Goal: Task Accomplishment & Management: Use online tool/utility

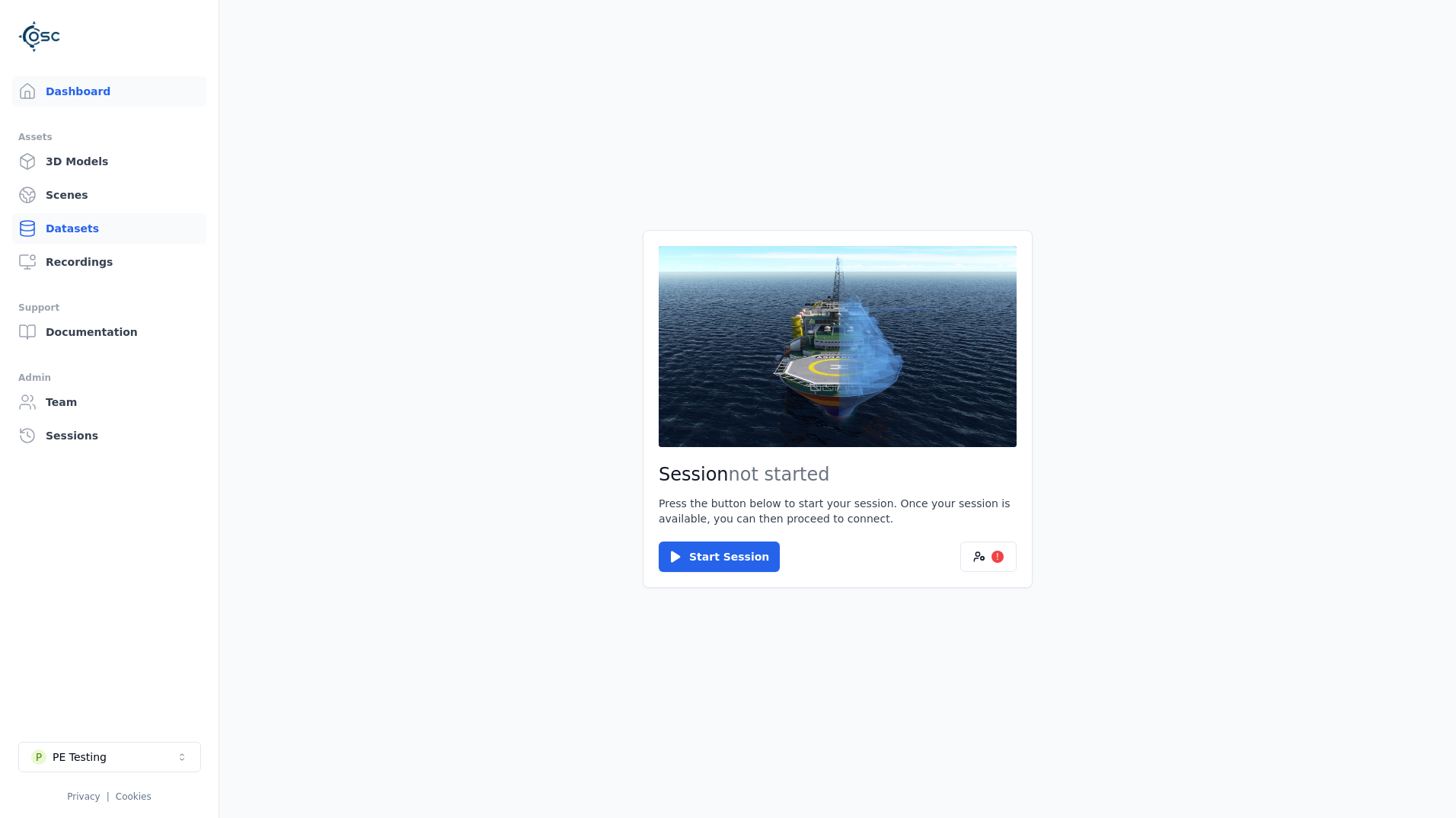
click at [96, 225] on link "Datasets" at bounding box center [109, 228] width 194 height 31
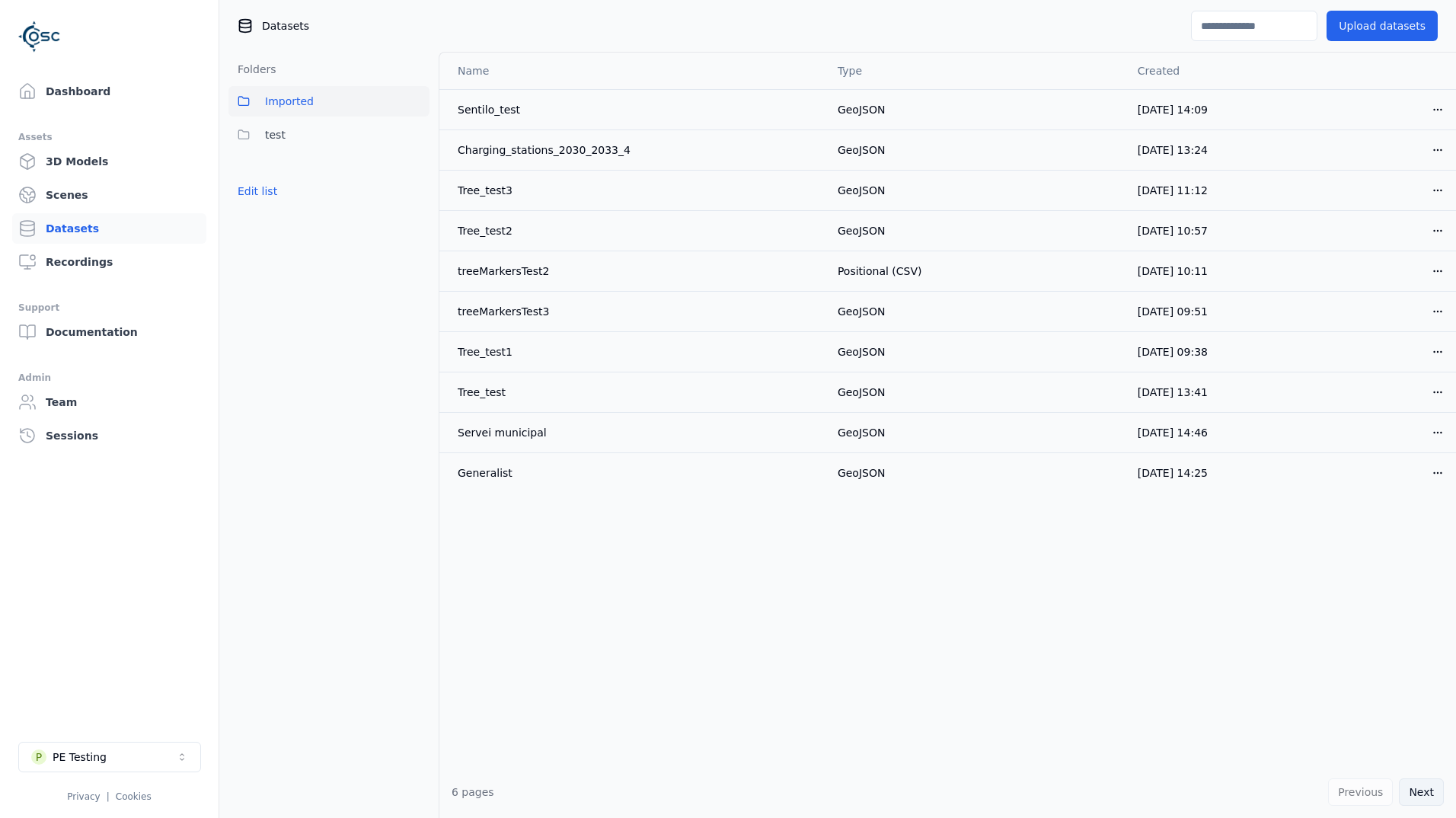
click at [1431, 790] on button "Next" at bounding box center [1422, 792] width 45 height 27
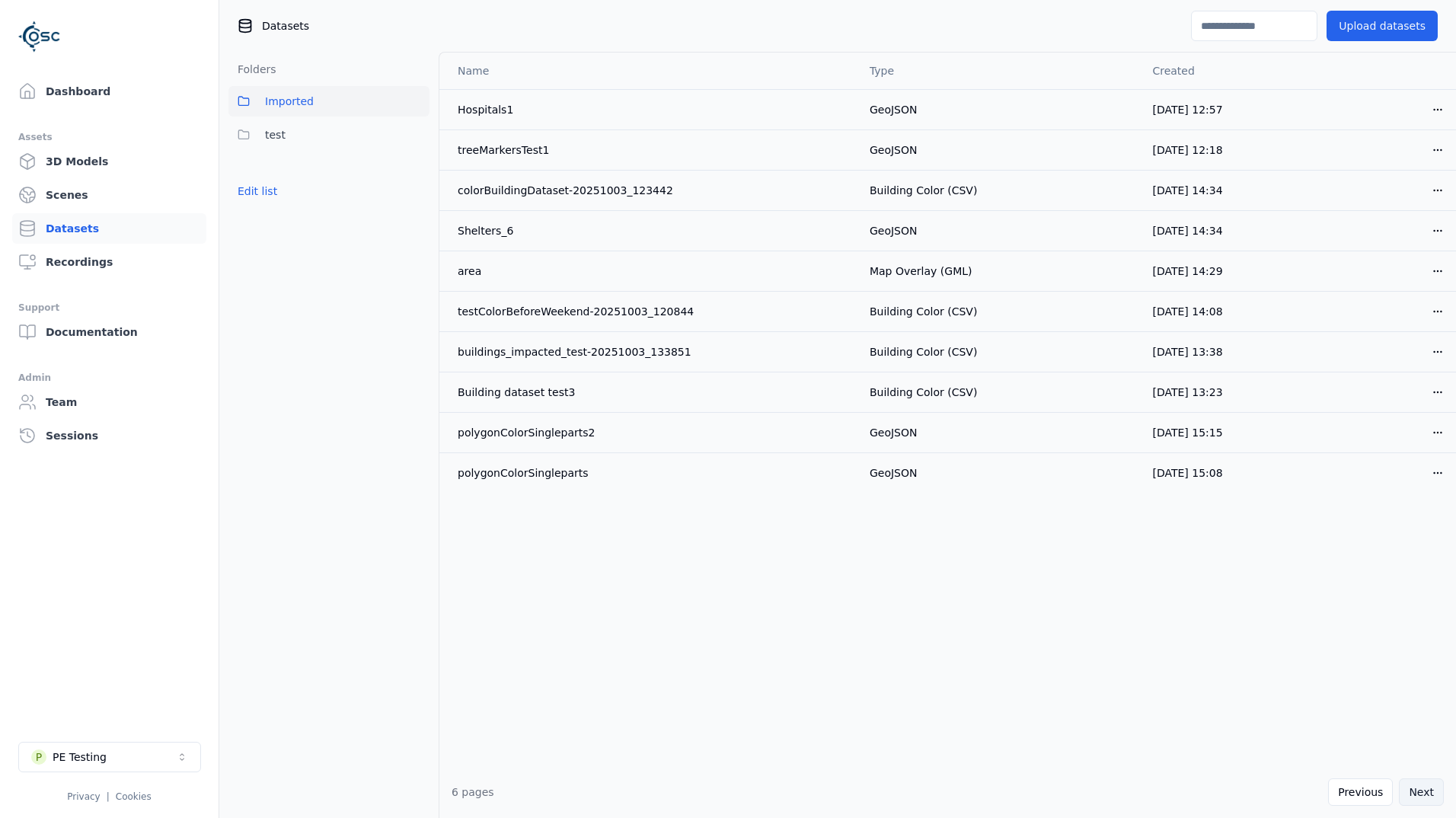
click at [1430, 790] on button "Next" at bounding box center [1422, 792] width 45 height 27
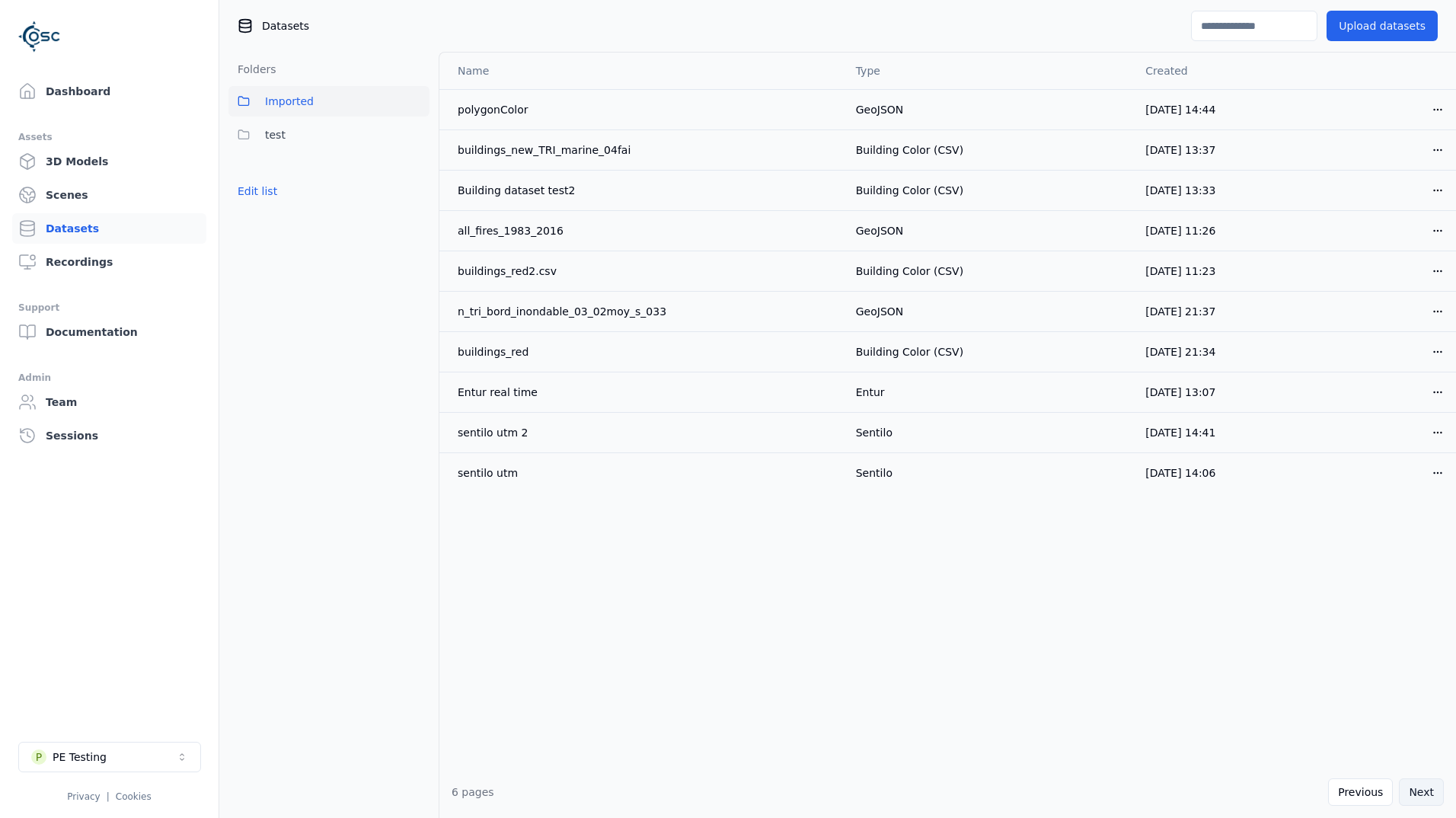
click at [1415, 796] on button "Next" at bounding box center [1422, 792] width 45 height 27
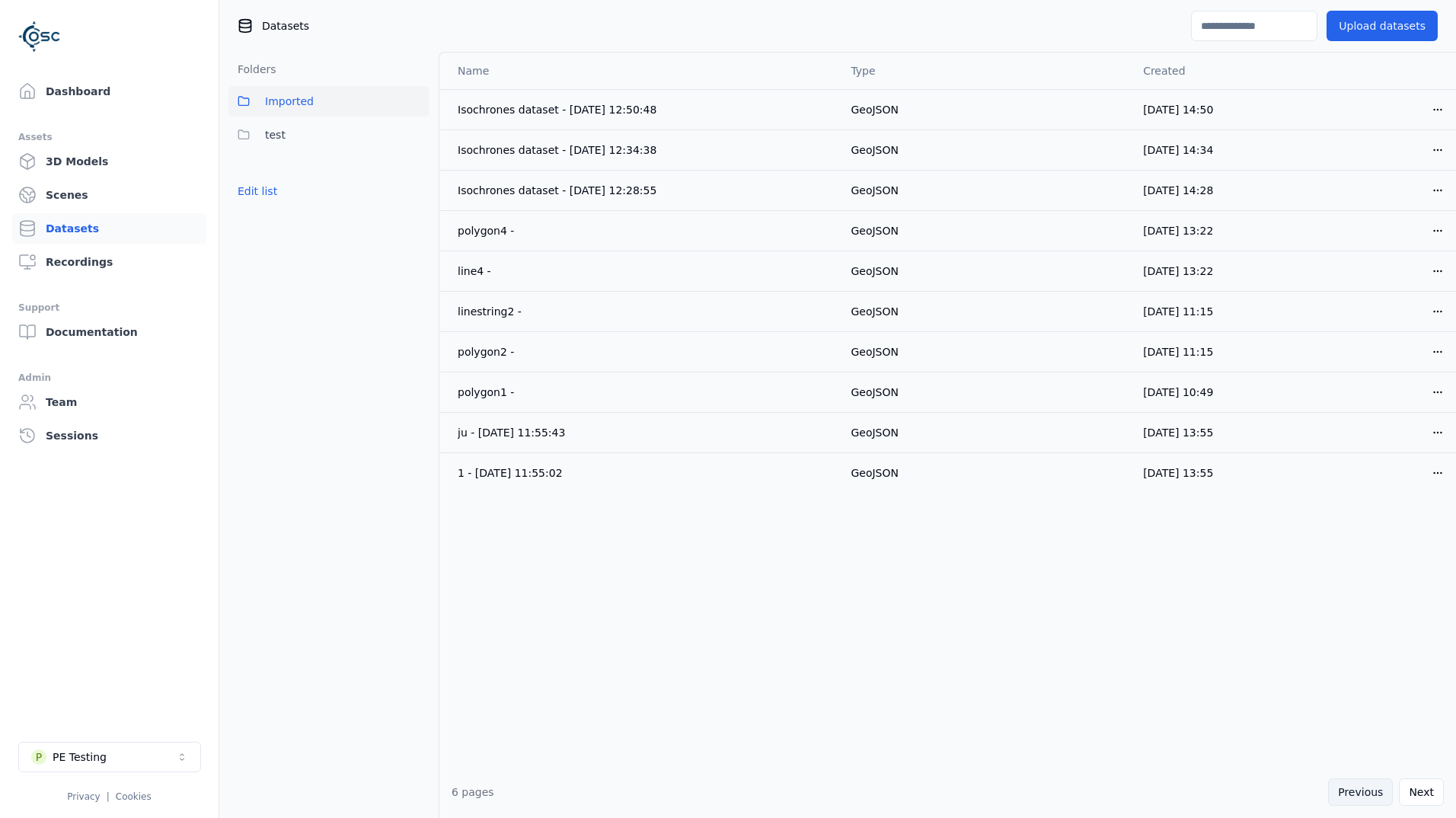
click at [1384, 799] on button "Previous" at bounding box center [1360, 792] width 64 height 27
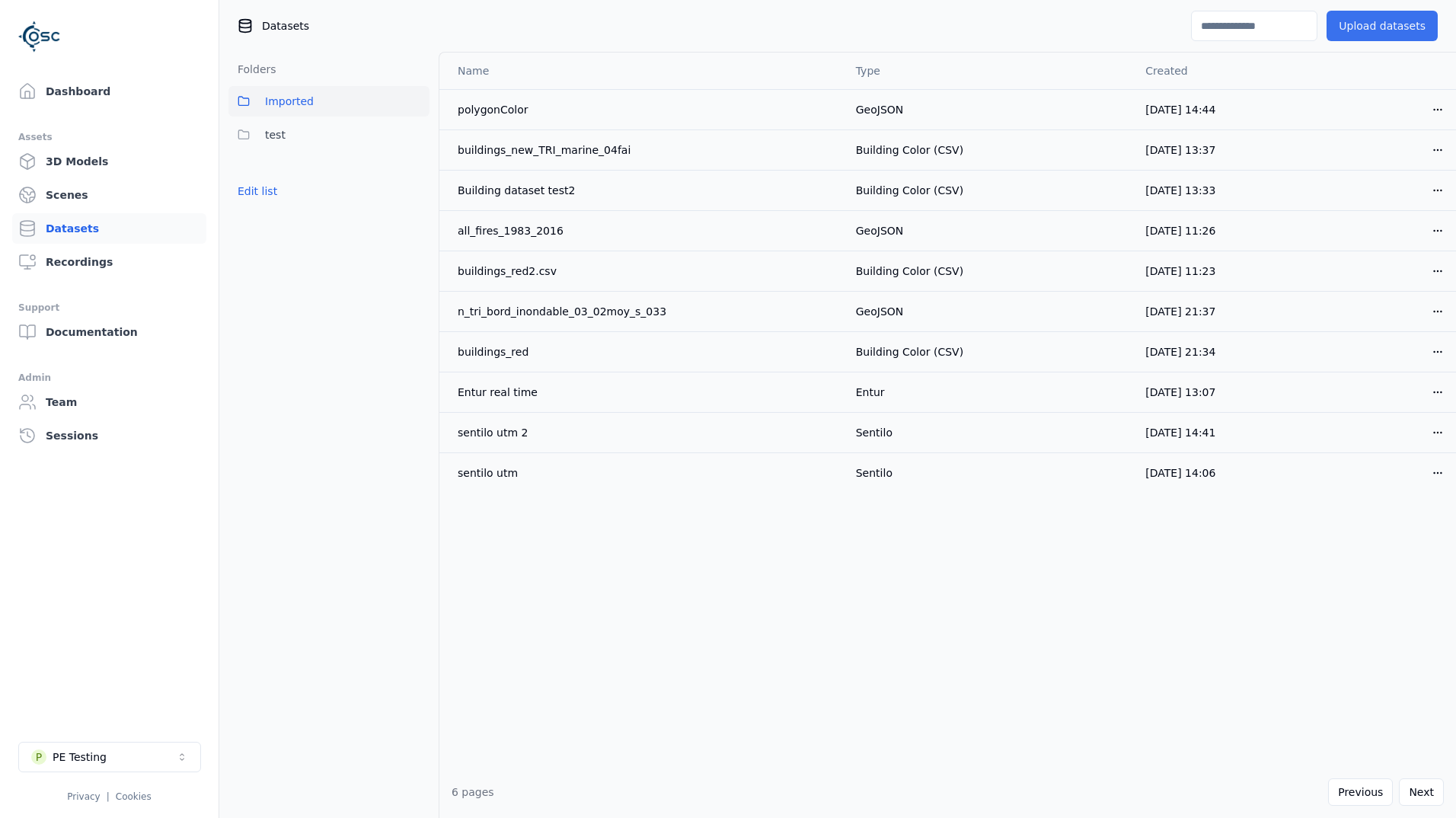
click at [1419, 22] on button "Upload datasets" at bounding box center [1382, 26] width 111 height 31
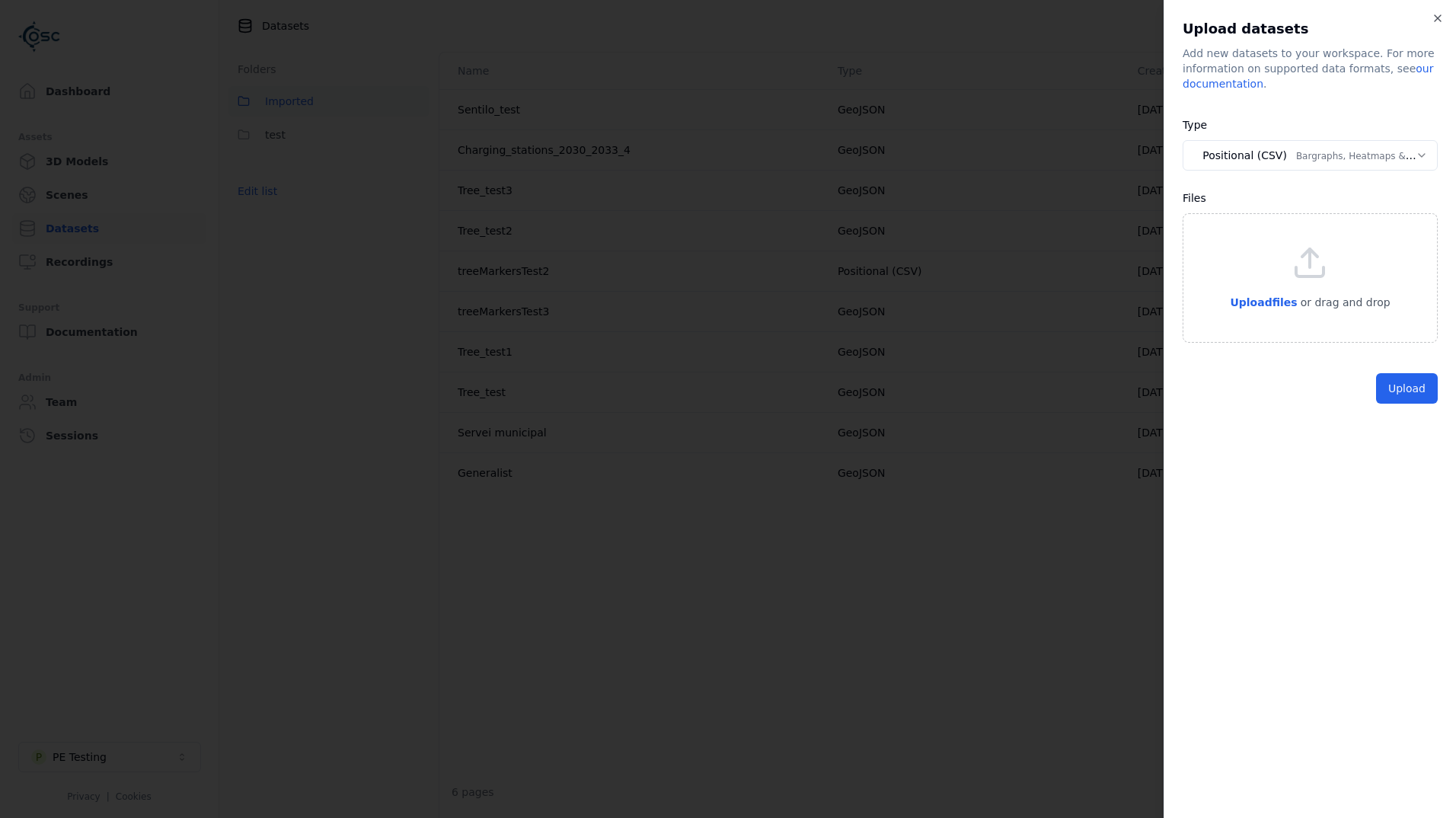
click at [1259, 161] on body "**********" at bounding box center [728, 409] width 1456 height 818
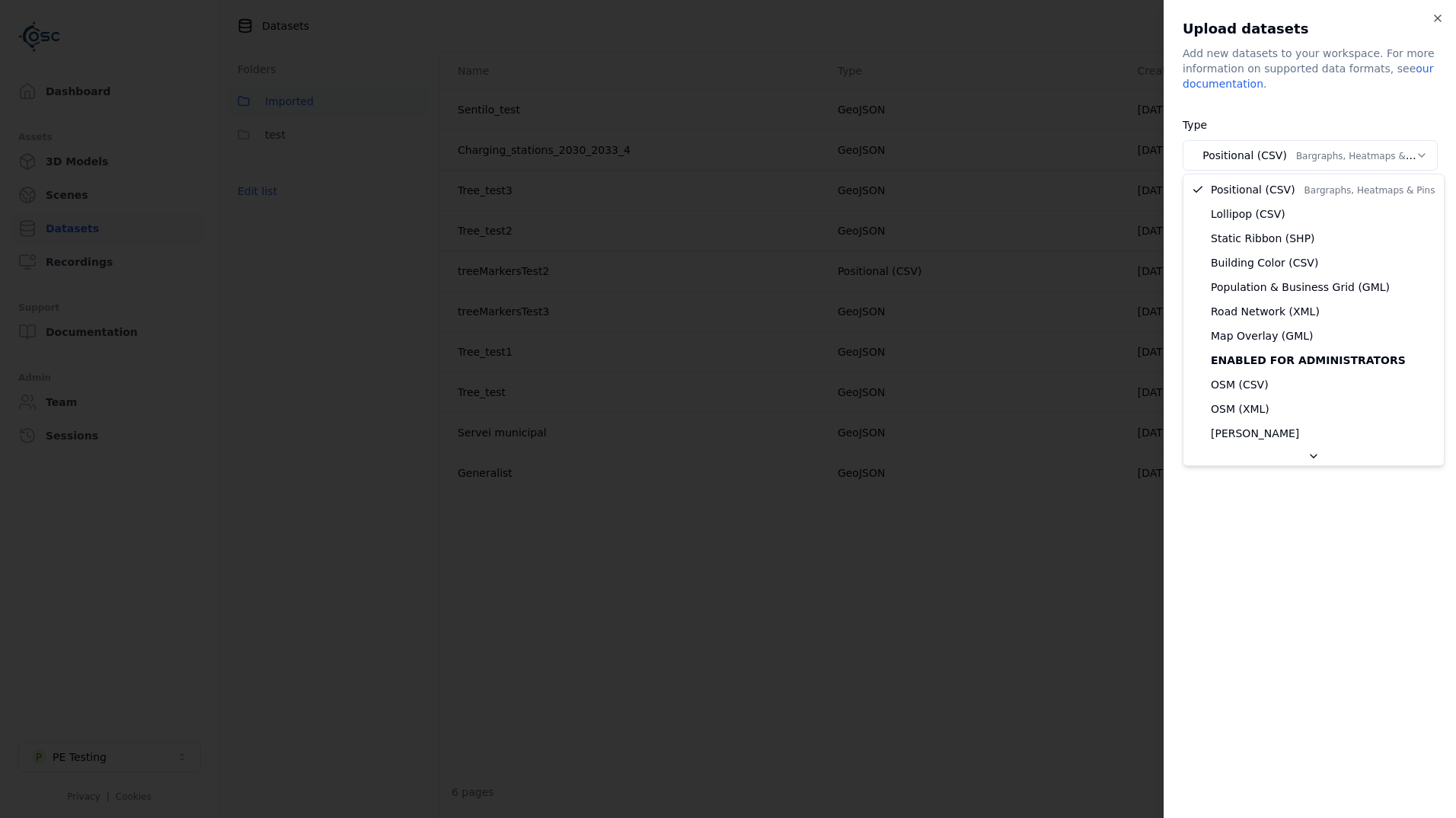
select select "*****"
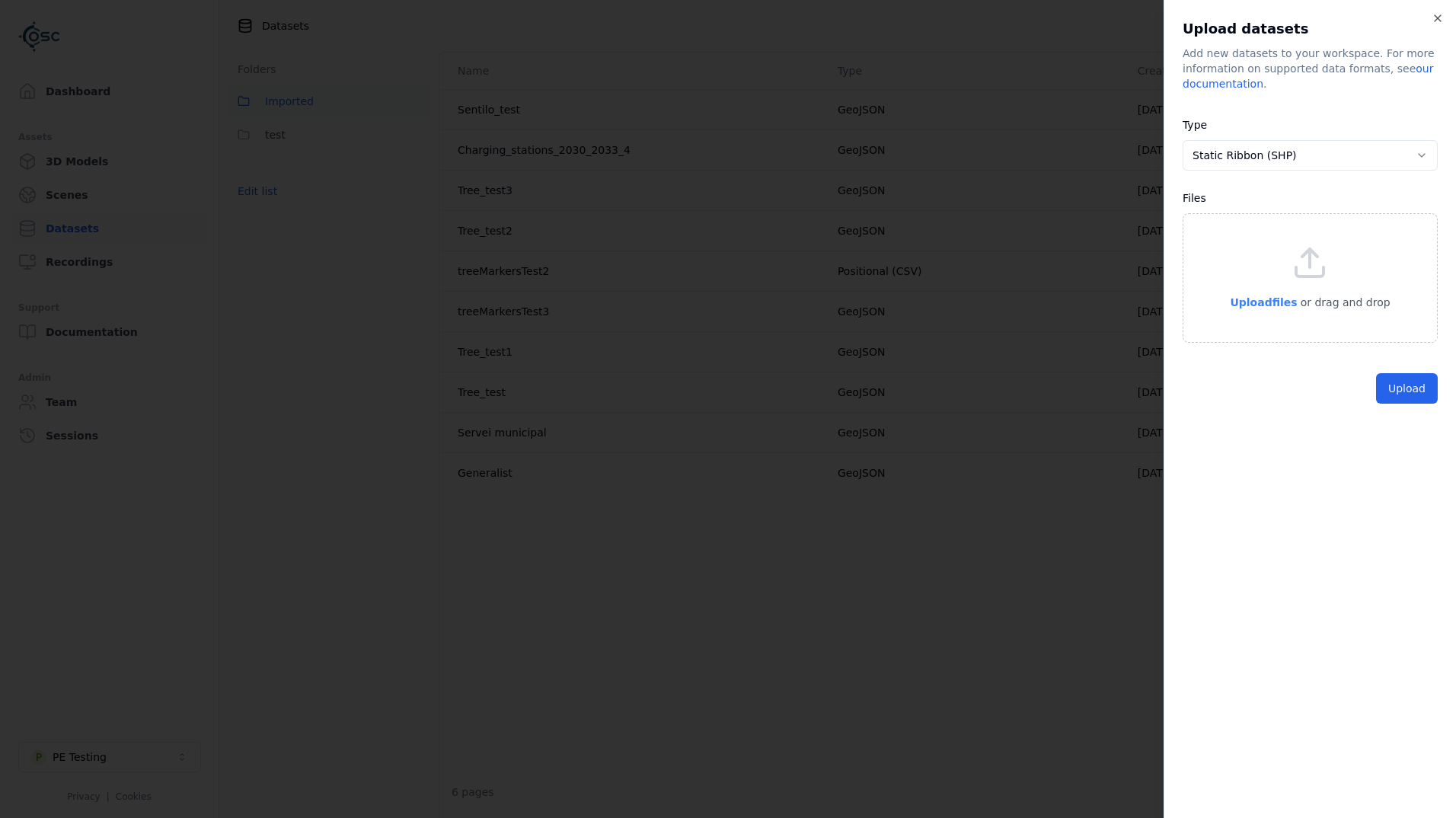
click at [1293, 296] on span "Upload files" at bounding box center [1263, 302] width 67 height 12
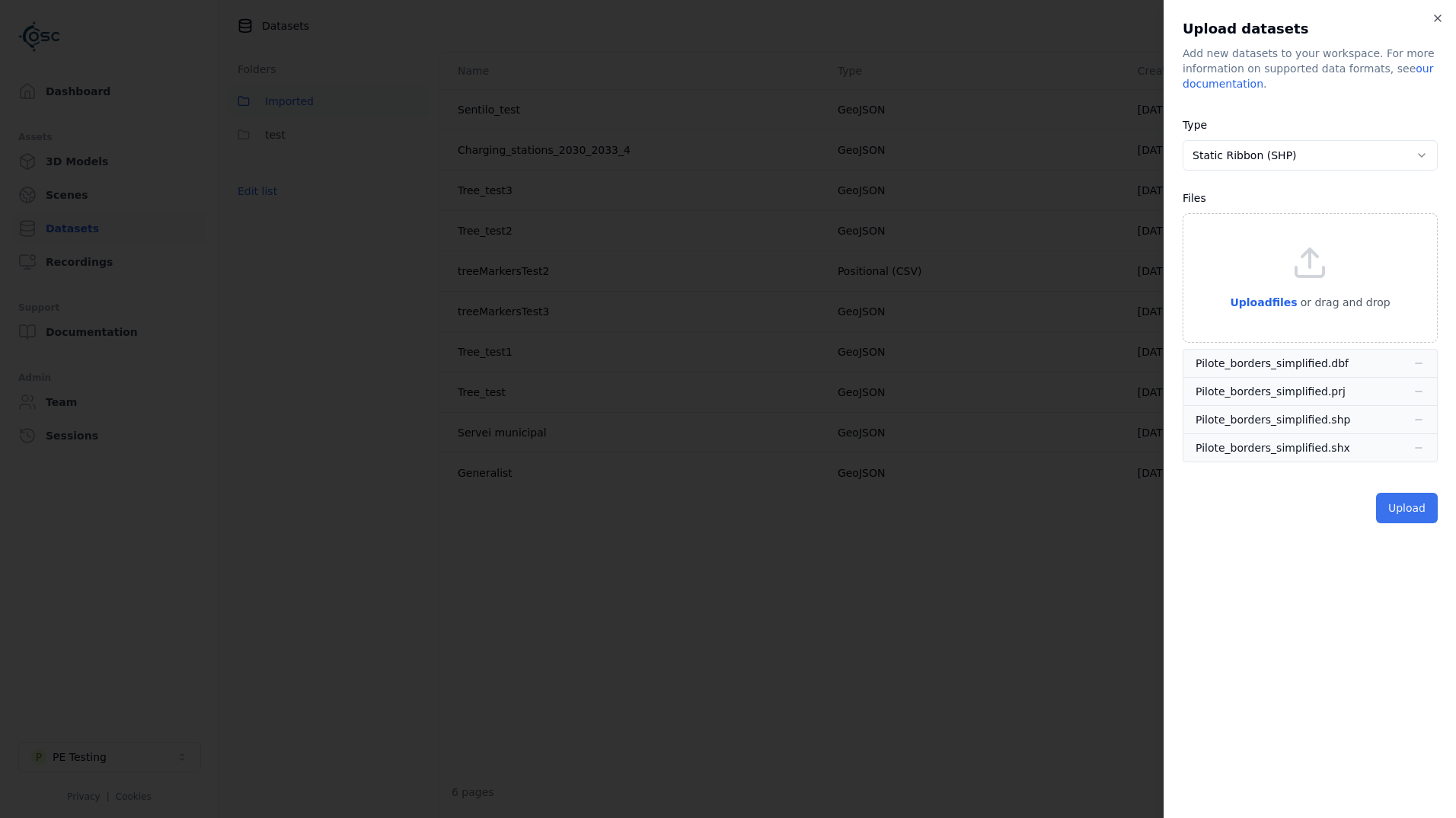
click at [1401, 509] on button "Upload" at bounding box center [1407, 508] width 62 height 31
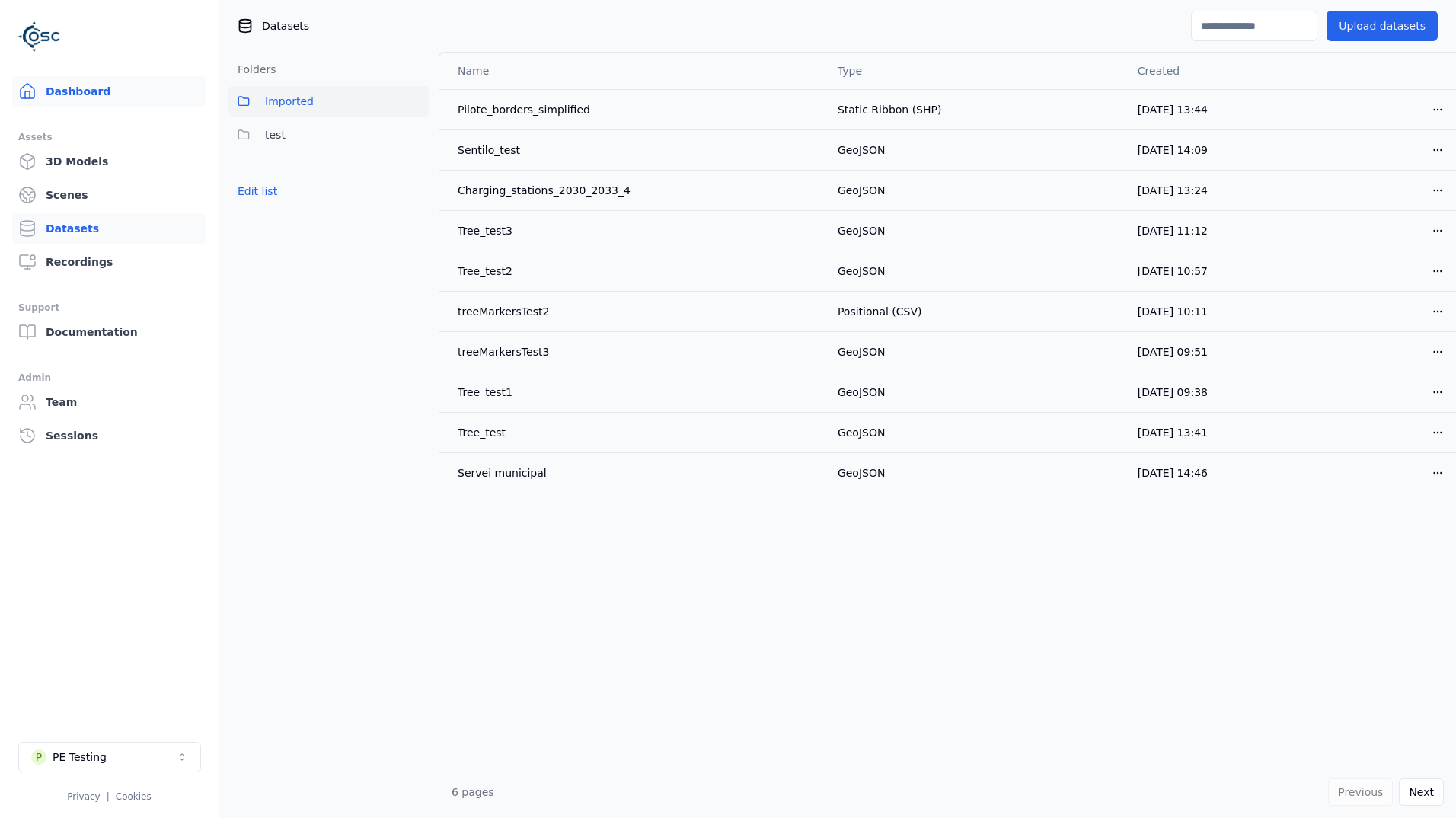
click at [135, 95] on link "Dashboard" at bounding box center [109, 91] width 194 height 31
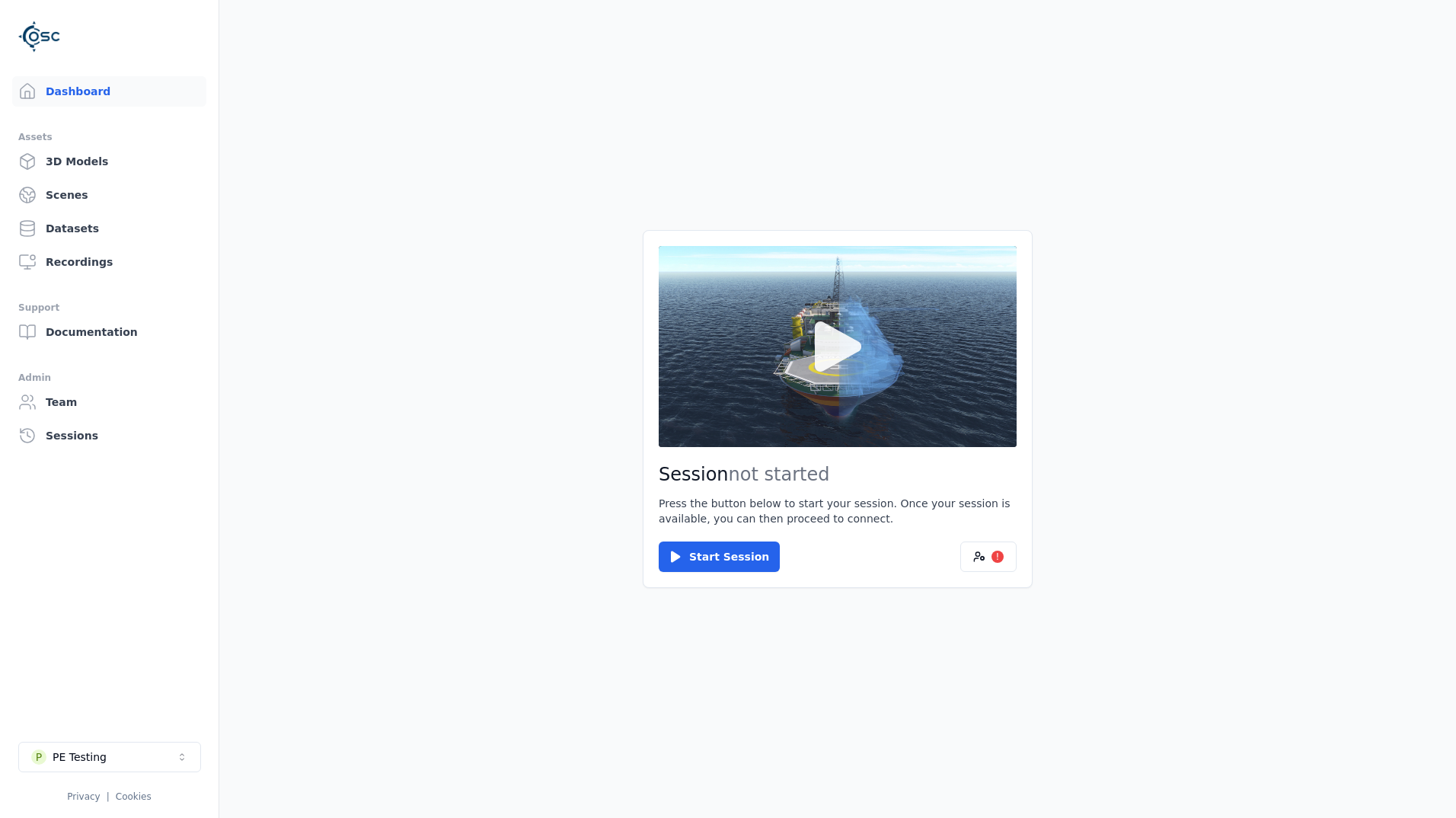
click at [846, 351] on icon at bounding box center [837, 346] width 46 height 50
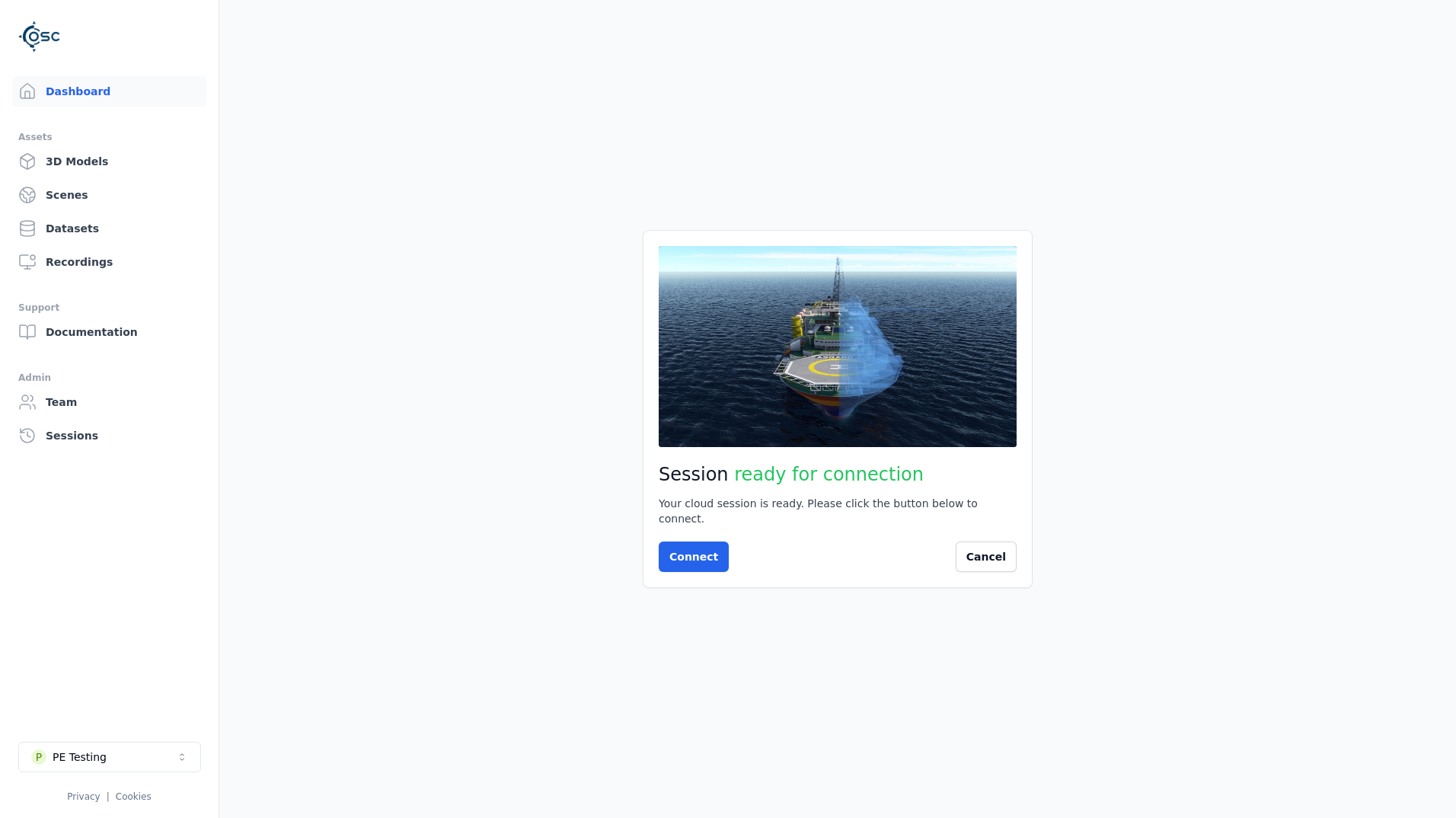
click at [847, 355] on icon at bounding box center [837, 346] width 73 height 73
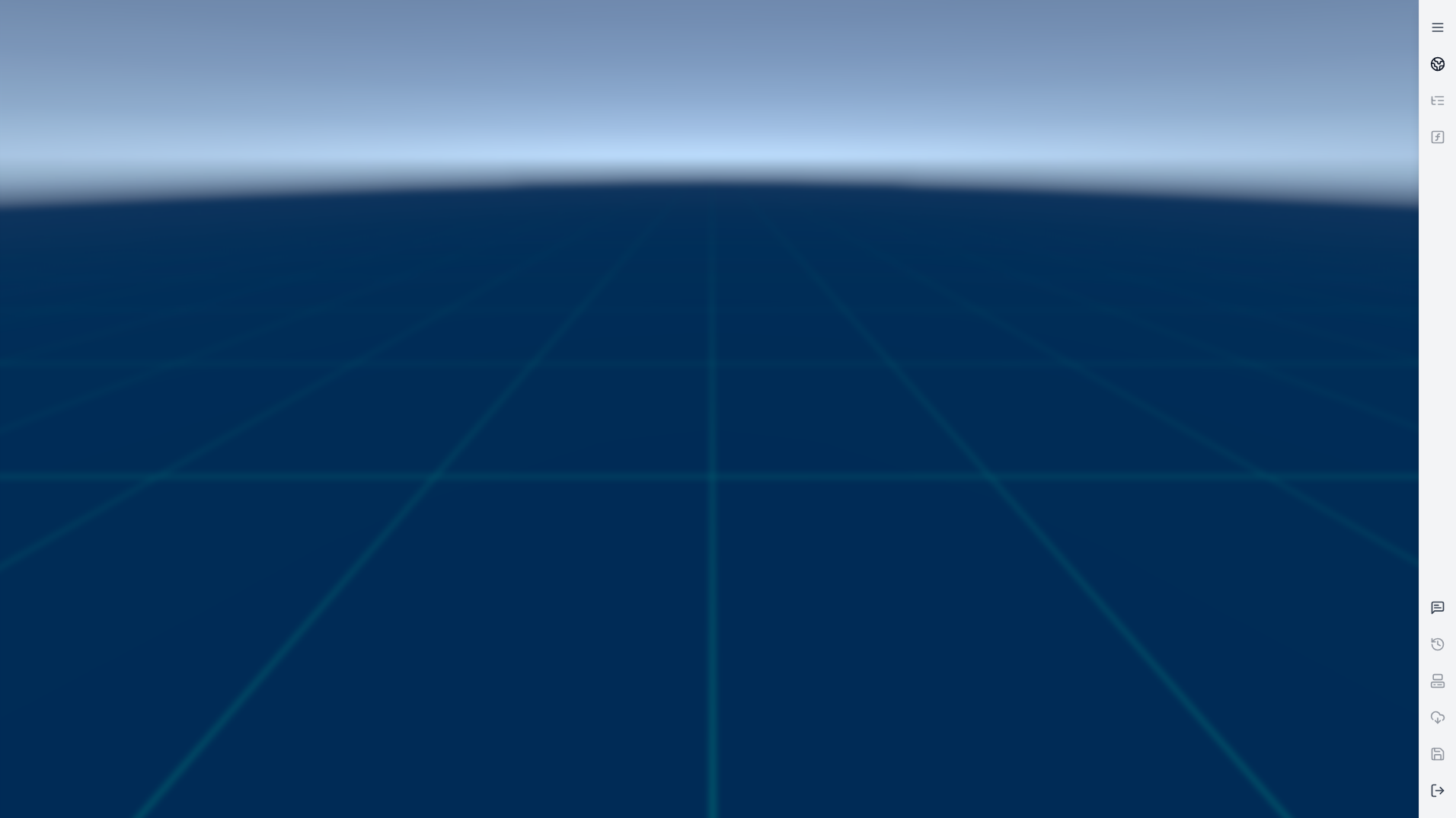
click at [1434, 50] on link at bounding box center [1438, 63] width 36 height 36
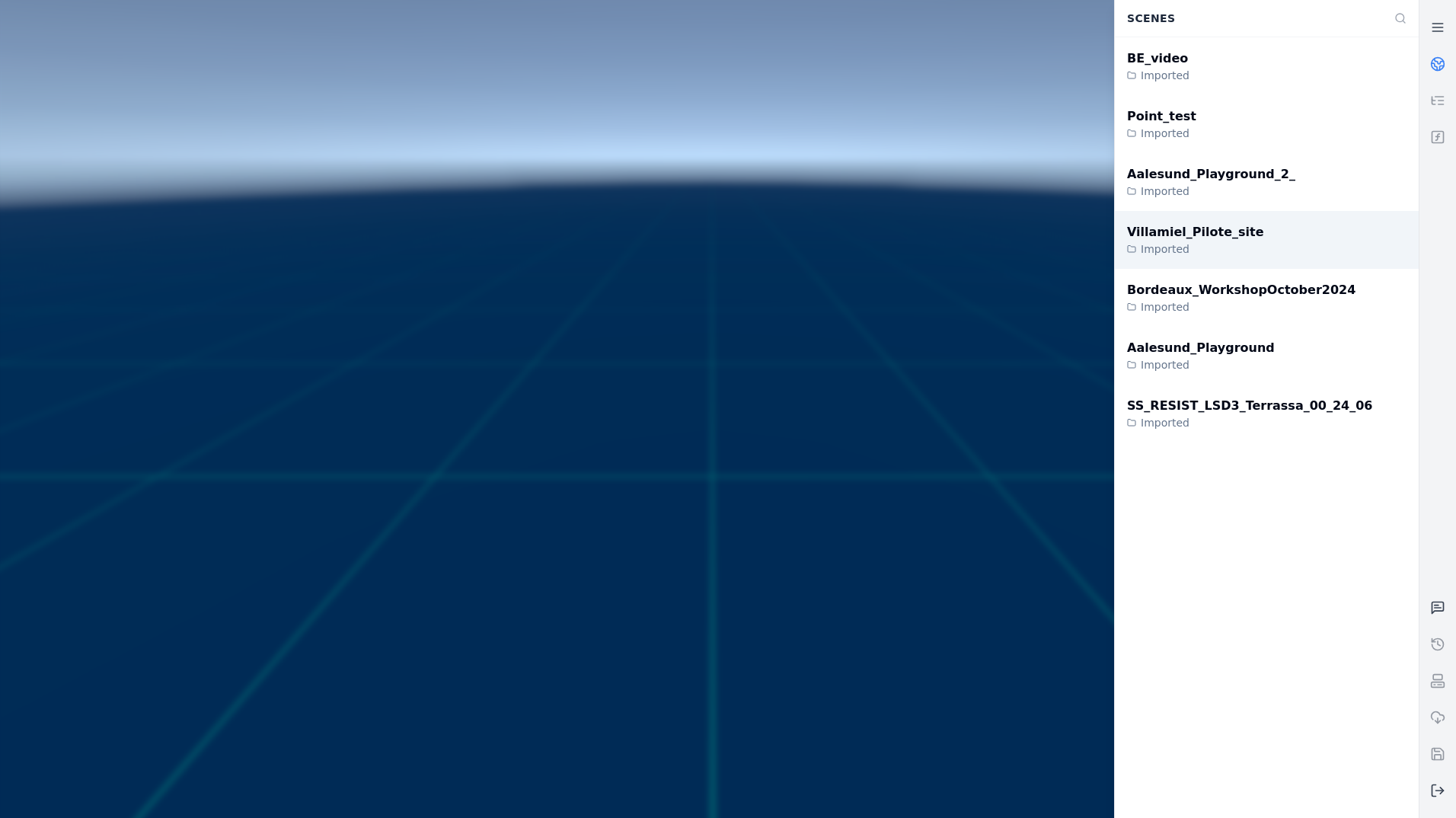
click at [1315, 232] on div "Villamiel_Pilote_site Imported" at bounding box center [1266, 240] width 304 height 58
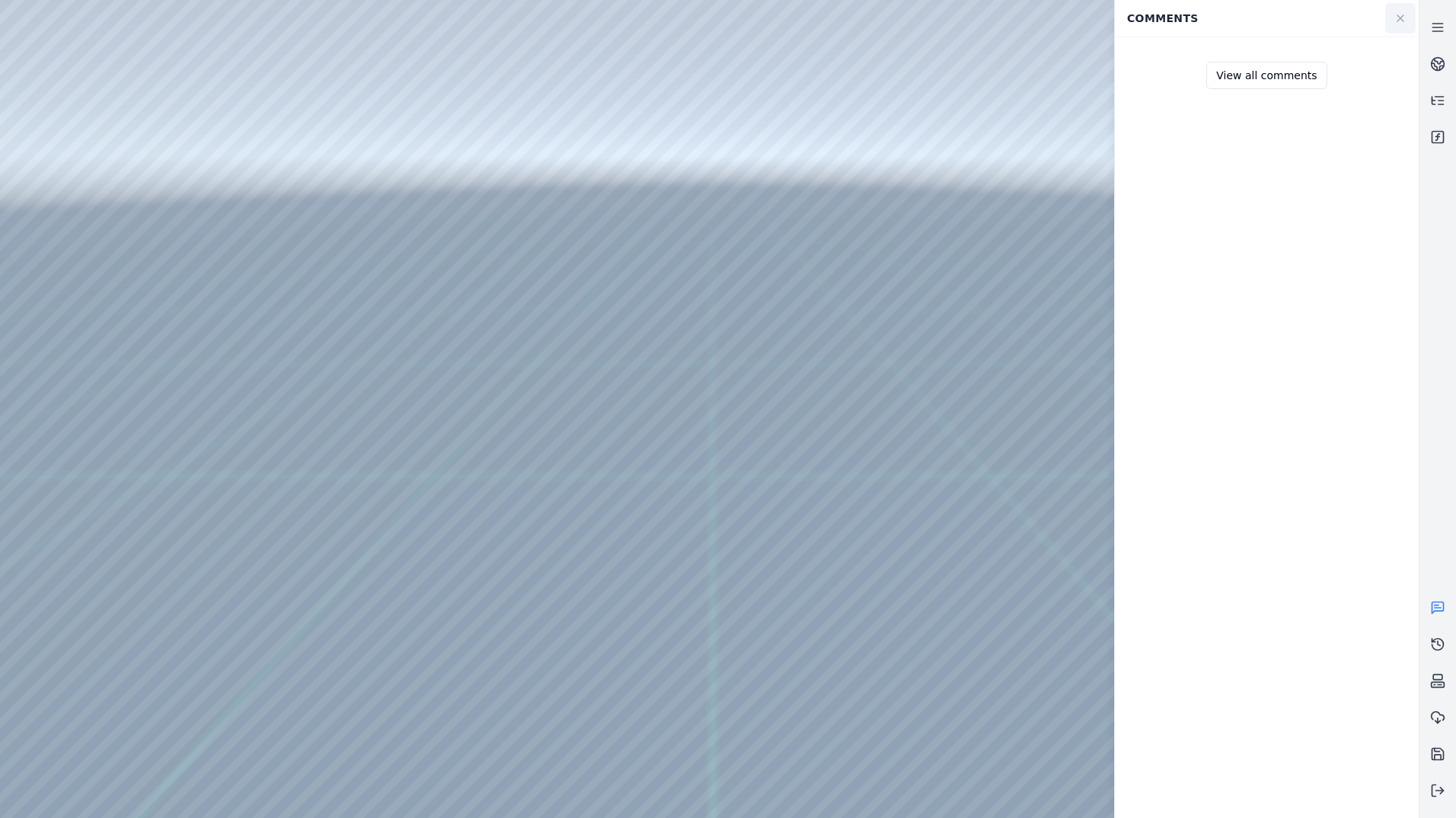
click at [1401, 21] on icon at bounding box center [1400, 17] width 12 height 12
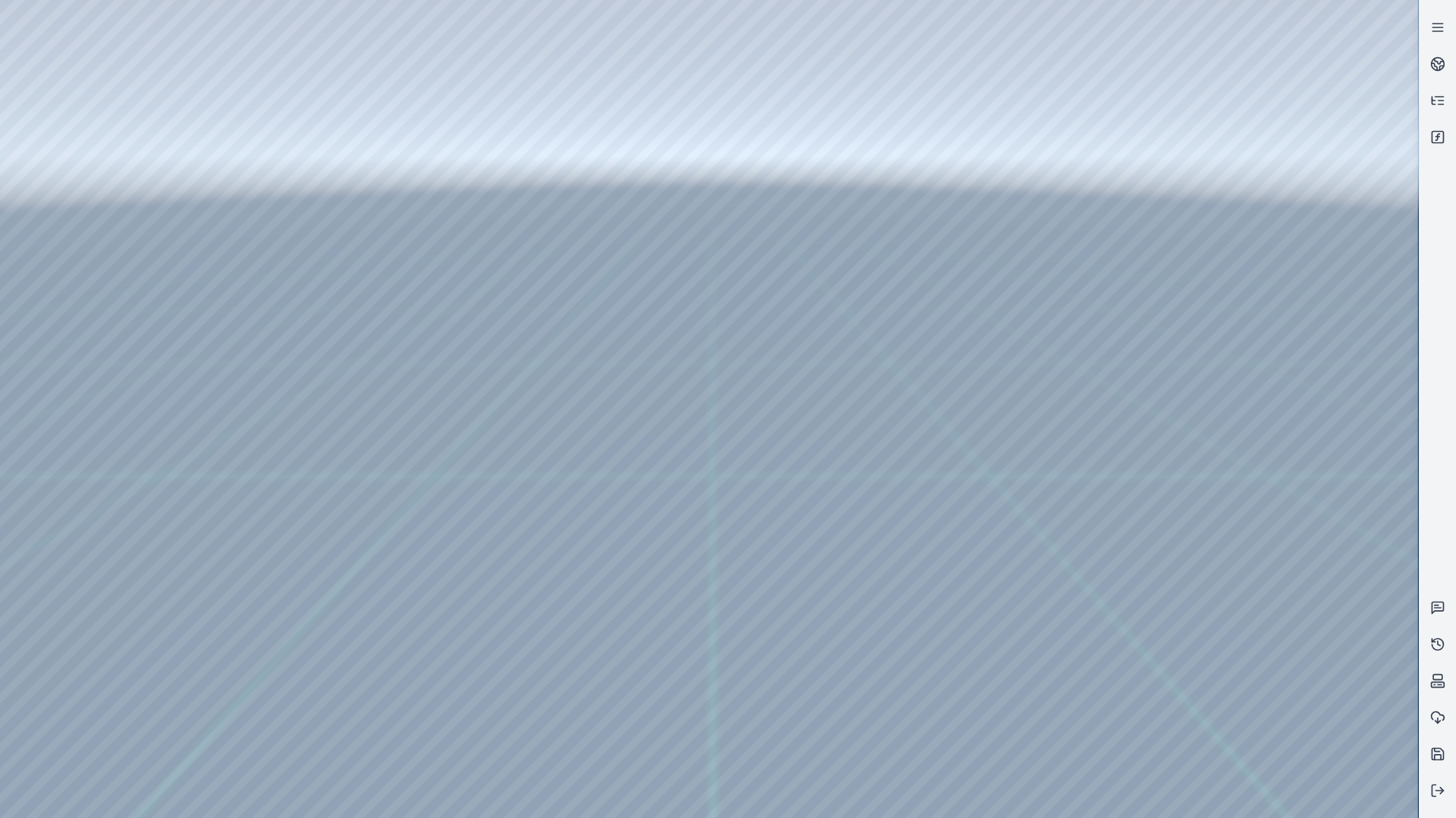
click at [773, 12] on div at bounding box center [709, 409] width 1418 height 818
click at [1374, 39] on div at bounding box center [709, 409] width 1418 height 818
click at [1390, 16] on div at bounding box center [709, 409] width 1418 height 818
drag, startPoint x: 856, startPoint y: 376, endPoint x: 856, endPoint y: 386, distance: 10.0
drag, startPoint x: 863, startPoint y: 289, endPoint x: 831, endPoint y: 539, distance: 252.0
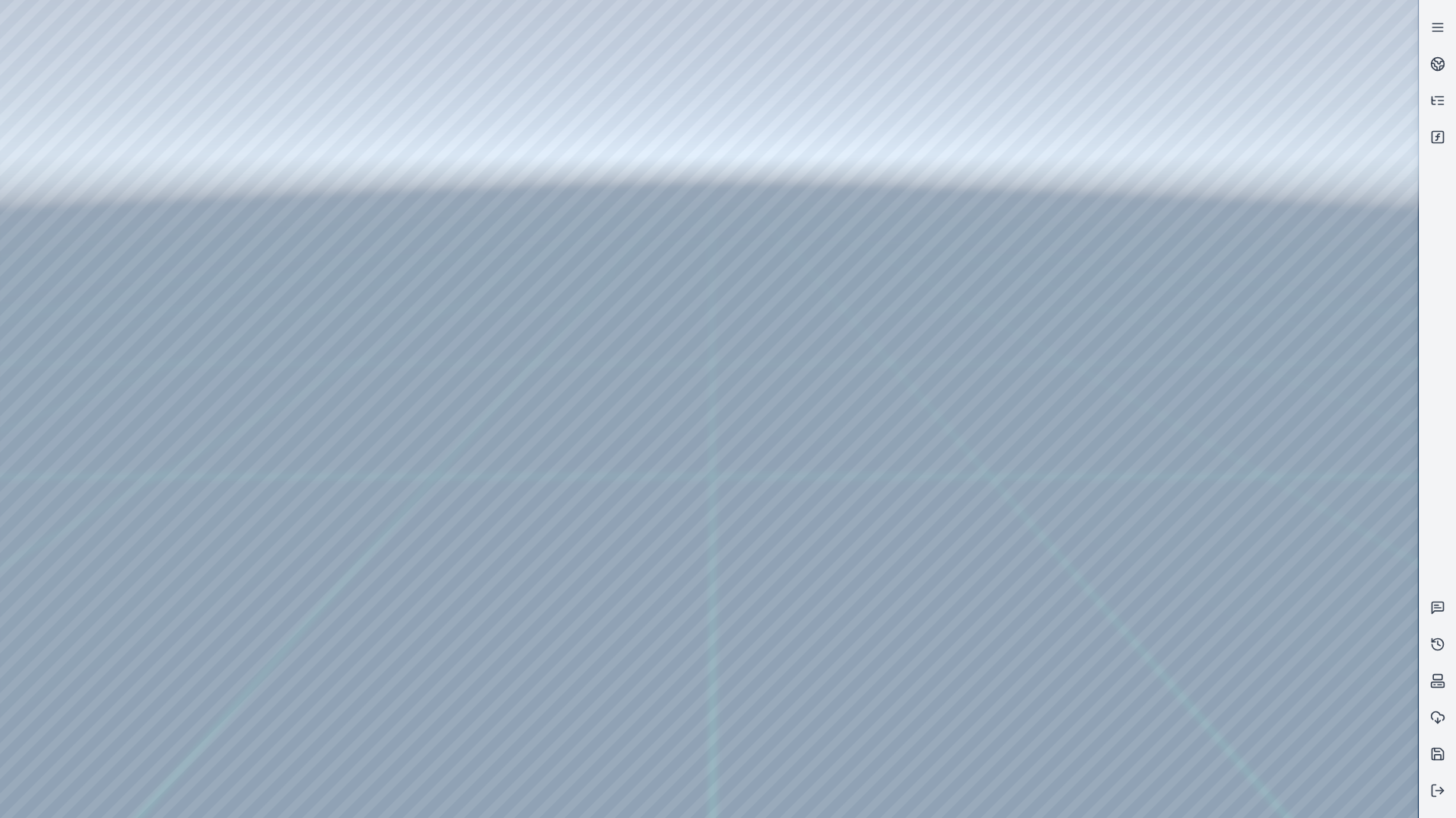
drag, startPoint x: 898, startPoint y: 395, endPoint x: 940, endPoint y: 532, distance: 143.3
click at [1382, 68] on div at bounding box center [709, 409] width 1418 height 818
click at [1403, 103] on div at bounding box center [709, 409] width 1418 height 818
drag, startPoint x: 79, startPoint y: 35, endPoint x: 90, endPoint y: 128, distance: 93.6
click at [86, 128] on div at bounding box center [709, 409] width 1418 height 818
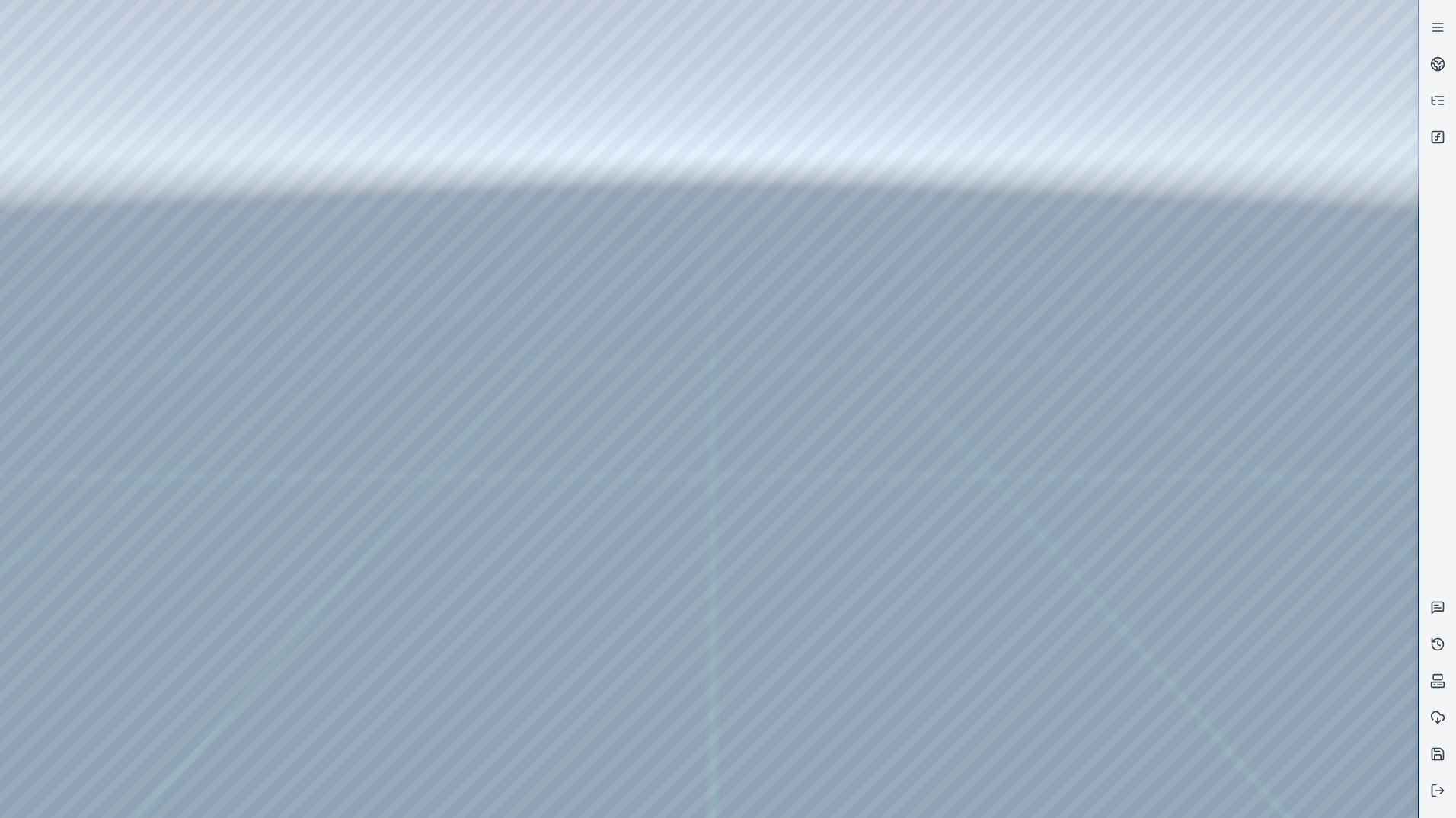
click at [106, 88] on div at bounding box center [709, 409] width 1418 height 818
click at [107, 116] on div at bounding box center [709, 409] width 1418 height 818
drag, startPoint x: 731, startPoint y: 16, endPoint x: 725, endPoint y: 155, distance: 139.1
click at [725, 155] on div at bounding box center [709, 409] width 1418 height 818
click at [240, 169] on div at bounding box center [709, 409] width 1418 height 818
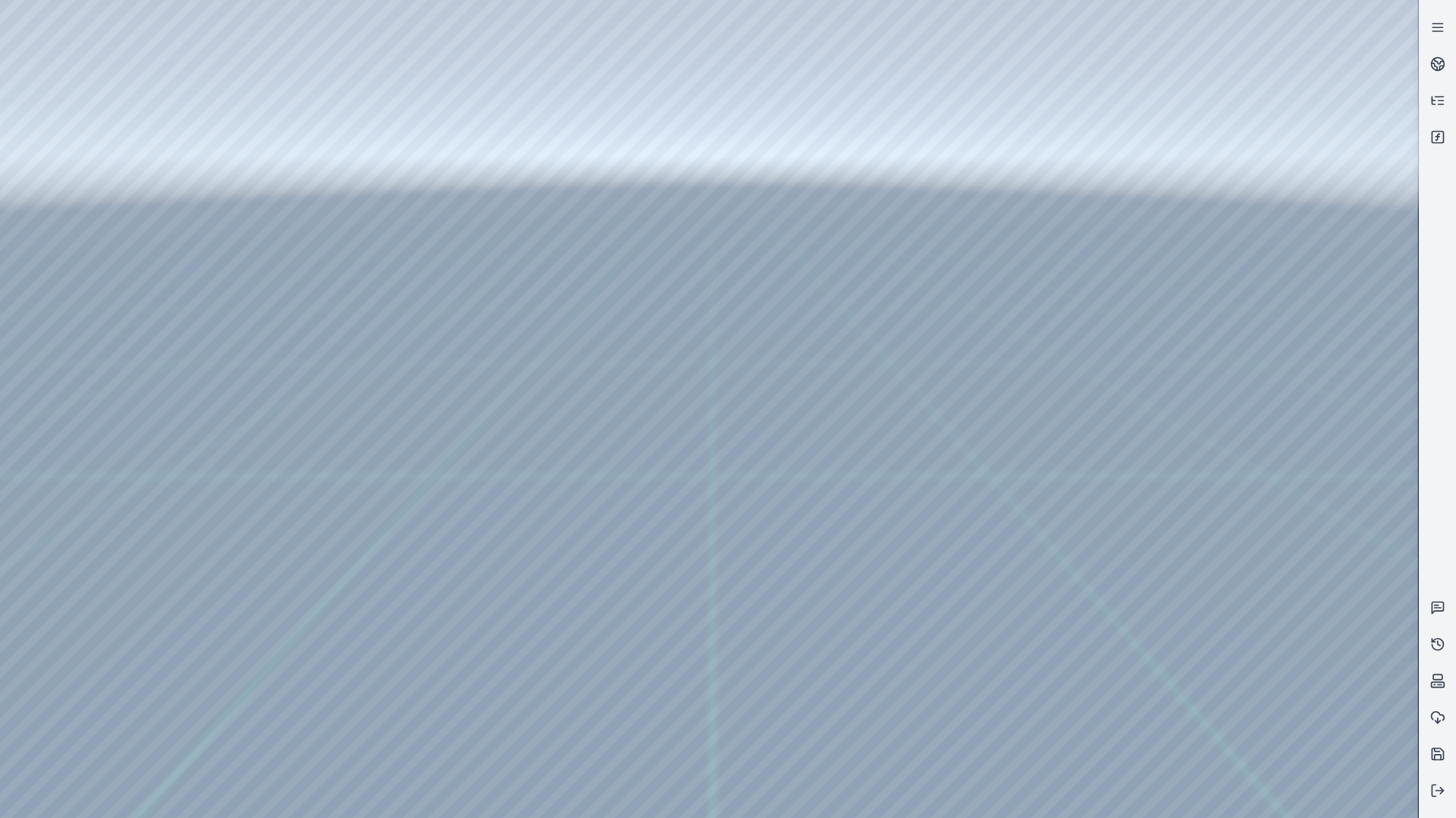
drag, startPoint x: 771, startPoint y: 374, endPoint x: 790, endPoint y: 453, distance: 81.3
drag, startPoint x: 825, startPoint y: 236, endPoint x: 928, endPoint y: 590, distance: 368.7
drag, startPoint x: 946, startPoint y: 557, endPoint x: 885, endPoint y: 289, distance: 274.9
drag, startPoint x: 914, startPoint y: 511, endPoint x: 756, endPoint y: 723, distance: 264.4
drag, startPoint x: 947, startPoint y: 526, endPoint x: 398, endPoint y: 708, distance: 578.4
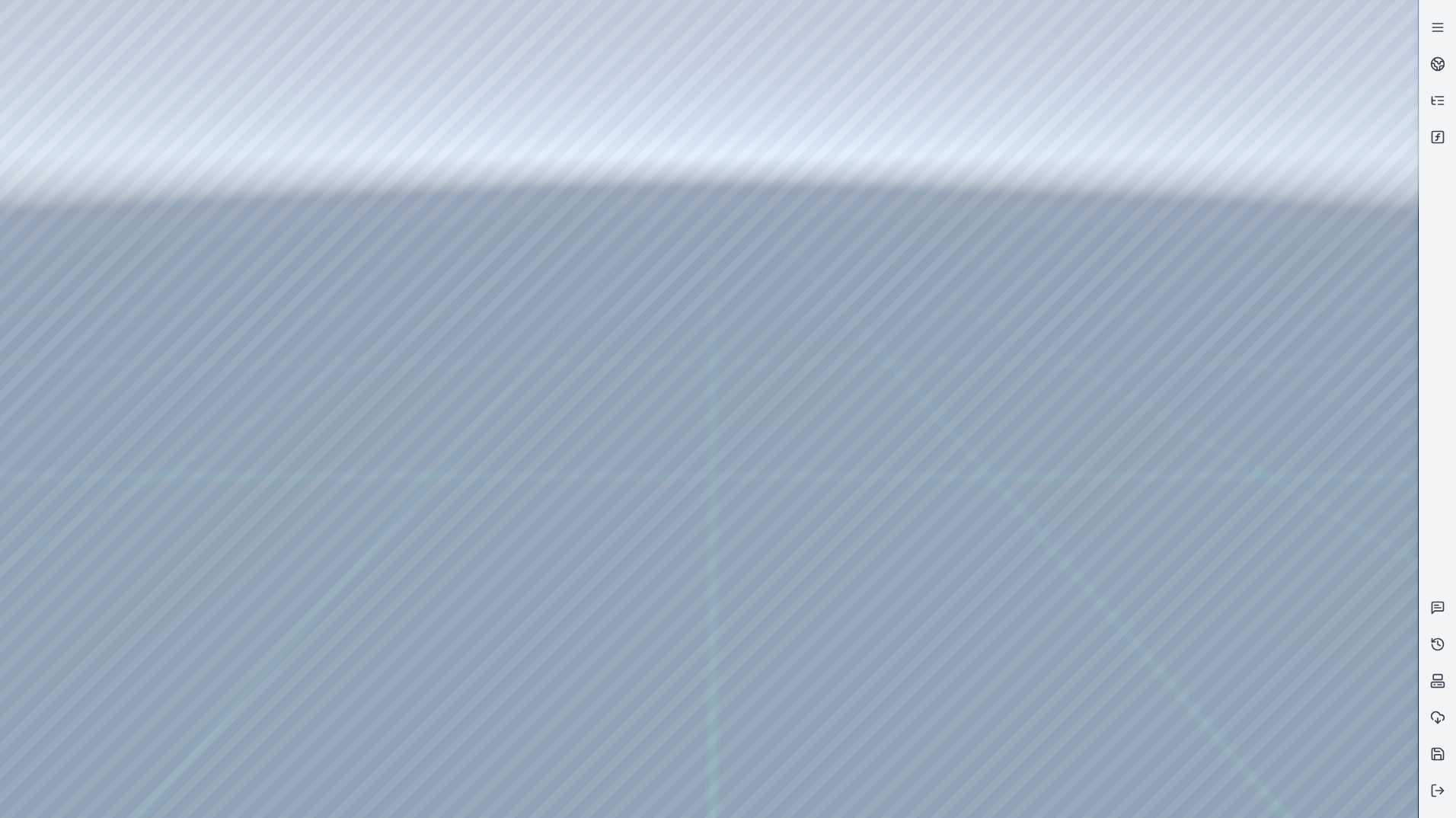
drag, startPoint x: 927, startPoint y: 493, endPoint x: 560, endPoint y: 691, distance: 417.0
drag, startPoint x: 954, startPoint y: 408, endPoint x: 956, endPoint y: 662, distance: 254.0
click at [92, 146] on div at bounding box center [709, 409] width 1418 height 818
click at [393, 442] on div at bounding box center [709, 409] width 1418 height 818
click at [347, 129] on div at bounding box center [709, 409] width 1418 height 818
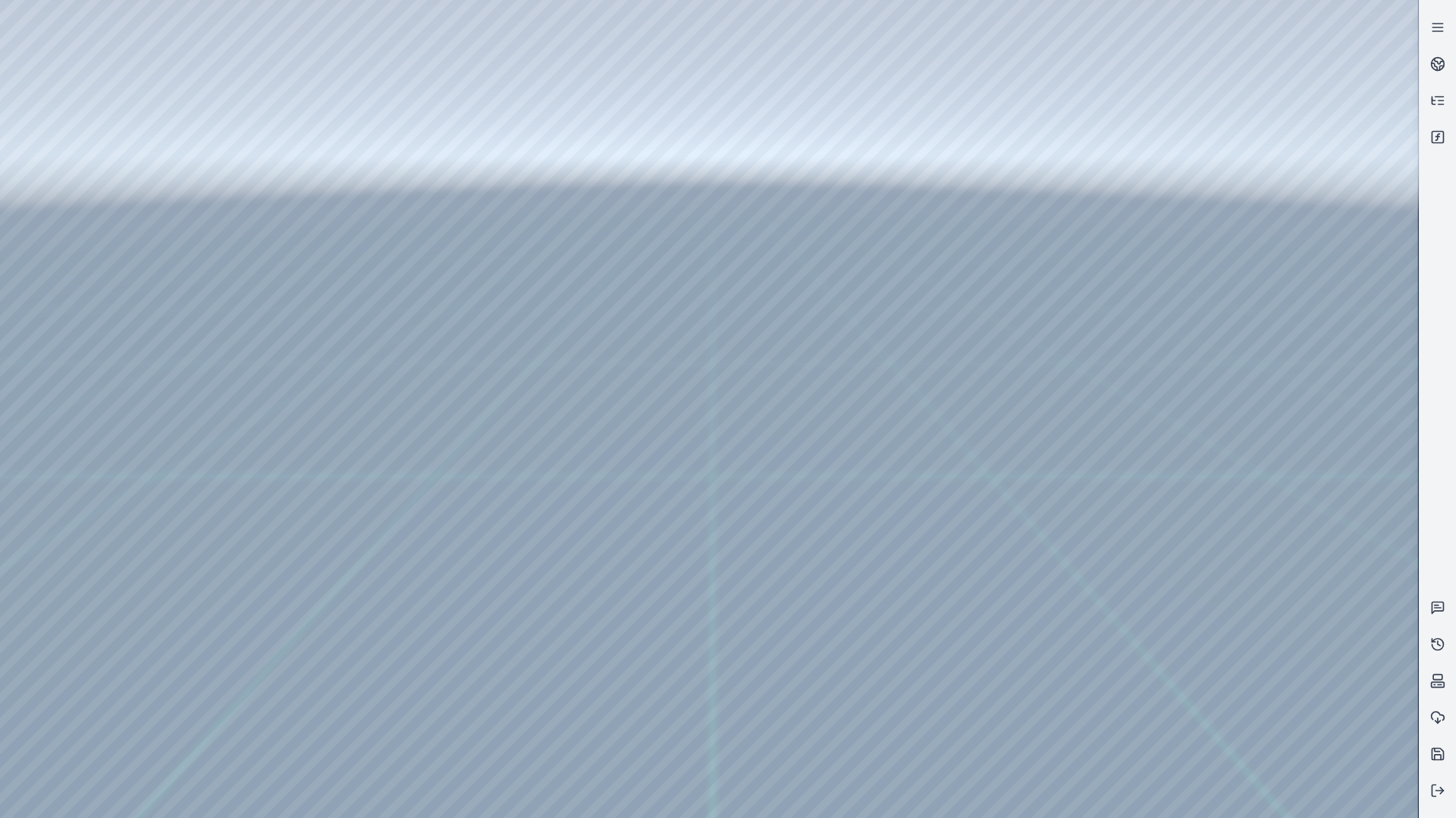
click at [328, 155] on div at bounding box center [709, 409] width 1418 height 818
drag, startPoint x: 924, startPoint y: 320, endPoint x: 680, endPoint y: 270, distance: 249.1
click at [399, 685] on div at bounding box center [709, 409] width 1418 height 818
click at [399, 576] on div at bounding box center [709, 409] width 1418 height 818
drag, startPoint x: 849, startPoint y: 463, endPoint x: 1143, endPoint y: 467, distance: 294.0
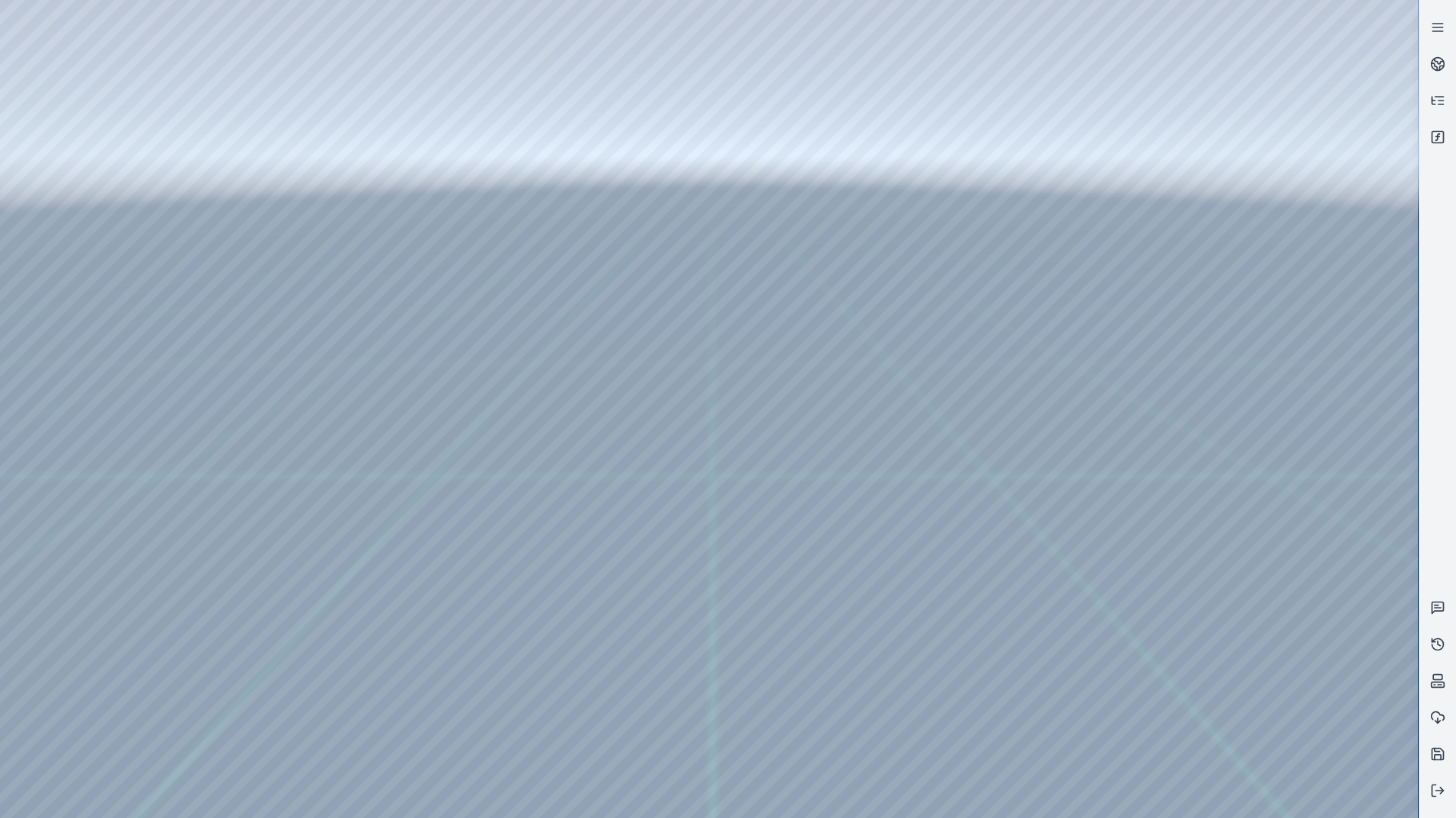
drag, startPoint x: 858, startPoint y: 427, endPoint x: 791, endPoint y: 846, distance: 424.3
drag, startPoint x: 770, startPoint y: 630, endPoint x: 736, endPoint y: 775, distance: 148.9
drag, startPoint x: 798, startPoint y: 504, endPoint x: 855, endPoint y: 455, distance: 75.2
drag, startPoint x: 836, startPoint y: 470, endPoint x: 550, endPoint y: 462, distance: 286.1
drag, startPoint x: 619, startPoint y: 428, endPoint x: 1407, endPoint y: 691, distance: 830.7
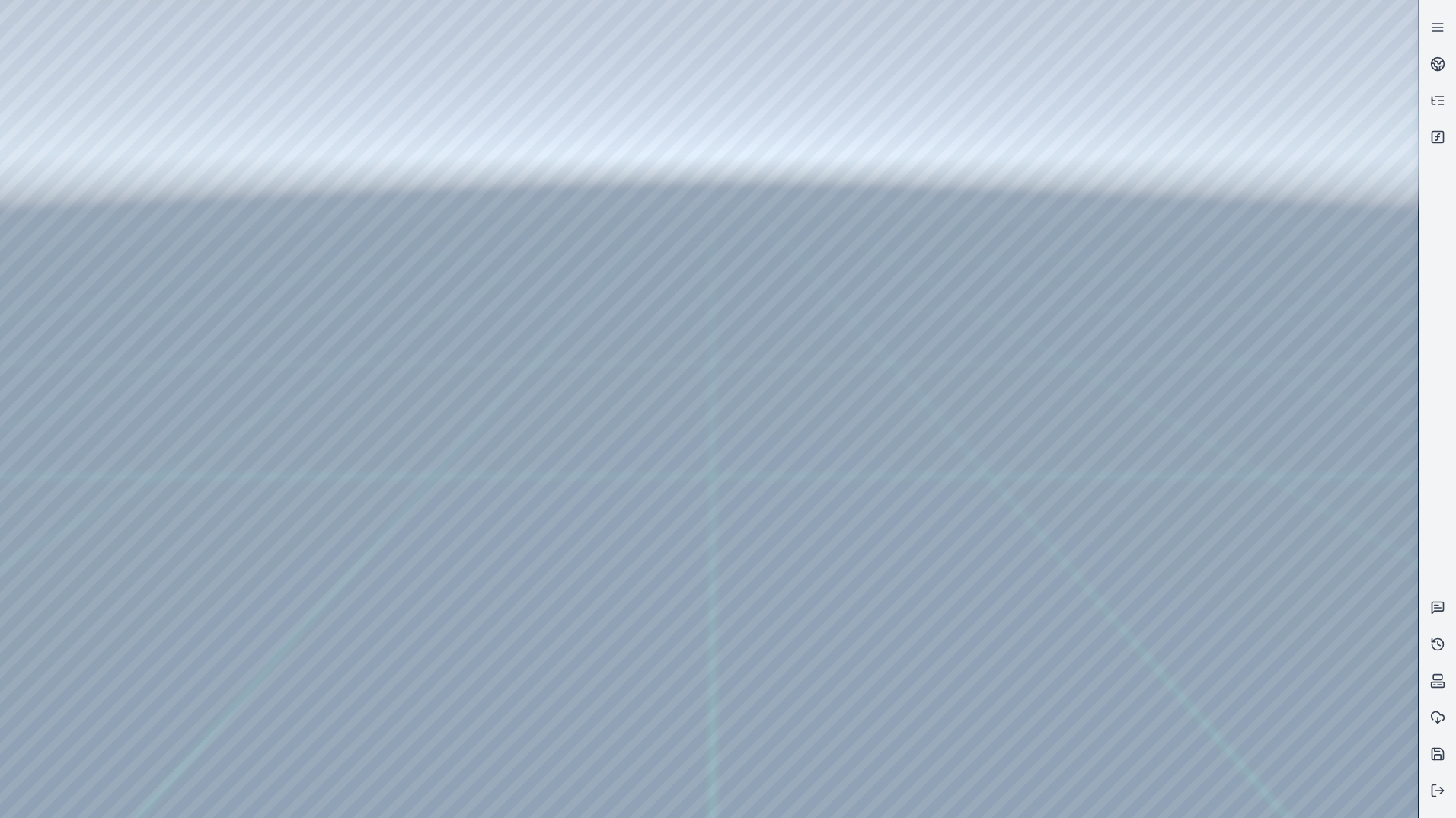
drag, startPoint x: 759, startPoint y: 381, endPoint x: 901, endPoint y: 597, distance: 258.5
drag, startPoint x: 748, startPoint y: 288, endPoint x: 892, endPoint y: 606, distance: 349.1
drag, startPoint x: 837, startPoint y: 427, endPoint x: 1036, endPoint y: 786, distance: 410.5
drag, startPoint x: 779, startPoint y: 390, endPoint x: 776, endPoint y: 326, distance: 64.1
drag, startPoint x: 796, startPoint y: 390, endPoint x: 882, endPoint y: 413, distance: 89.0
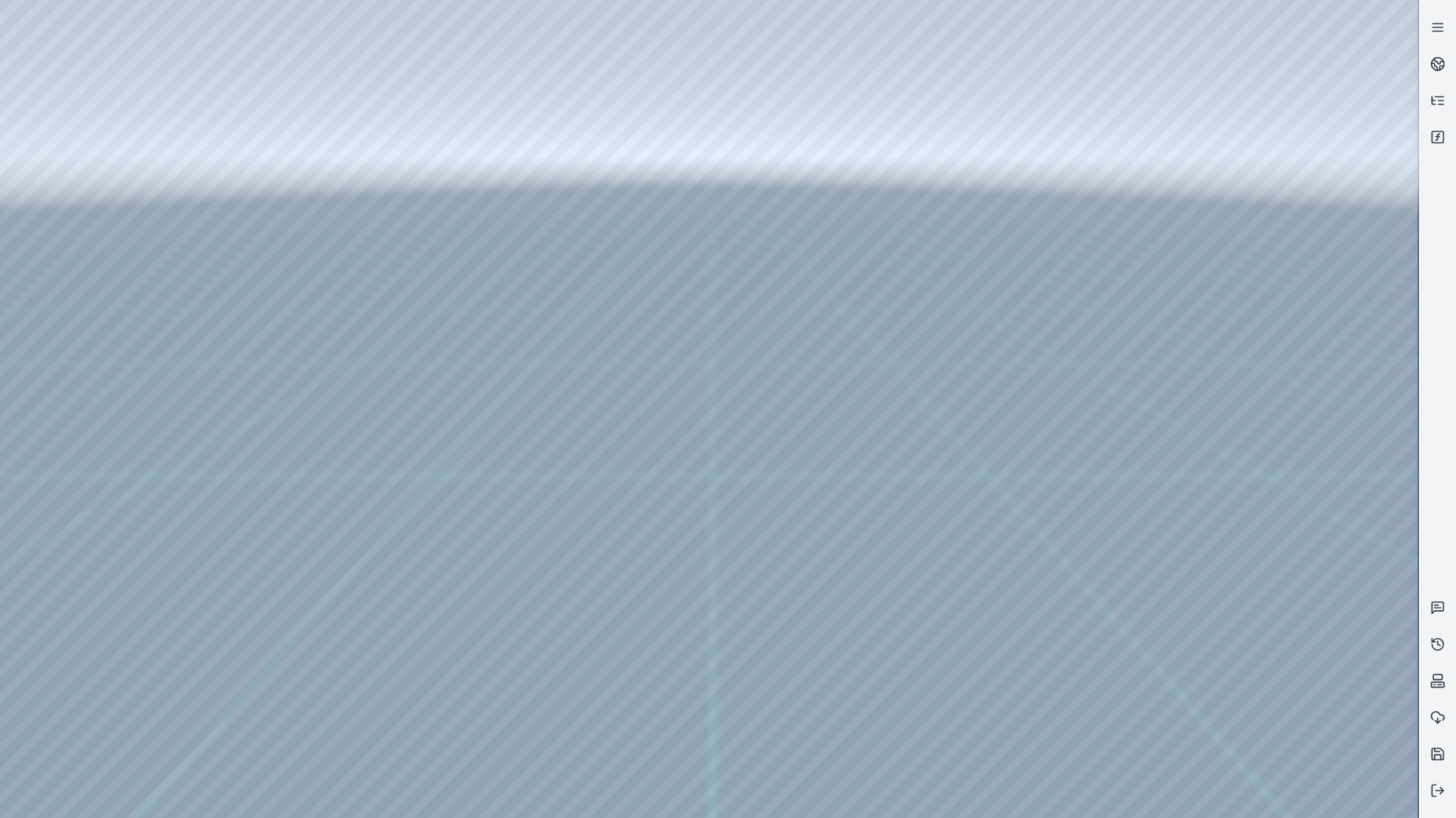
drag, startPoint x: 723, startPoint y: 484, endPoint x: 1205, endPoint y: 649, distance: 509.5
drag, startPoint x: 883, startPoint y: 399, endPoint x: 965, endPoint y: 395, distance: 82.1
drag, startPoint x: 745, startPoint y: 501, endPoint x: 932, endPoint y: 756, distance: 316.2
drag, startPoint x: 875, startPoint y: 496, endPoint x: 895, endPoint y: 489, distance: 21.2
drag, startPoint x: 903, startPoint y: 487, endPoint x: 962, endPoint y: 482, distance: 59.2
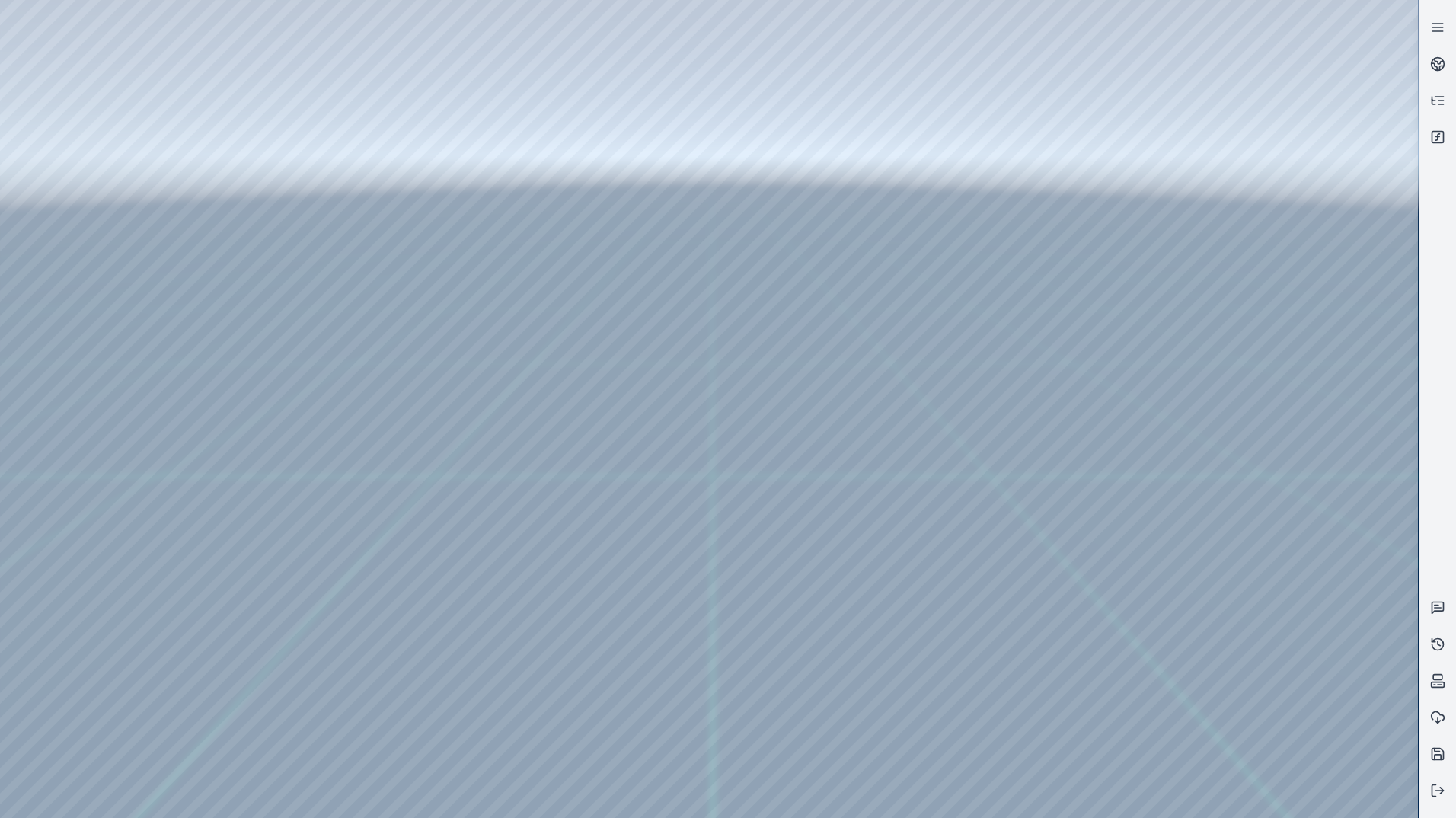
drag, startPoint x: 860, startPoint y: 569, endPoint x: 1053, endPoint y: 532, distance: 196.5
drag, startPoint x: 989, startPoint y: 471, endPoint x: 1052, endPoint y: 446, distance: 67.8
drag, startPoint x: 1020, startPoint y: 448, endPoint x: 950, endPoint y: 448, distance: 70.0
drag, startPoint x: 1172, startPoint y: 517, endPoint x: 866, endPoint y: 491, distance: 307.1
drag, startPoint x: 1020, startPoint y: 533, endPoint x: 787, endPoint y: 517, distance: 233.5
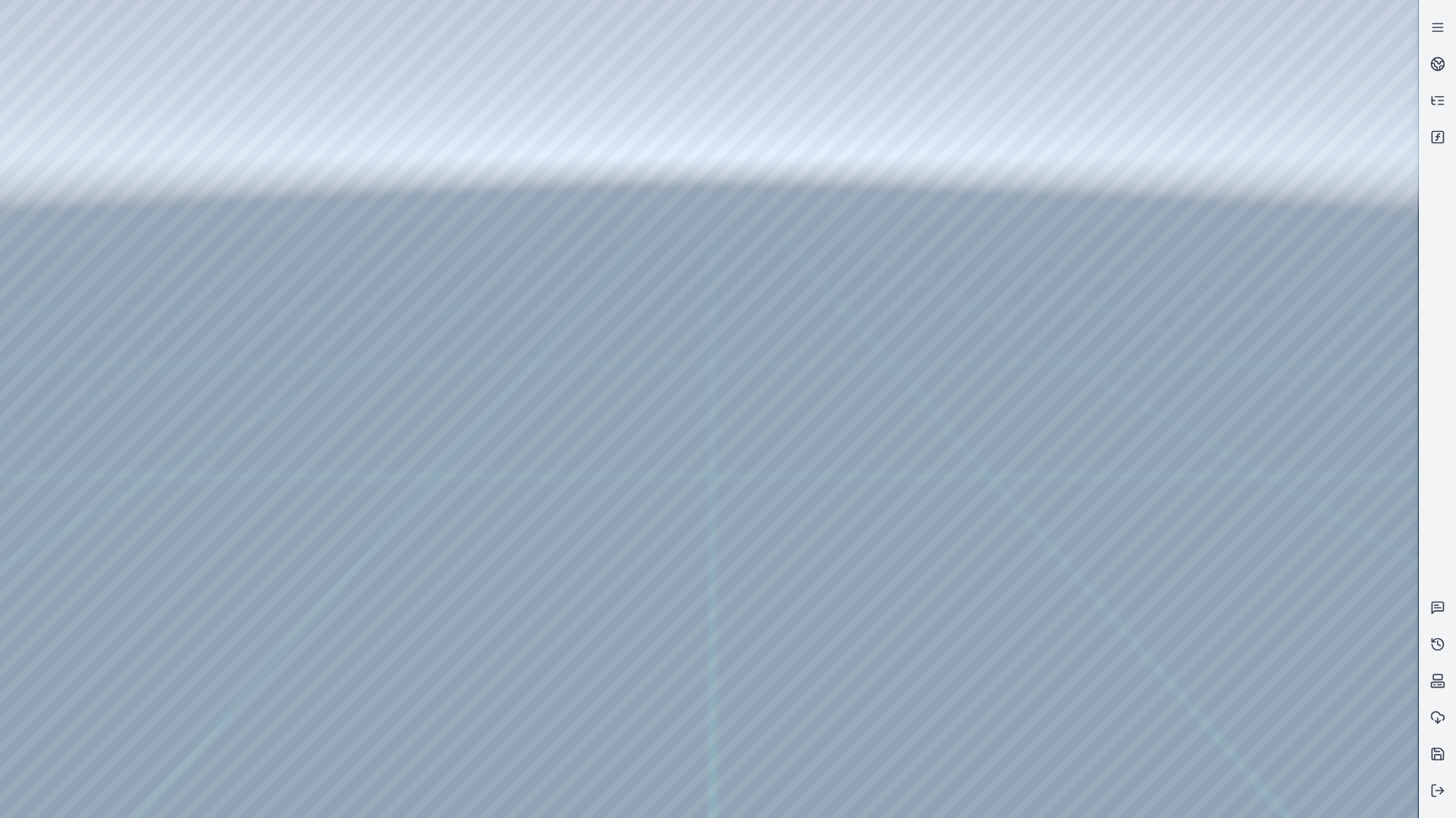
click at [1192, 279] on div at bounding box center [709, 409] width 1418 height 818
click at [1448, 64] on link at bounding box center [1438, 63] width 36 height 36
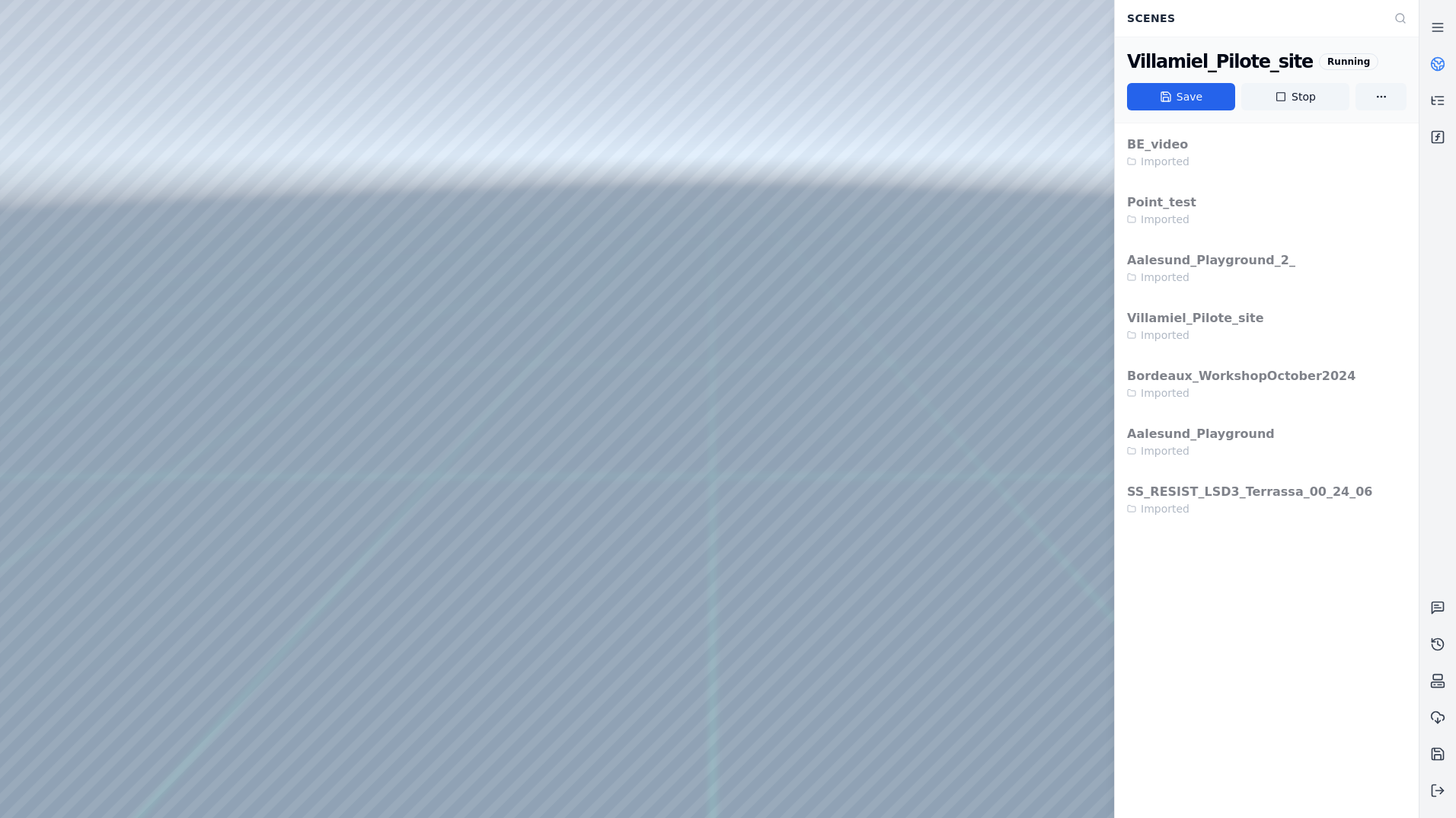
click at [1439, 63] on icon at bounding box center [1437, 63] width 15 height 15
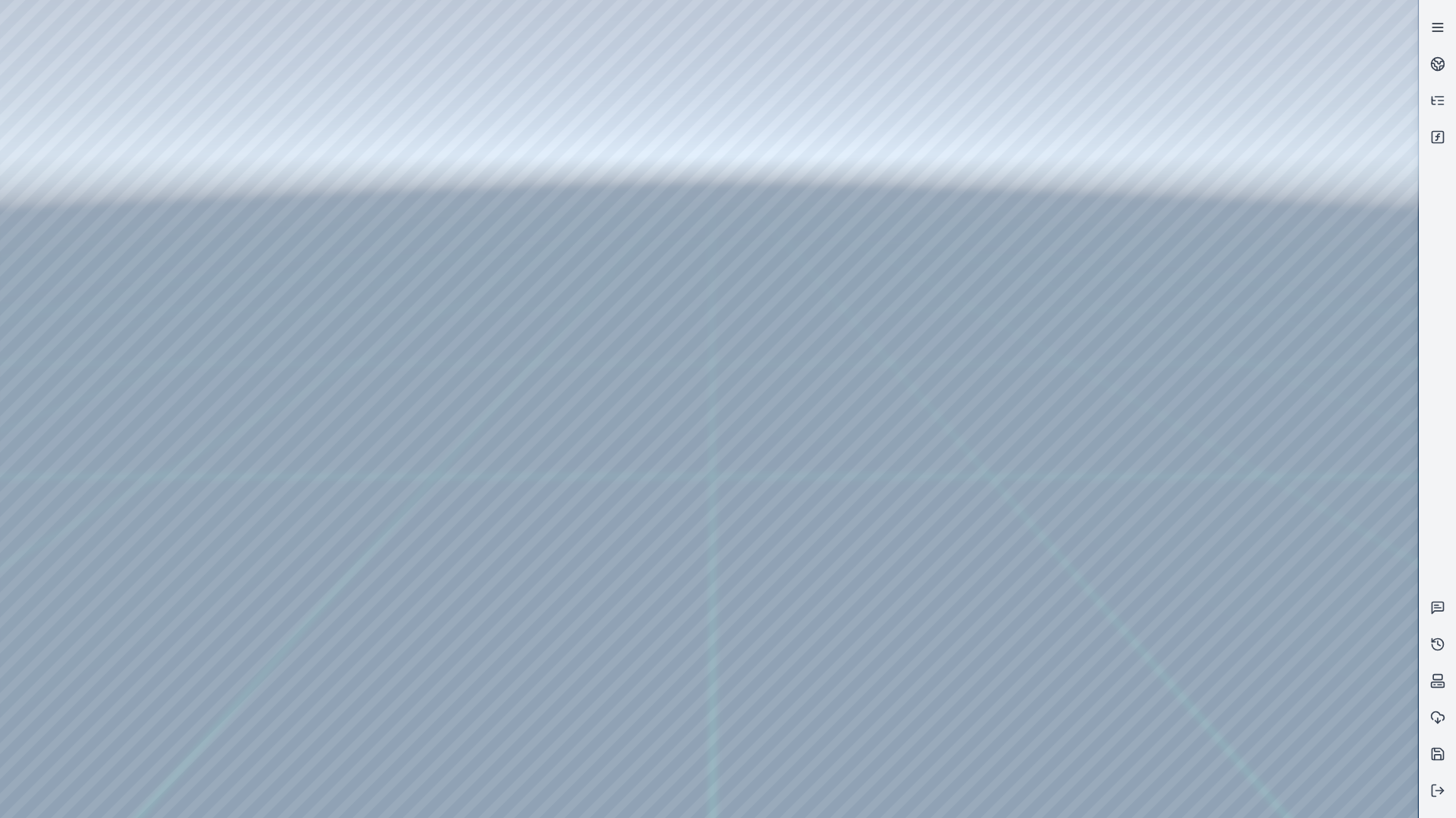
click at [1440, 17] on link at bounding box center [1438, 27] width 36 height 36
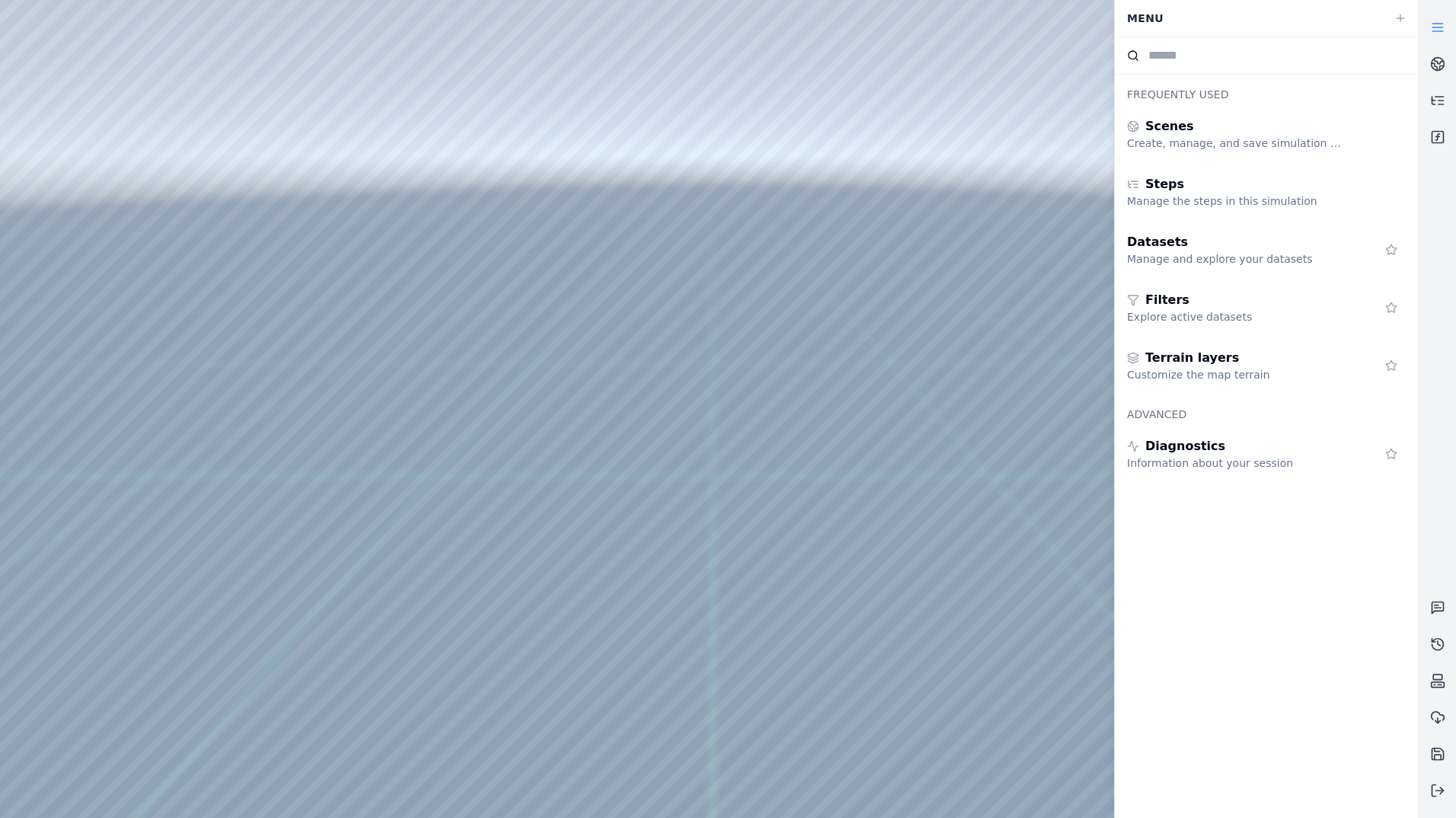
click at [1442, 17] on link at bounding box center [1438, 27] width 36 height 36
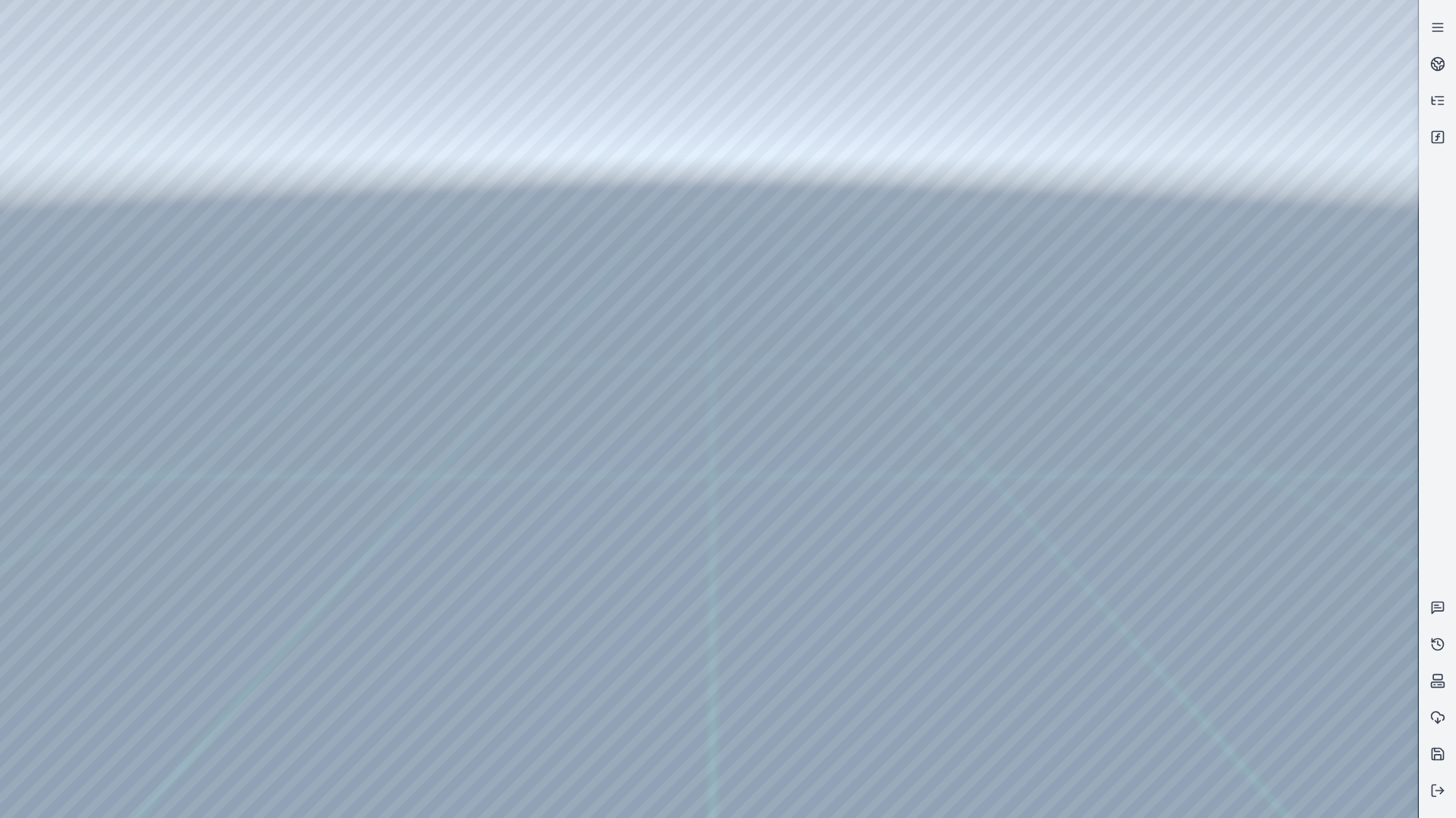
click at [1133, 107] on div at bounding box center [709, 409] width 1418 height 818
click at [1131, 108] on div at bounding box center [709, 409] width 1418 height 818
drag, startPoint x: 733, startPoint y: 143, endPoint x: 89, endPoint y: 6, distance: 658.4
click at [89, 6] on div at bounding box center [709, 409] width 1418 height 818
click at [313, 361] on div at bounding box center [709, 409] width 1418 height 818
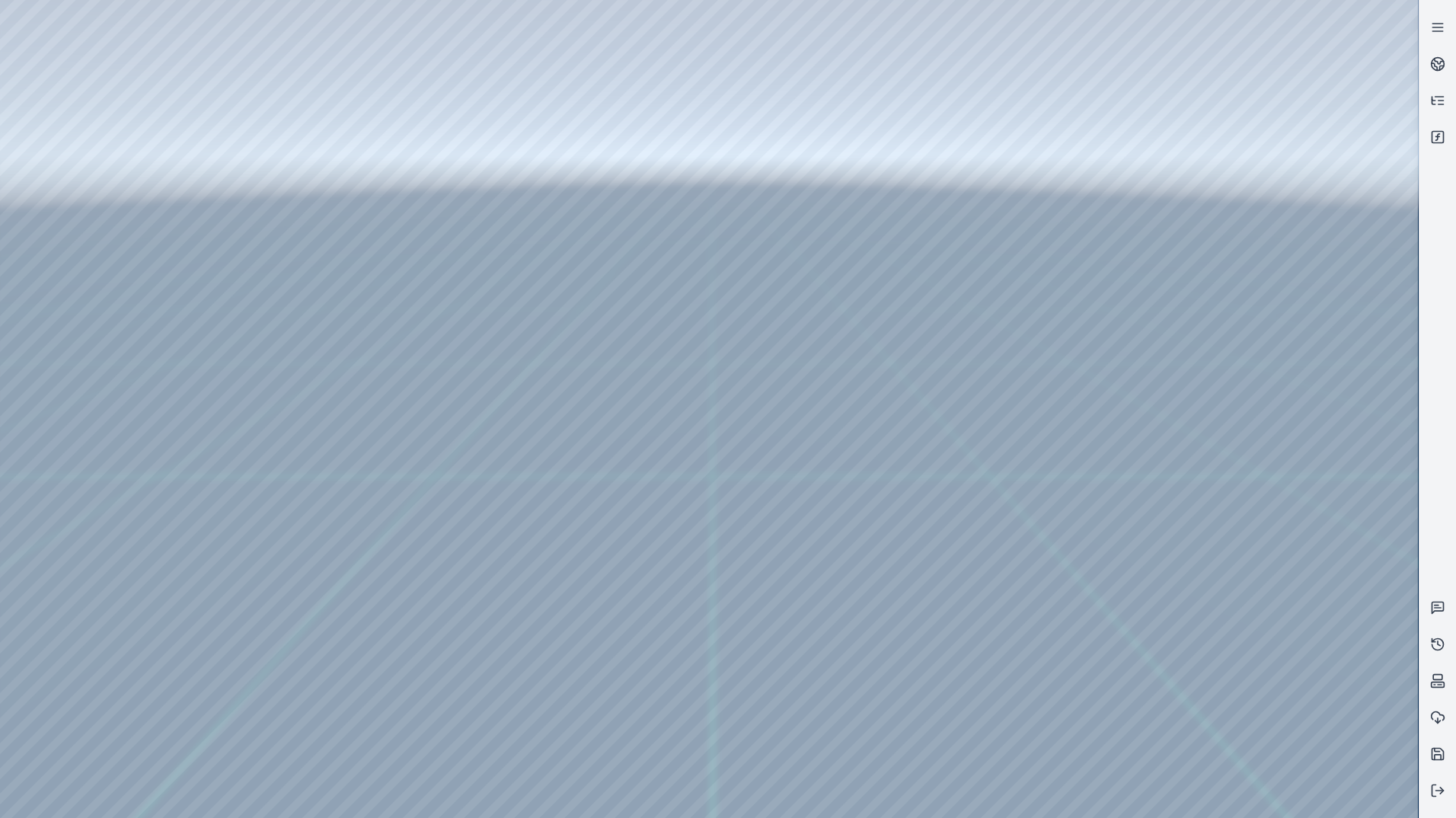
click at [272, 409] on div at bounding box center [709, 409] width 1418 height 818
click at [252, 435] on div at bounding box center [709, 409] width 1418 height 818
click at [260, 260] on div at bounding box center [709, 409] width 1418 height 818
click at [254, 288] on div at bounding box center [709, 409] width 1418 height 818
click at [101, 244] on div at bounding box center [709, 409] width 1418 height 818
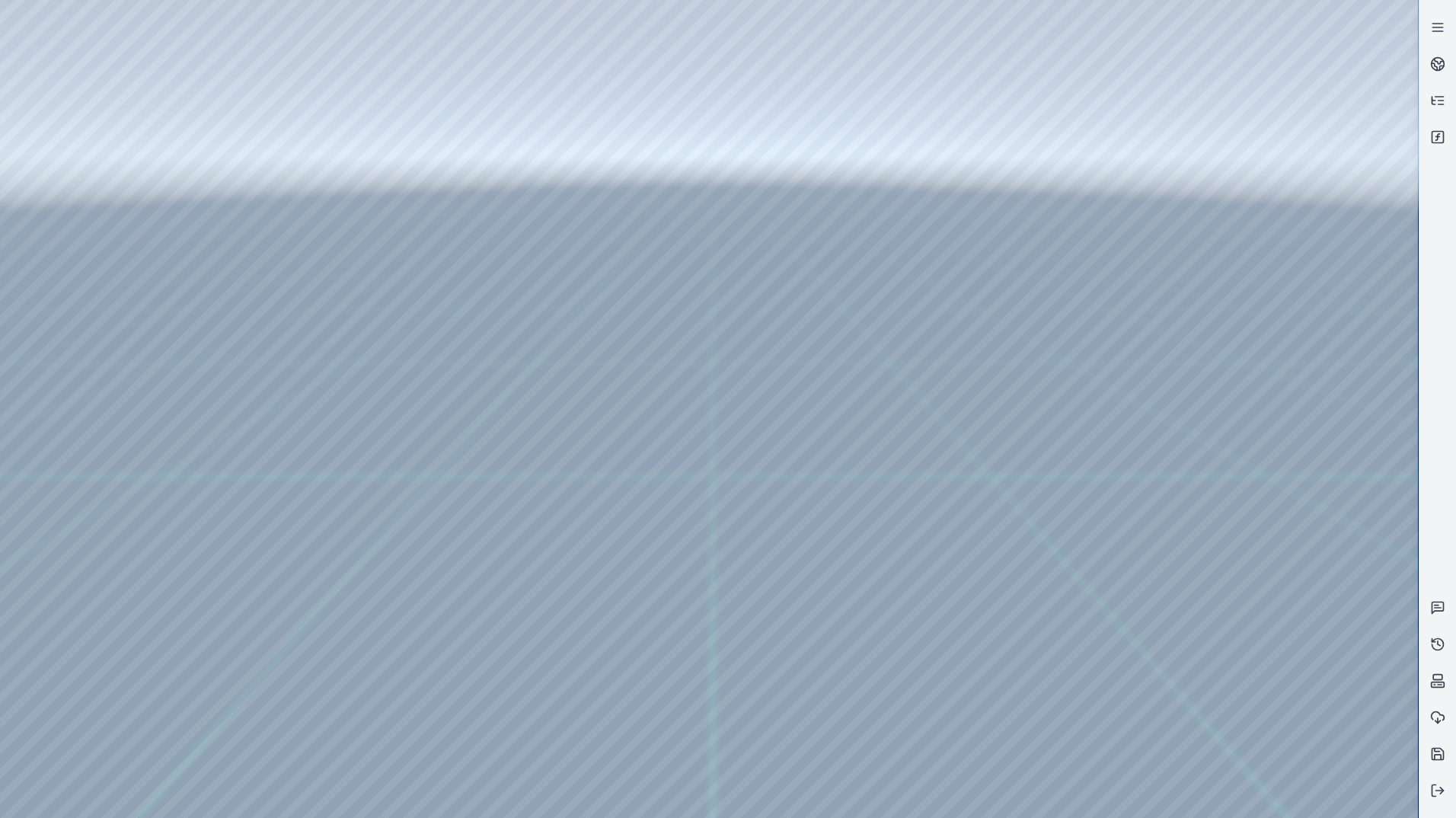
click at [92, 174] on div at bounding box center [709, 409] width 1418 height 818
click at [418, 49] on div at bounding box center [709, 409] width 1418 height 818
click at [415, 51] on div at bounding box center [709, 409] width 1418 height 818
click at [414, 53] on div at bounding box center [709, 409] width 1418 height 818
click at [317, 145] on div at bounding box center [709, 409] width 1418 height 818
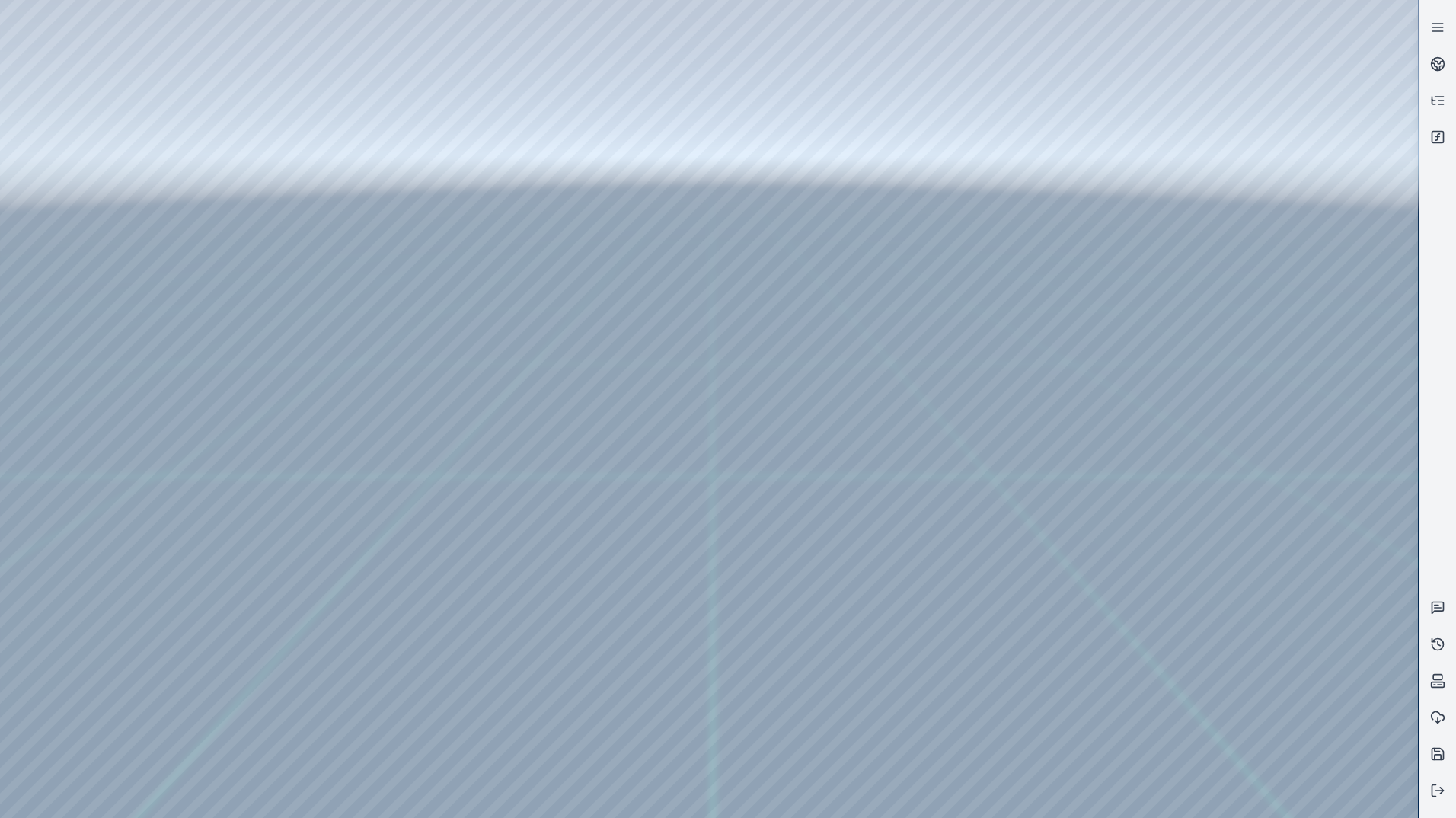
click at [82, 87] on div at bounding box center [709, 409] width 1418 height 818
click at [83, 112] on div at bounding box center [709, 409] width 1418 height 818
click at [394, 170] on div at bounding box center [709, 409] width 1418 height 818
click at [354, 262] on div at bounding box center [709, 409] width 1418 height 818
click at [797, 438] on div at bounding box center [709, 409] width 1418 height 818
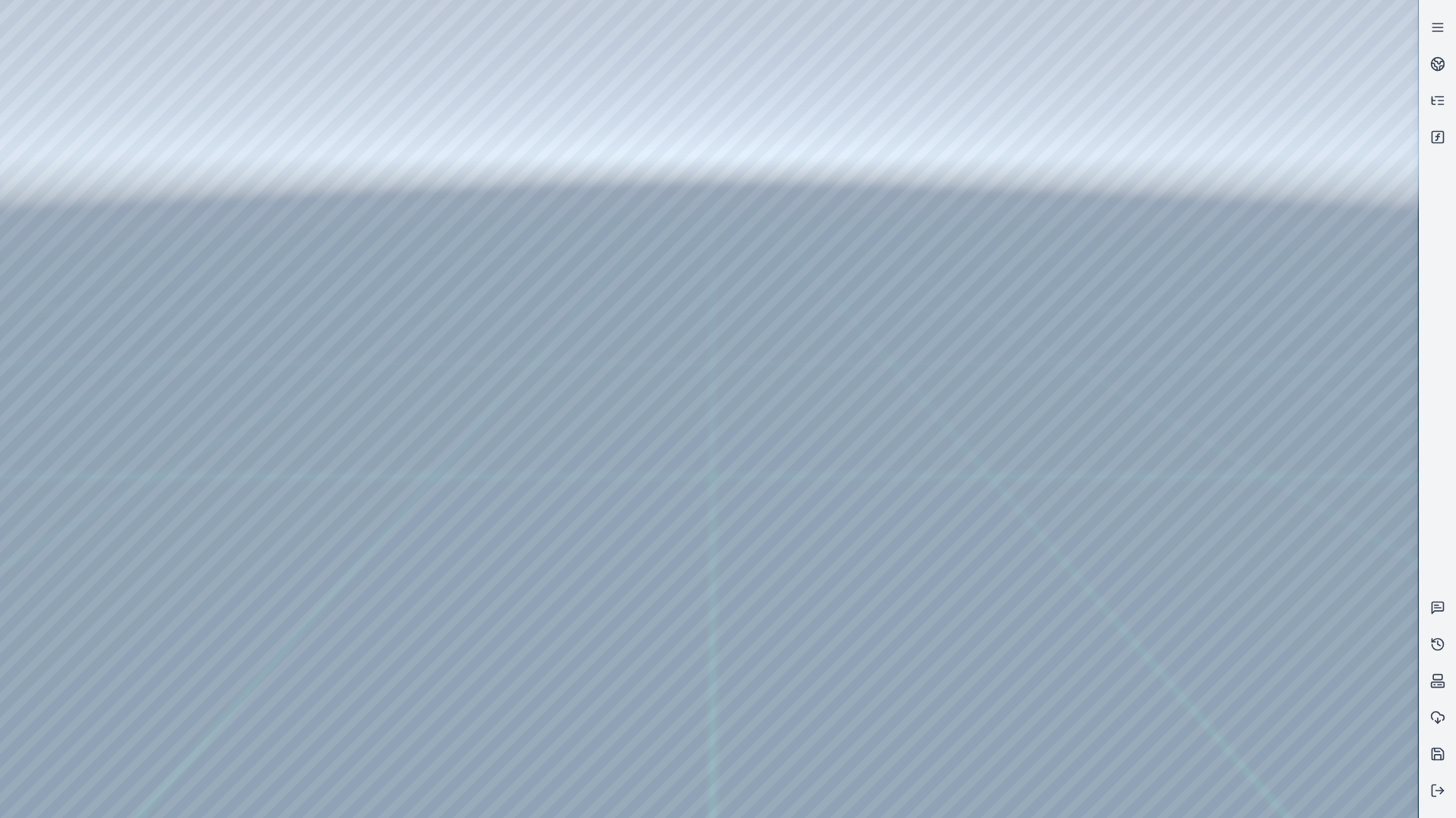
click at [1020, 236] on div at bounding box center [709, 409] width 1418 height 818
drag, startPoint x: 1020, startPoint y: 235, endPoint x: 1011, endPoint y: 231, distance: 9.8
click at [1020, 234] on div at bounding box center [709, 409] width 1418 height 818
click at [93, 236] on div at bounding box center [709, 409] width 1418 height 818
click at [102, 175] on div at bounding box center [709, 409] width 1418 height 818
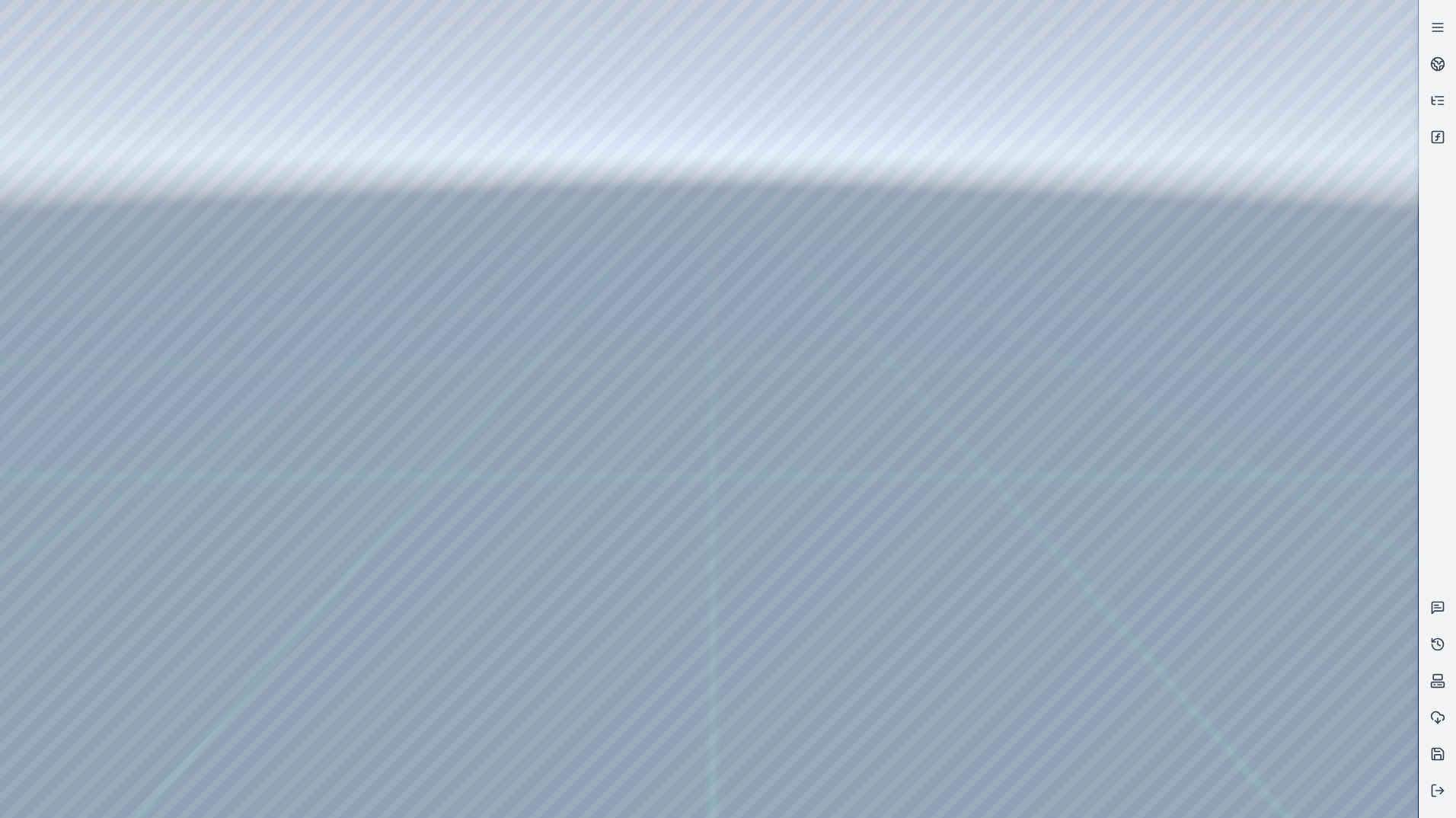
click at [342, 54] on div at bounding box center [709, 409] width 1418 height 818
click at [116, 53] on div at bounding box center [709, 409] width 1418 height 818
click at [146, 49] on div at bounding box center [709, 409] width 1418 height 818
click at [26, 53] on div at bounding box center [709, 409] width 1418 height 818
click at [181, 55] on div at bounding box center [709, 409] width 1418 height 818
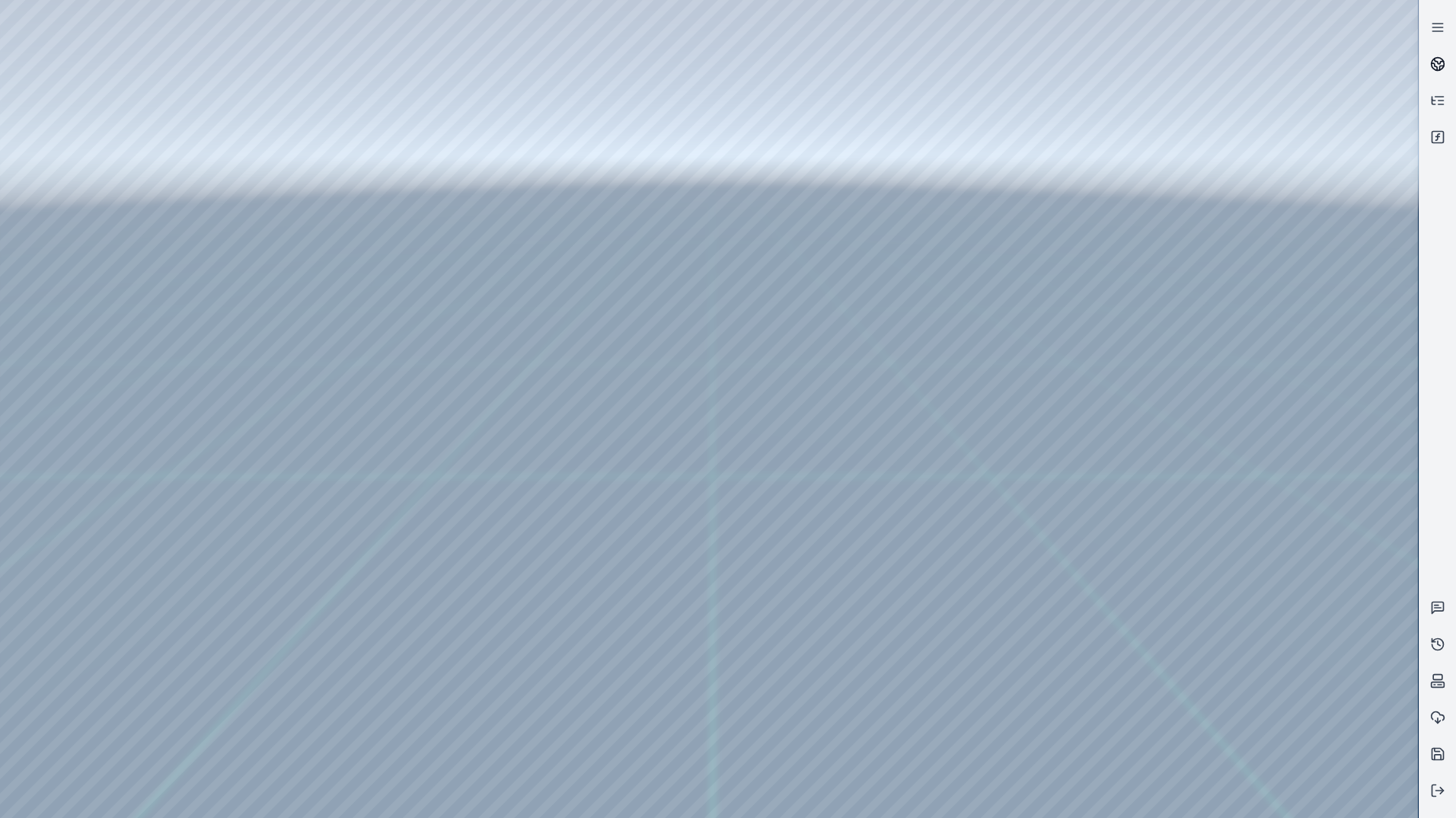
drag, startPoint x: 1452, startPoint y: 62, endPoint x: 1442, endPoint y: 62, distance: 10.0
click at [1451, 62] on link at bounding box center [1438, 63] width 36 height 36
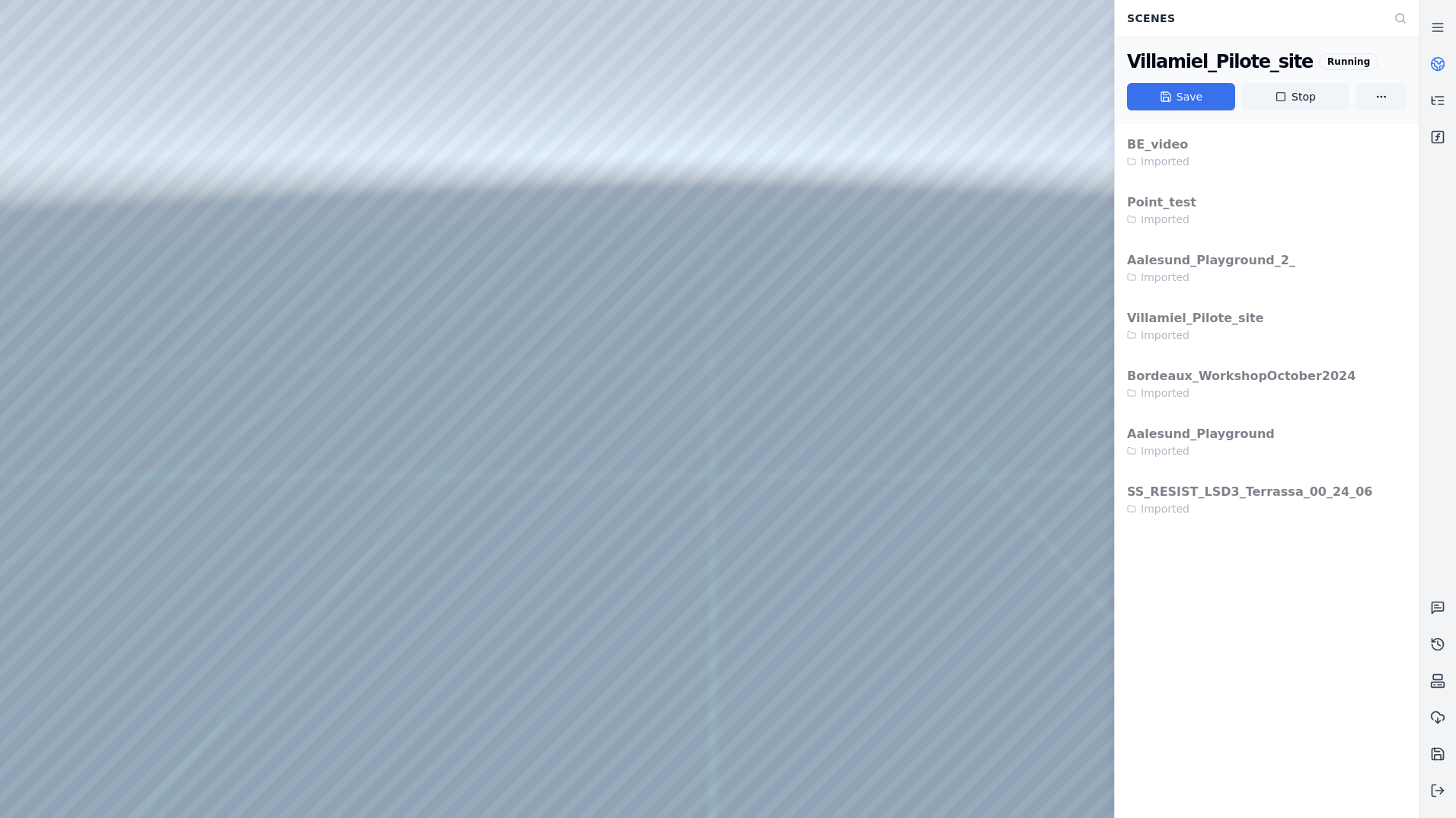
click at [1152, 90] on button "Save" at bounding box center [1181, 97] width 108 height 27
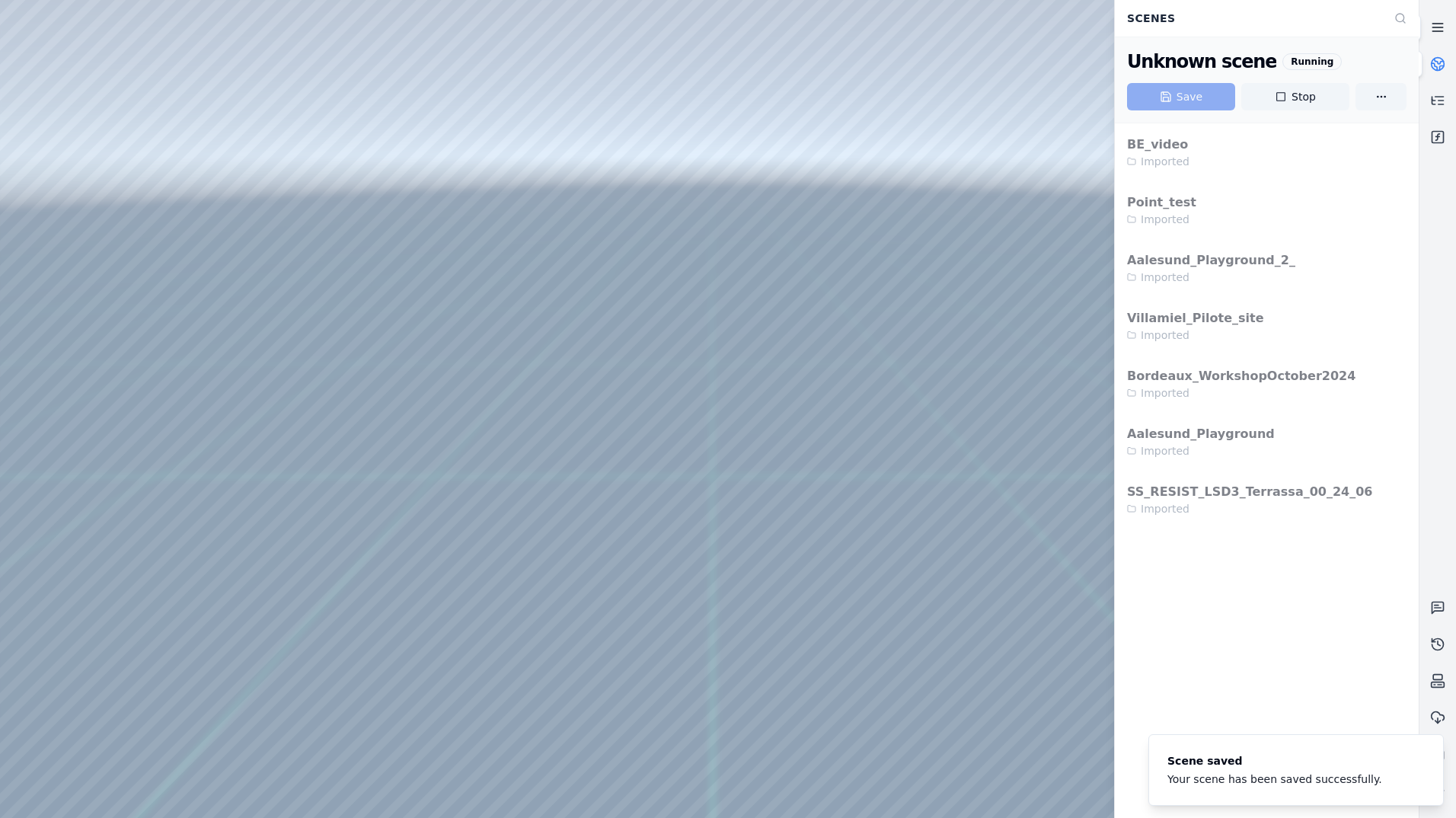
click at [1433, 22] on icon at bounding box center [1437, 27] width 15 height 15
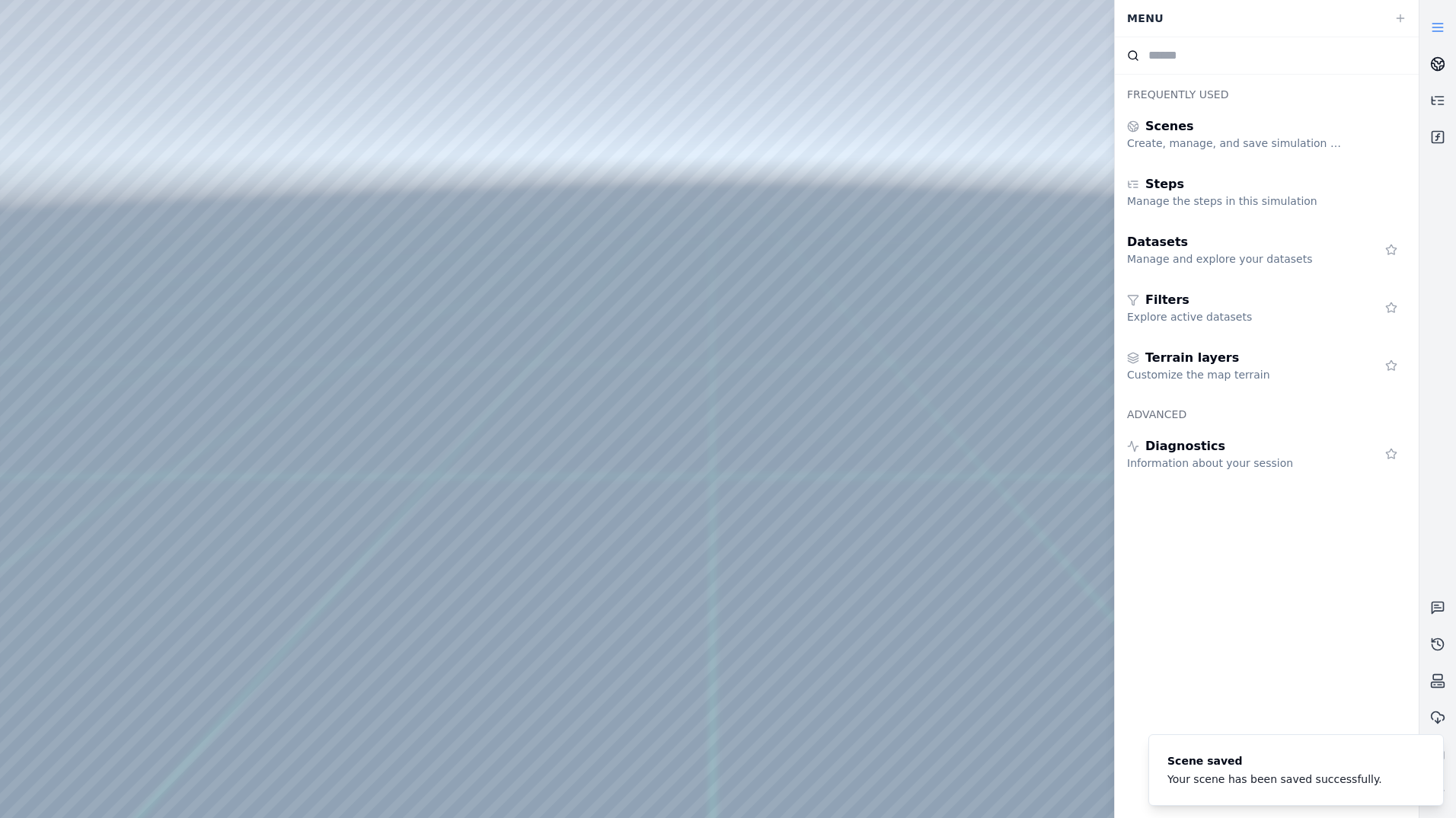
click at [1442, 69] on circle at bounding box center [1438, 64] width 13 height 13
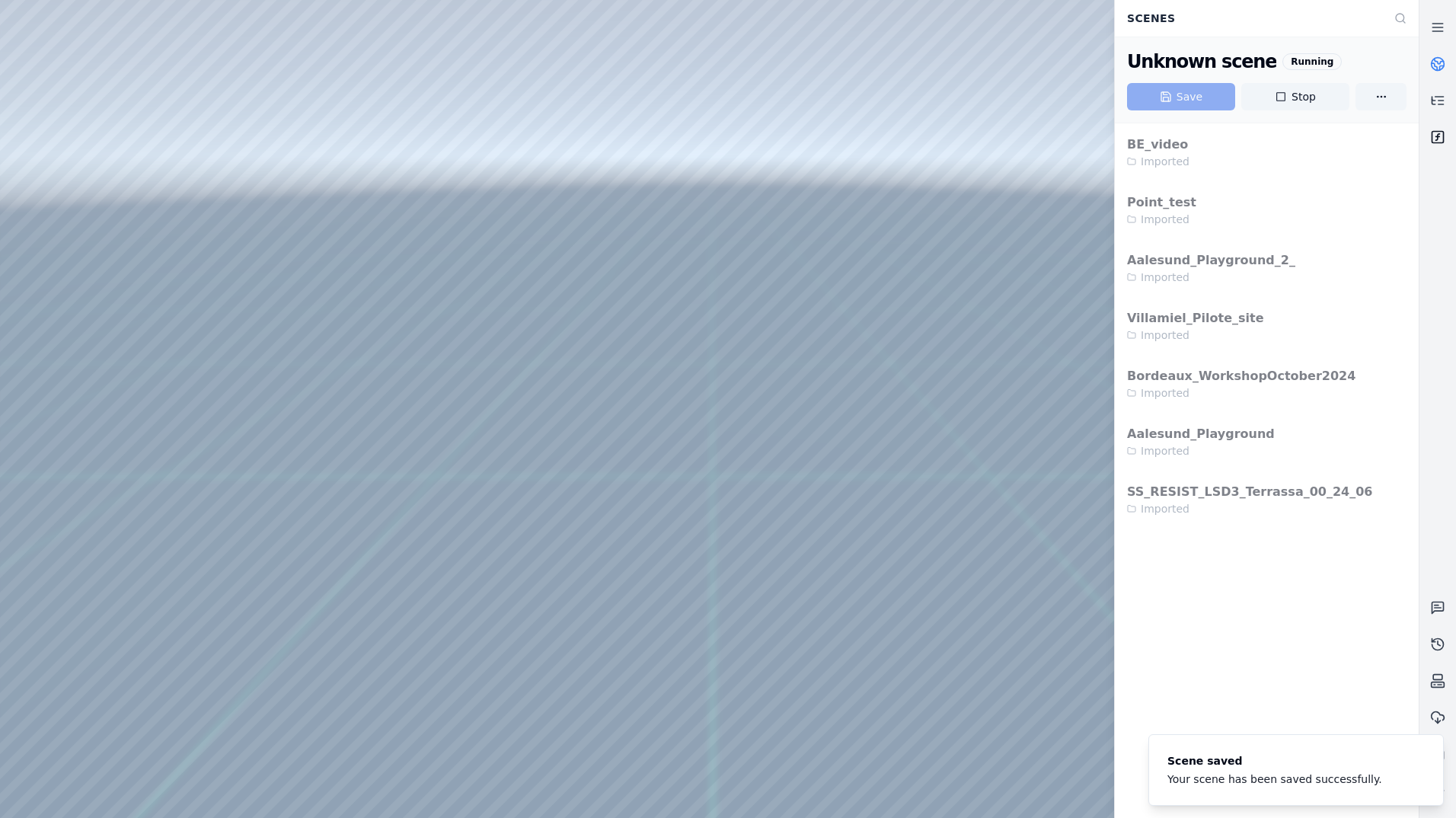
click at [1444, 138] on icon at bounding box center [1437, 137] width 15 height 15
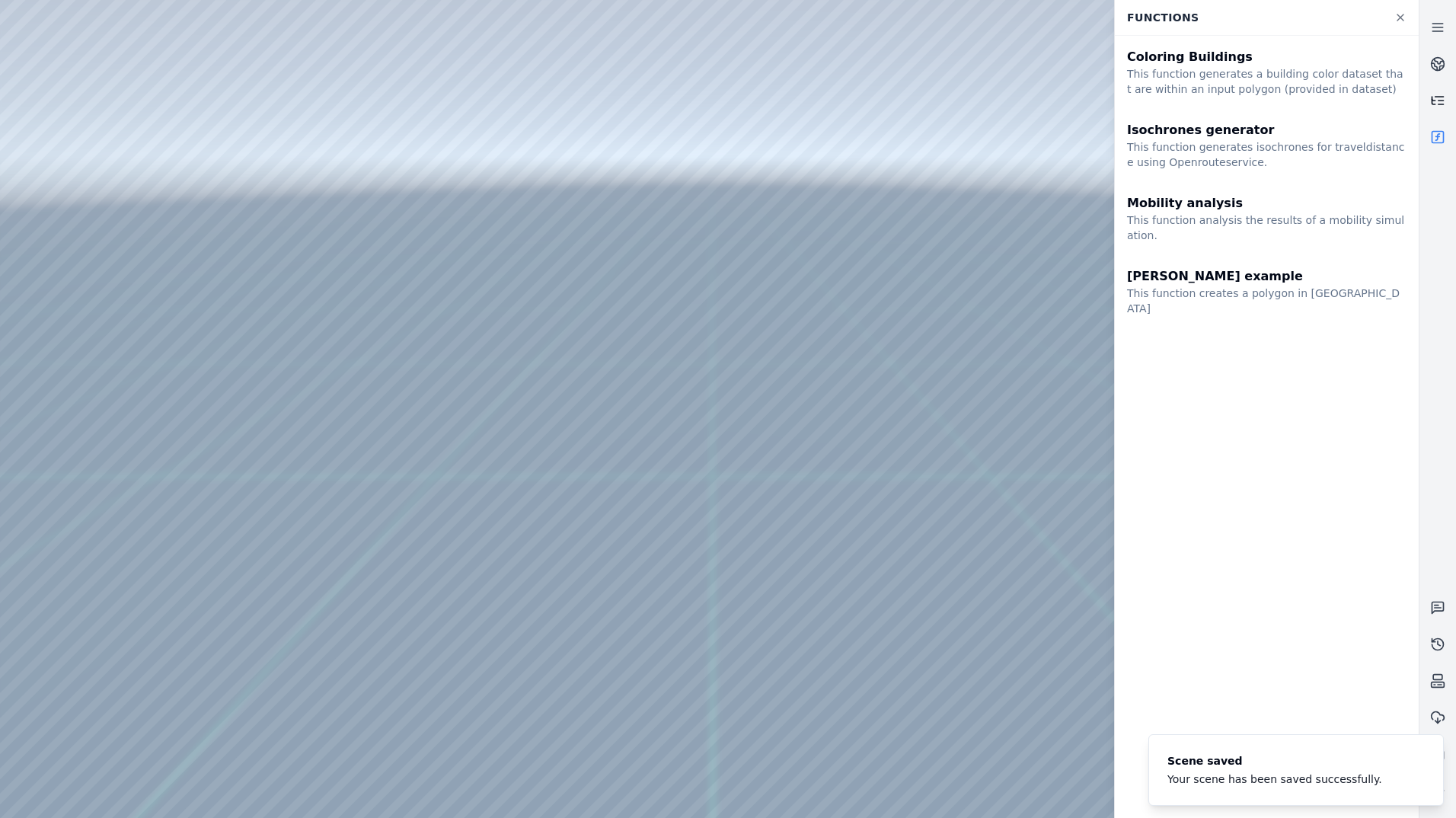
click at [1437, 104] on icon at bounding box center [1437, 101] width 15 height 15
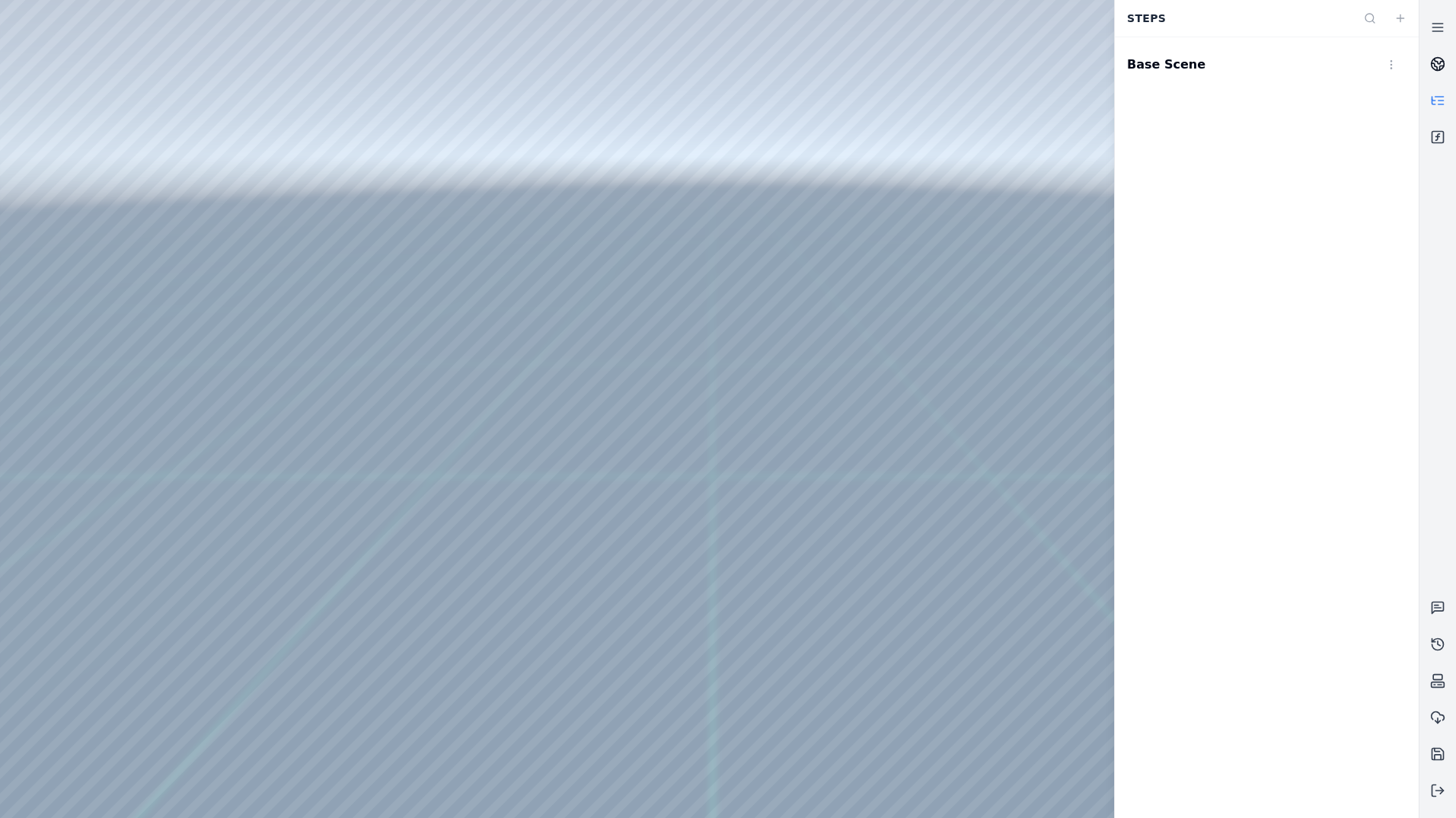
click at [1440, 64] on icon at bounding box center [1437, 63] width 15 height 15
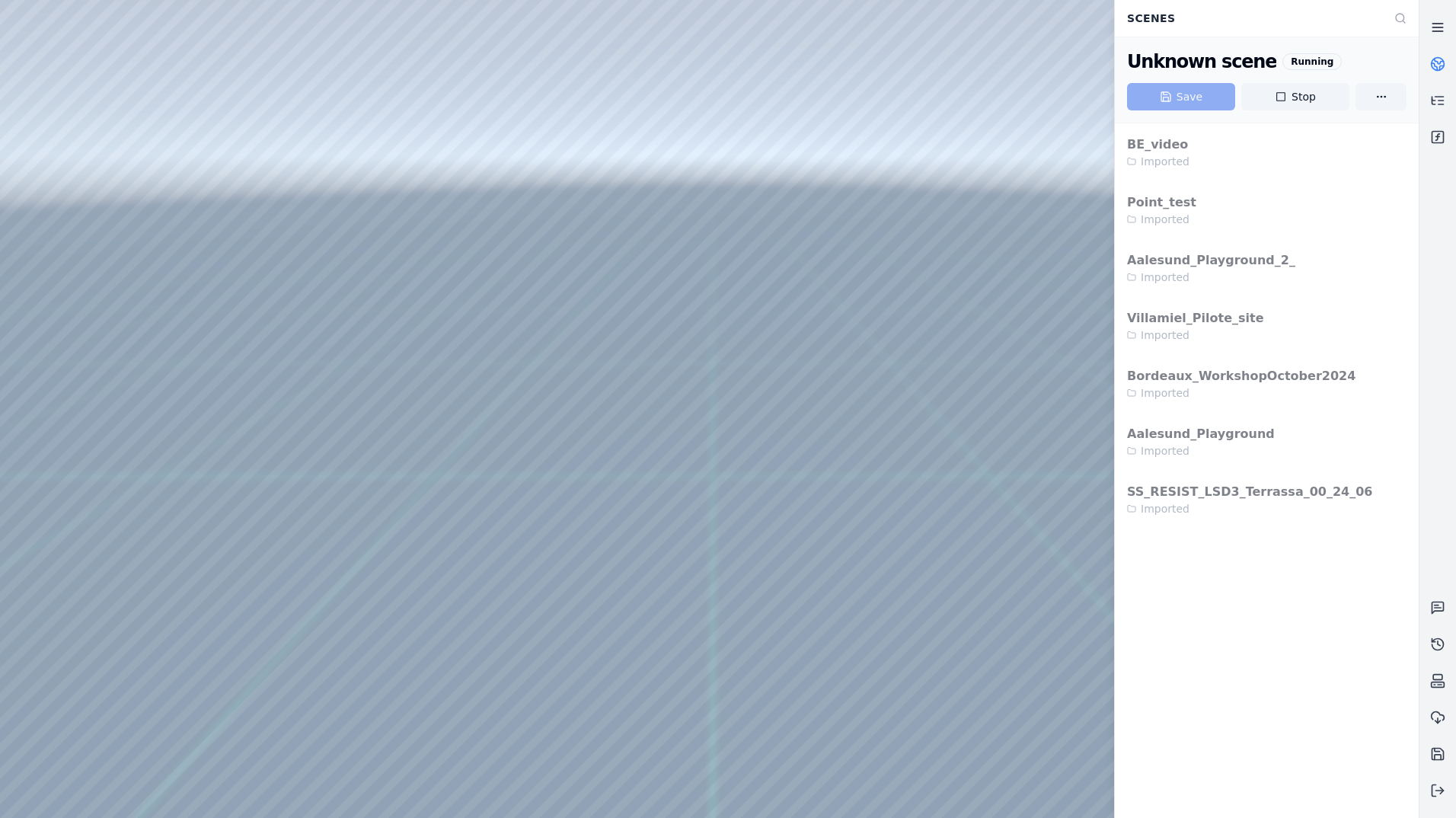
click at [1442, 29] on icon at bounding box center [1437, 27] width 15 height 15
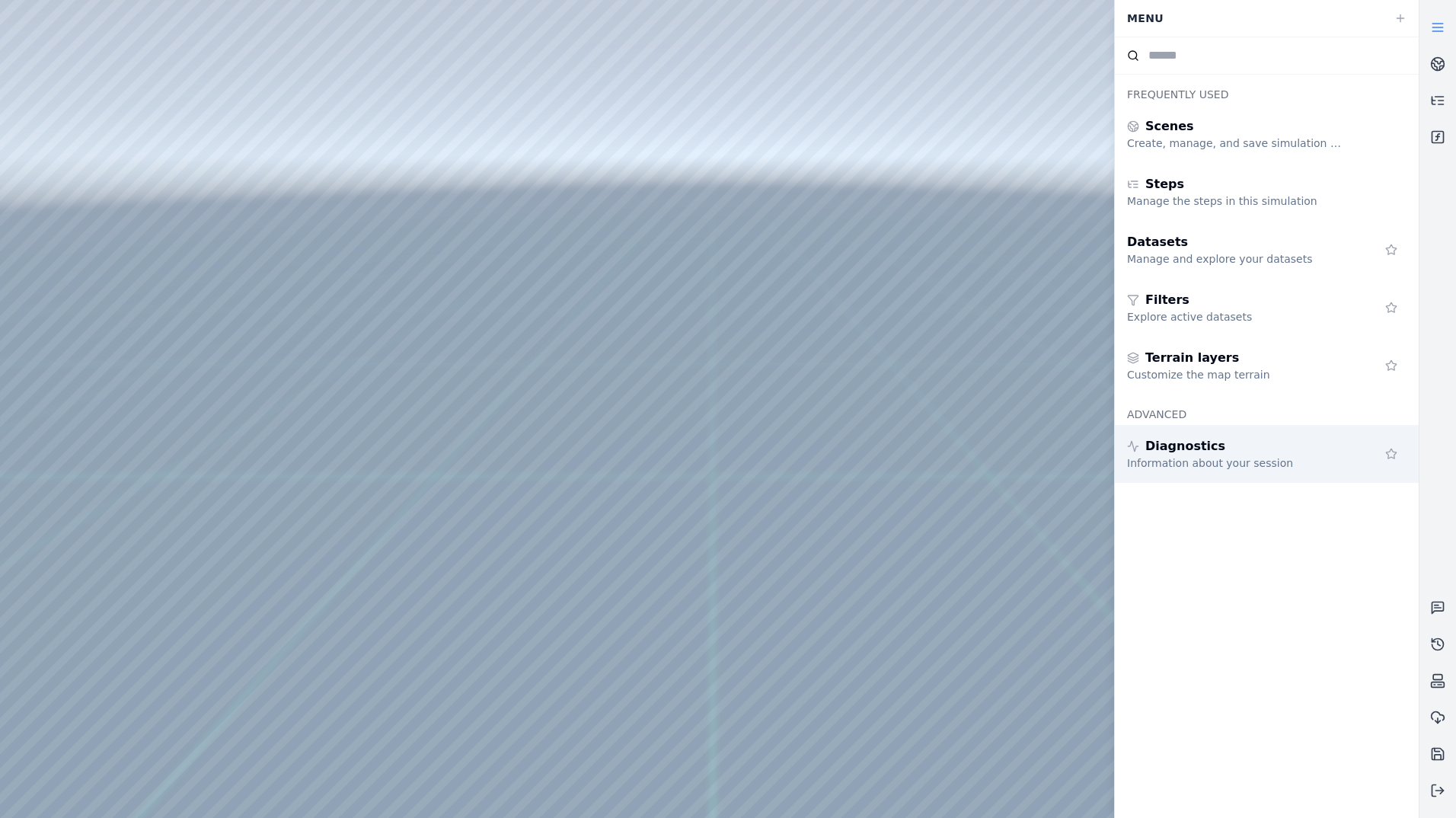
click at [1274, 457] on div "Information about your session" at bounding box center [1237, 463] width 219 height 15
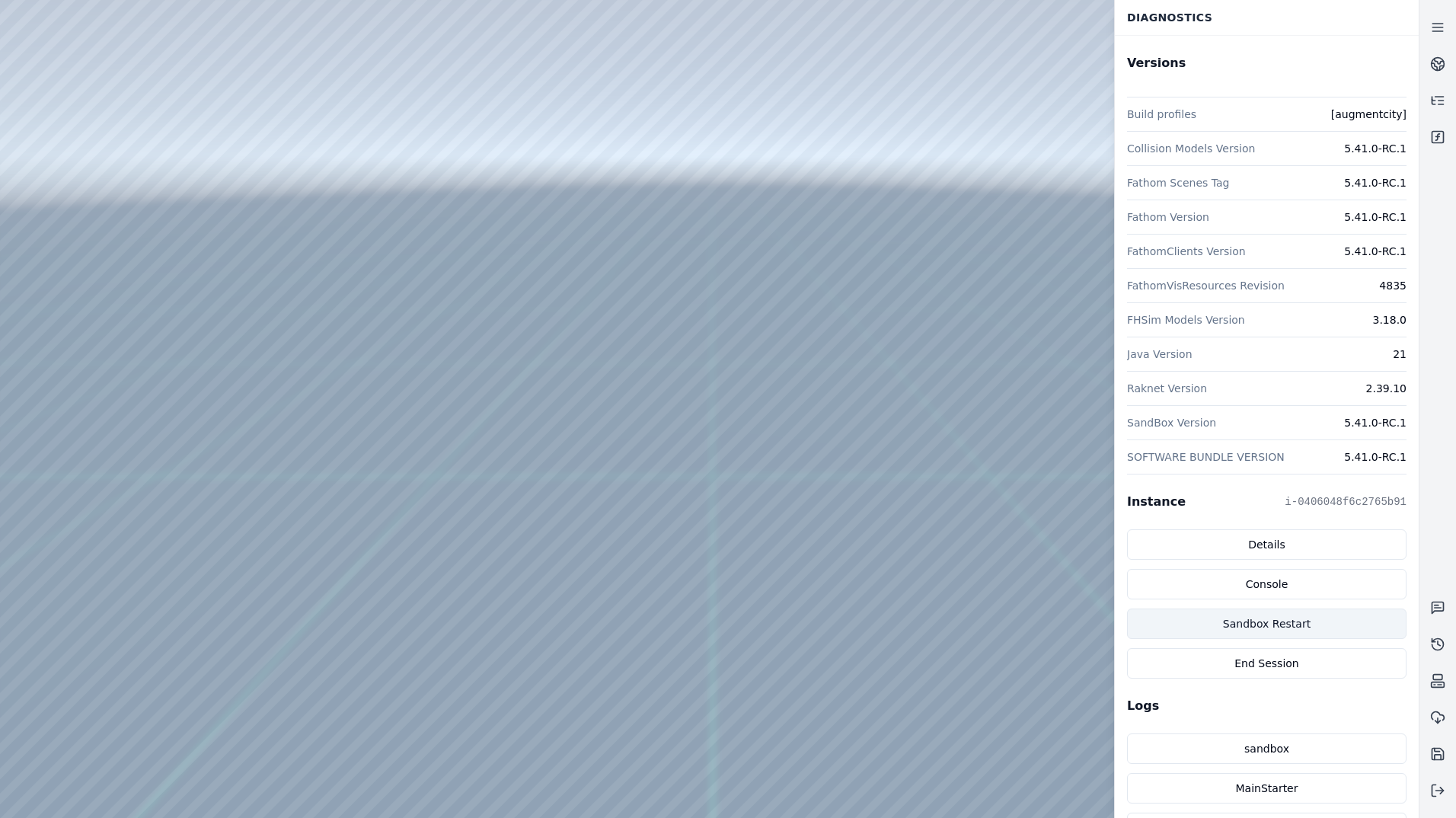
click at [1282, 618] on button "Sandbox Restart" at bounding box center [1267, 624] width 279 height 31
click at [1442, 68] on icon at bounding box center [1437, 63] width 15 height 15
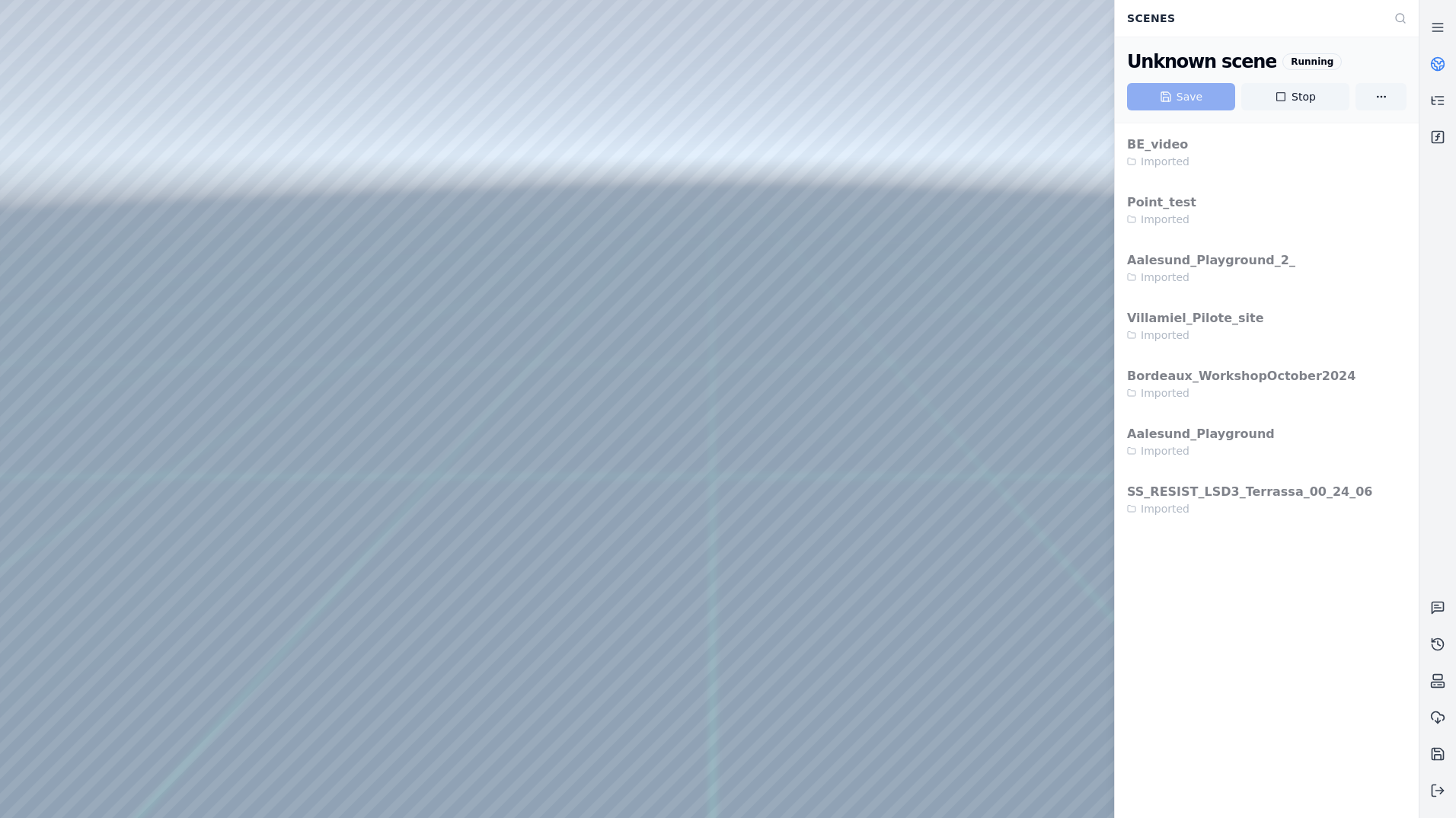
click at [1443, 66] on circle at bounding box center [1438, 64] width 13 height 13
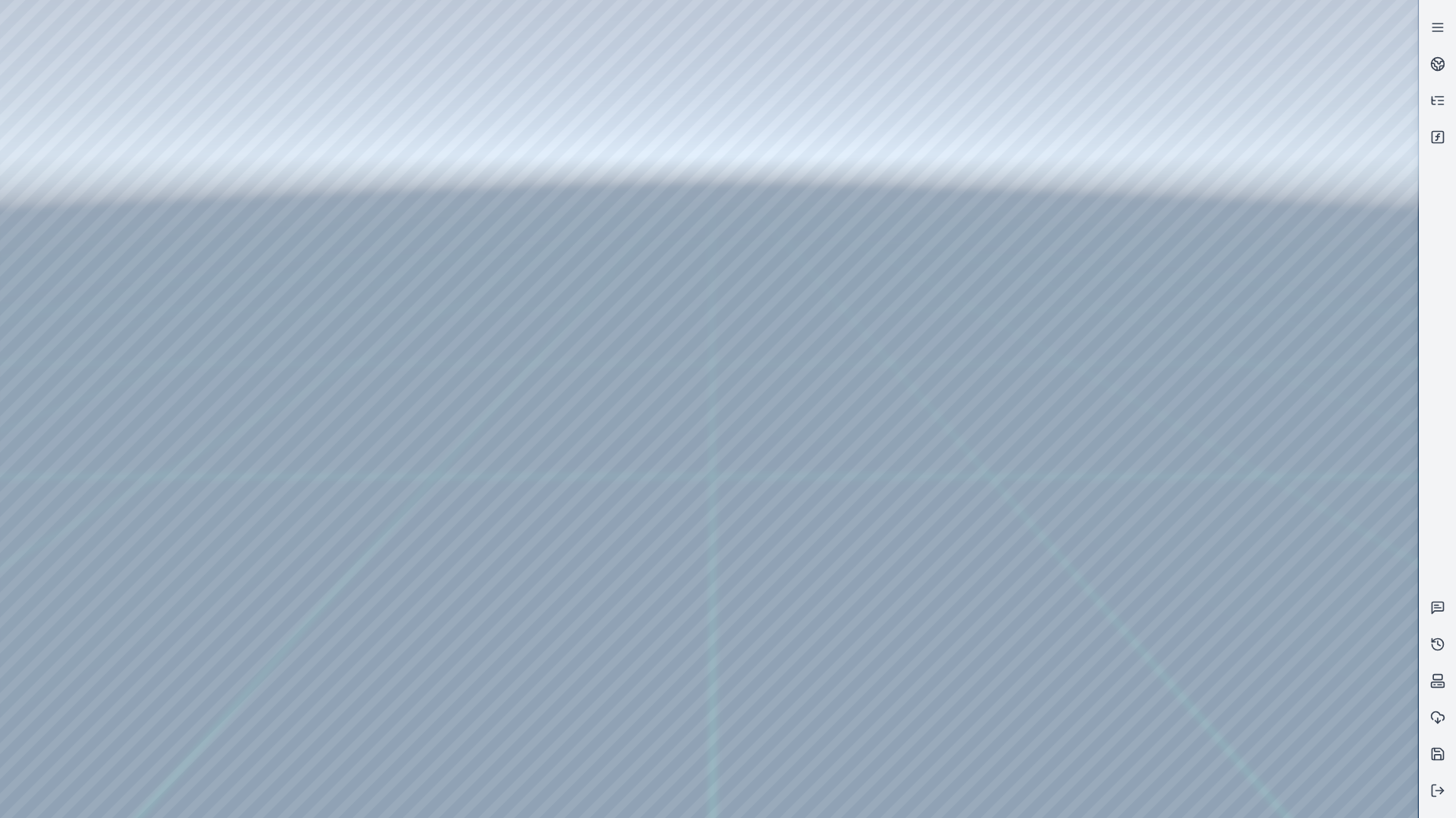
drag, startPoint x: 892, startPoint y: 418, endPoint x: 888, endPoint y: 439, distance: 21.4
drag, startPoint x: 882, startPoint y: 388, endPoint x: 849, endPoint y: 495, distance: 112.0
drag, startPoint x: 871, startPoint y: 447, endPoint x: 848, endPoint y: 537, distance: 92.9
click at [75, 79] on div at bounding box center [709, 409] width 1418 height 818
click at [86, 149] on div at bounding box center [709, 409] width 1418 height 818
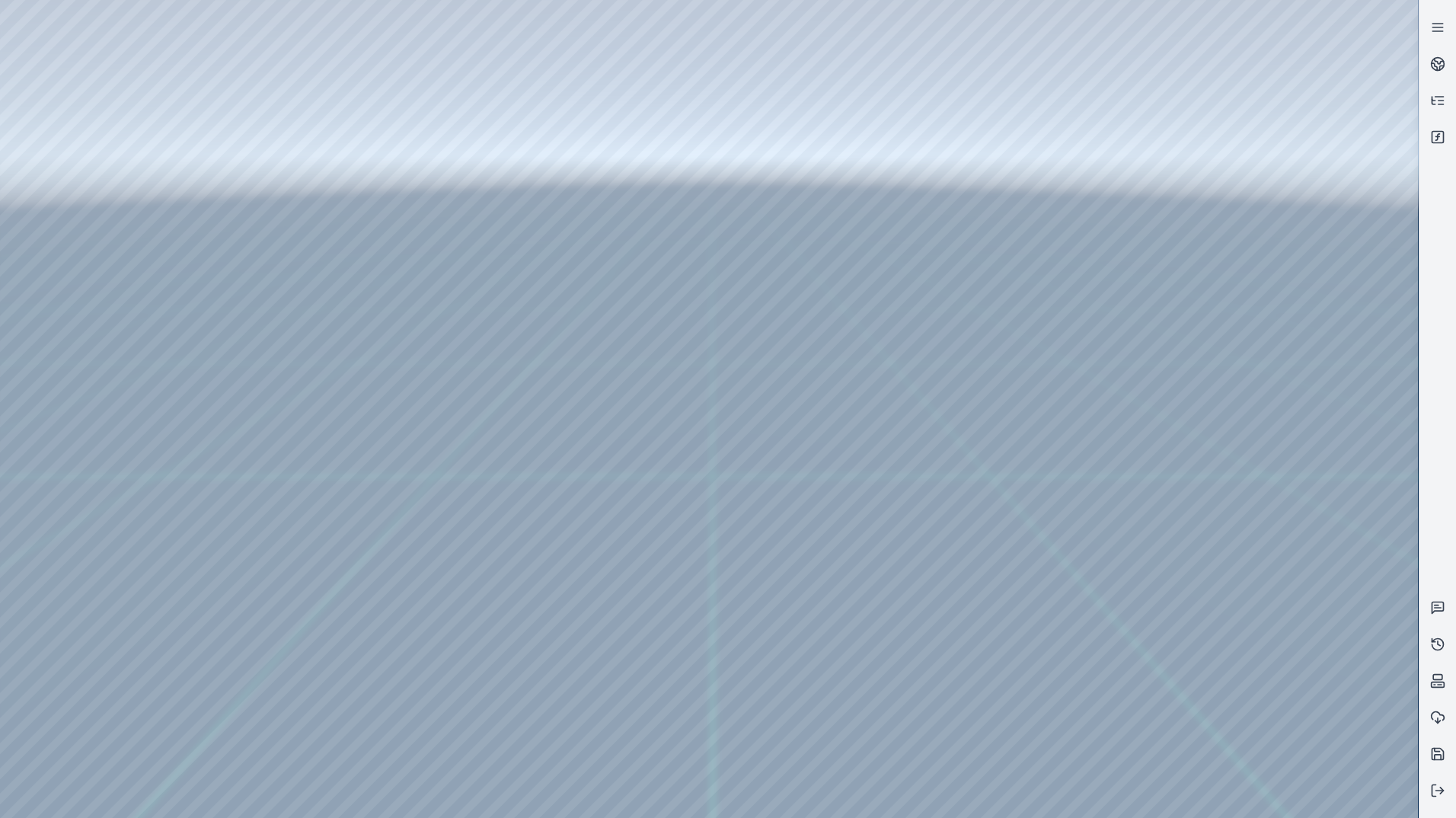
click at [359, 131] on div at bounding box center [709, 409] width 1418 height 818
click at [83, 241] on div at bounding box center [709, 409] width 1418 height 818
click at [83, 171] on div at bounding box center [709, 409] width 1418 height 818
click at [403, 46] on div at bounding box center [709, 409] width 1418 height 818
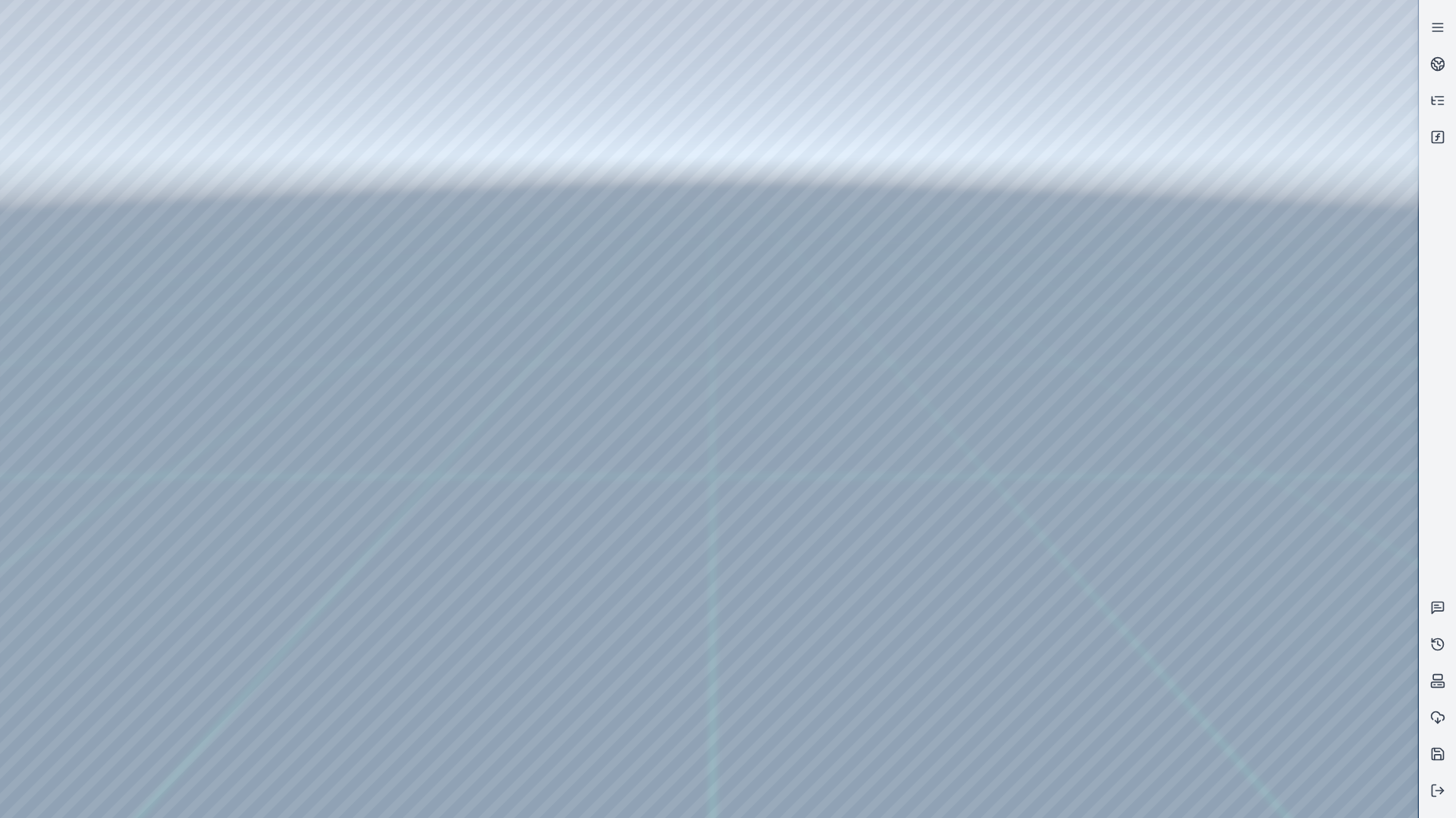
click at [329, 147] on div at bounding box center [709, 409] width 1418 height 818
click at [1362, 595] on div at bounding box center [709, 409] width 1418 height 818
click at [1338, 624] on div at bounding box center [709, 409] width 1418 height 818
click at [1348, 713] on div at bounding box center [709, 409] width 1418 height 818
click at [188, 49] on div at bounding box center [709, 409] width 1418 height 818
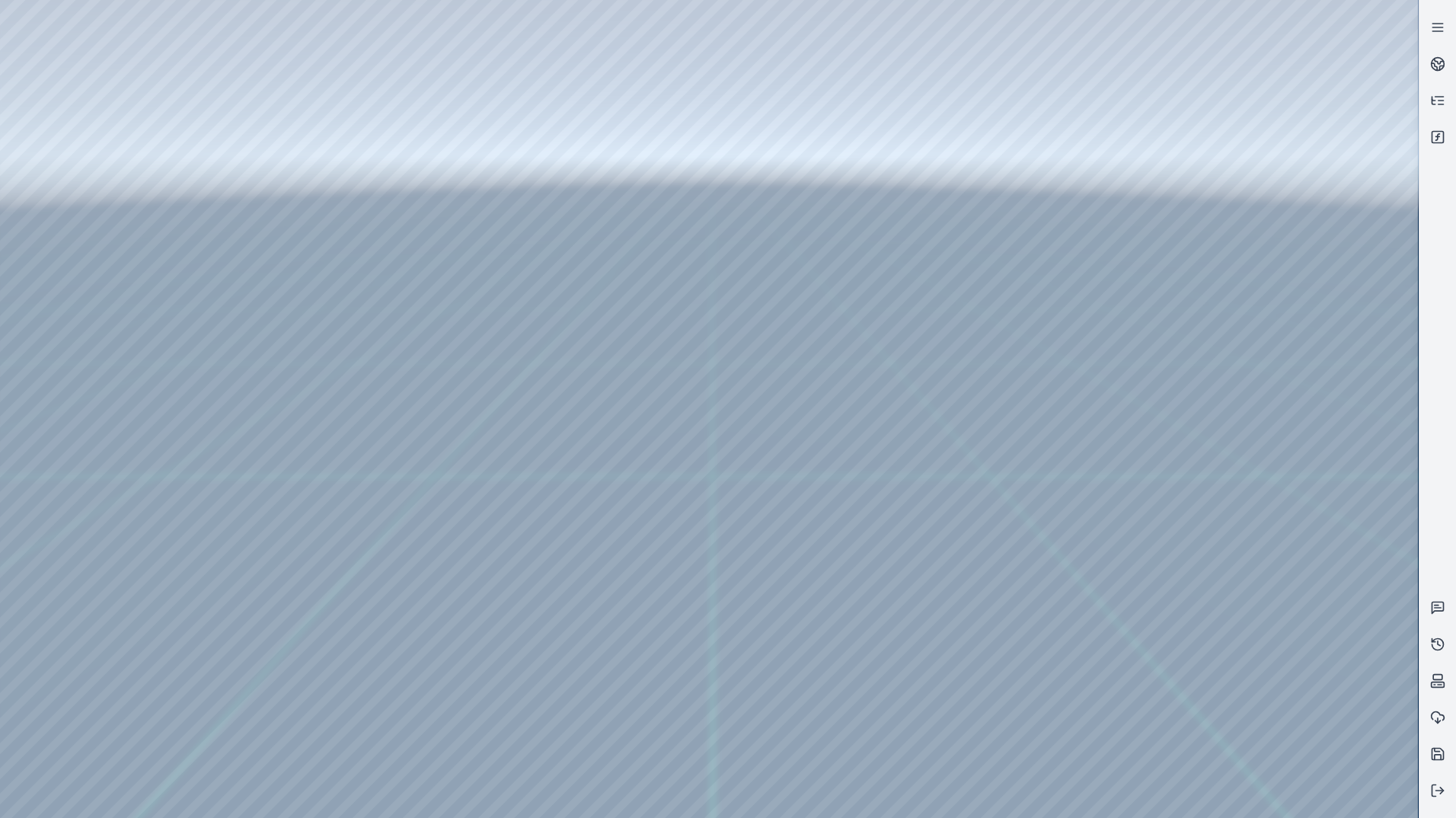
click at [1262, 351] on div at bounding box center [709, 409] width 1418 height 818
click at [1439, 64] on icon at bounding box center [1439, 62] width 9 height 5
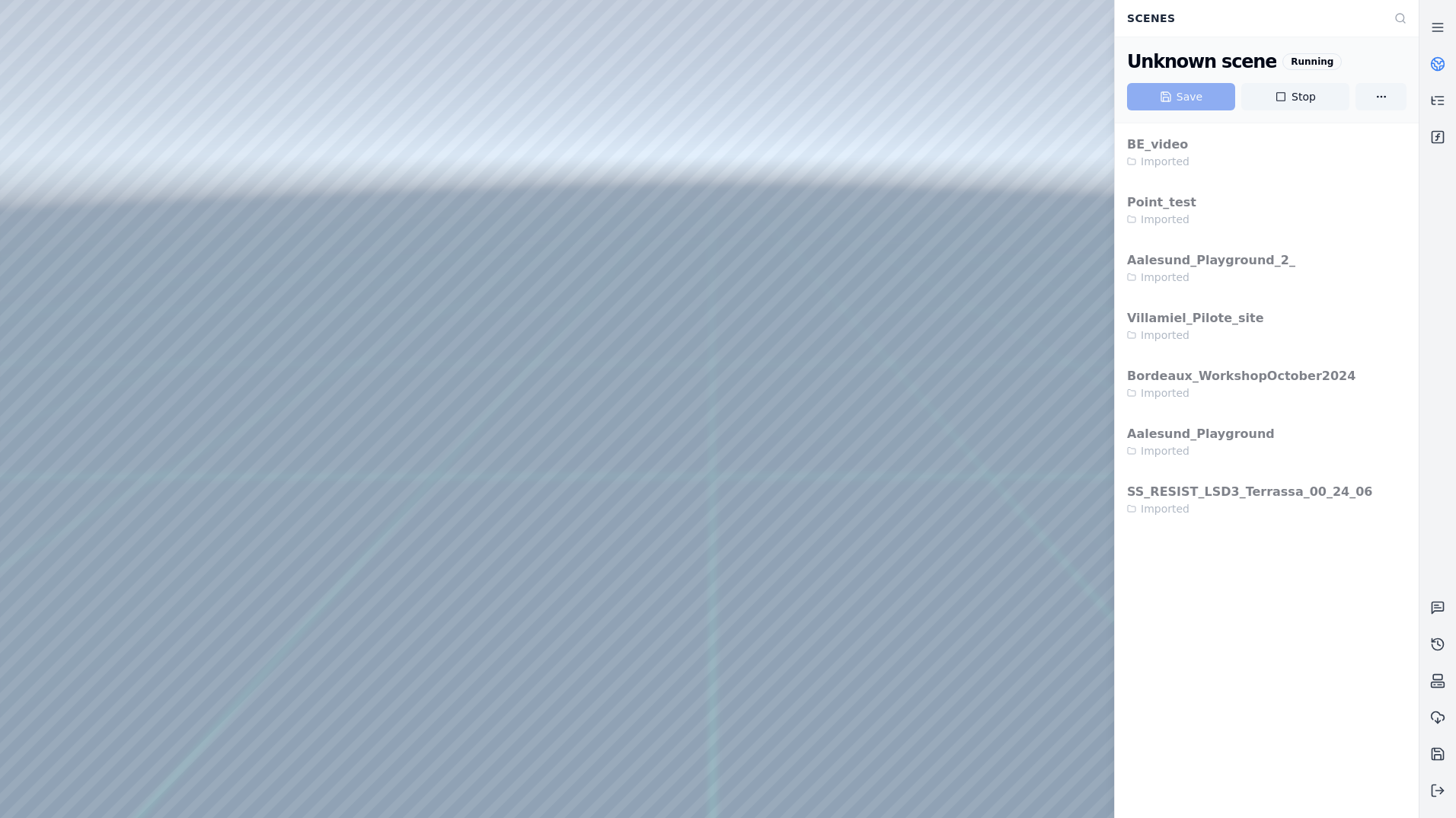
click at [1439, 64] on icon at bounding box center [1439, 62] width 9 height 5
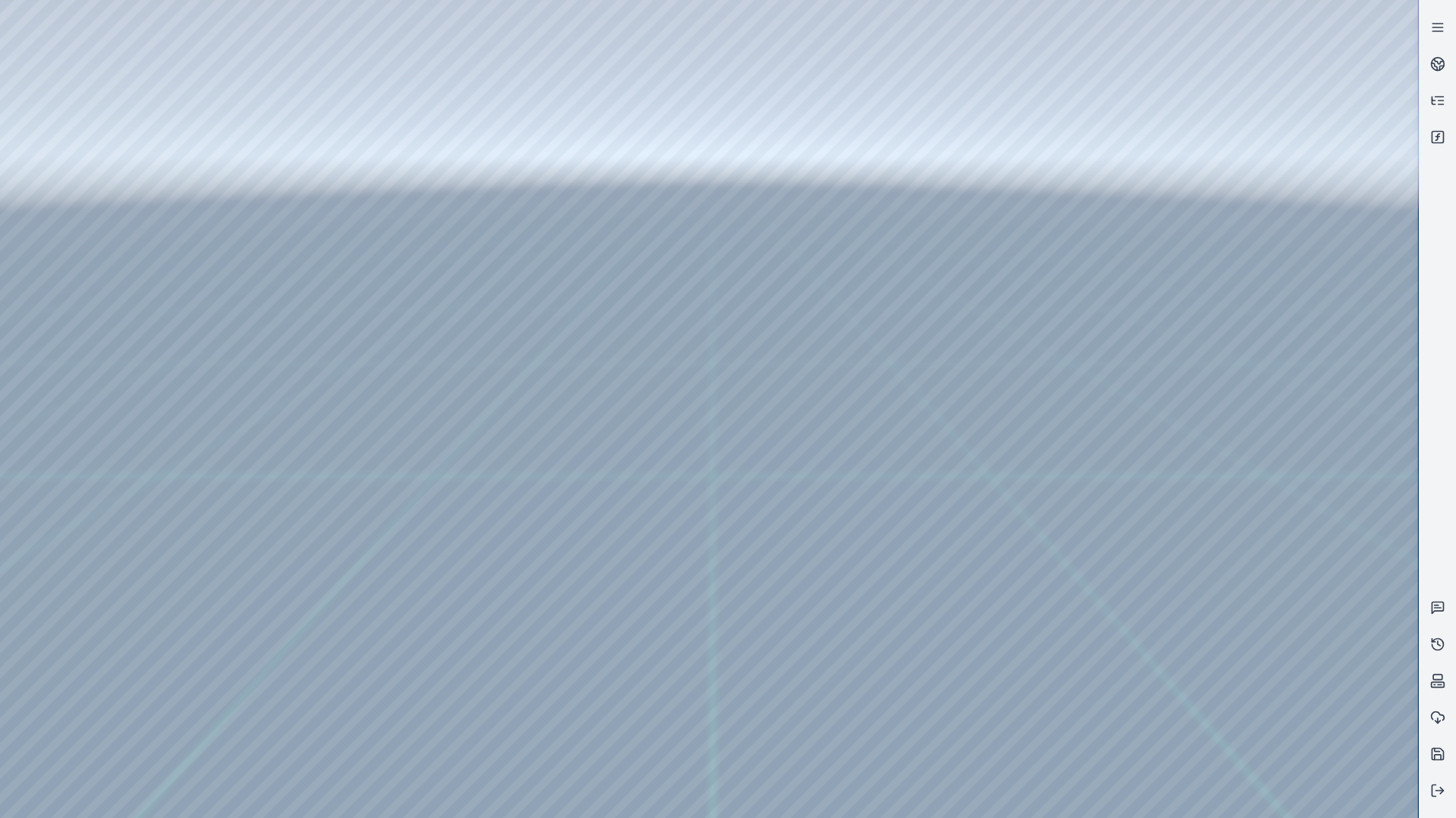
click at [90, 175] on div at bounding box center [709, 409] width 1418 height 818
click at [336, 53] on div at bounding box center [709, 409] width 1418 height 818
click at [260, 146] on div at bounding box center [709, 409] width 1418 height 818
click at [1231, 355] on div at bounding box center [709, 409] width 1418 height 818
click at [262, 142] on div at bounding box center [709, 409] width 1418 height 818
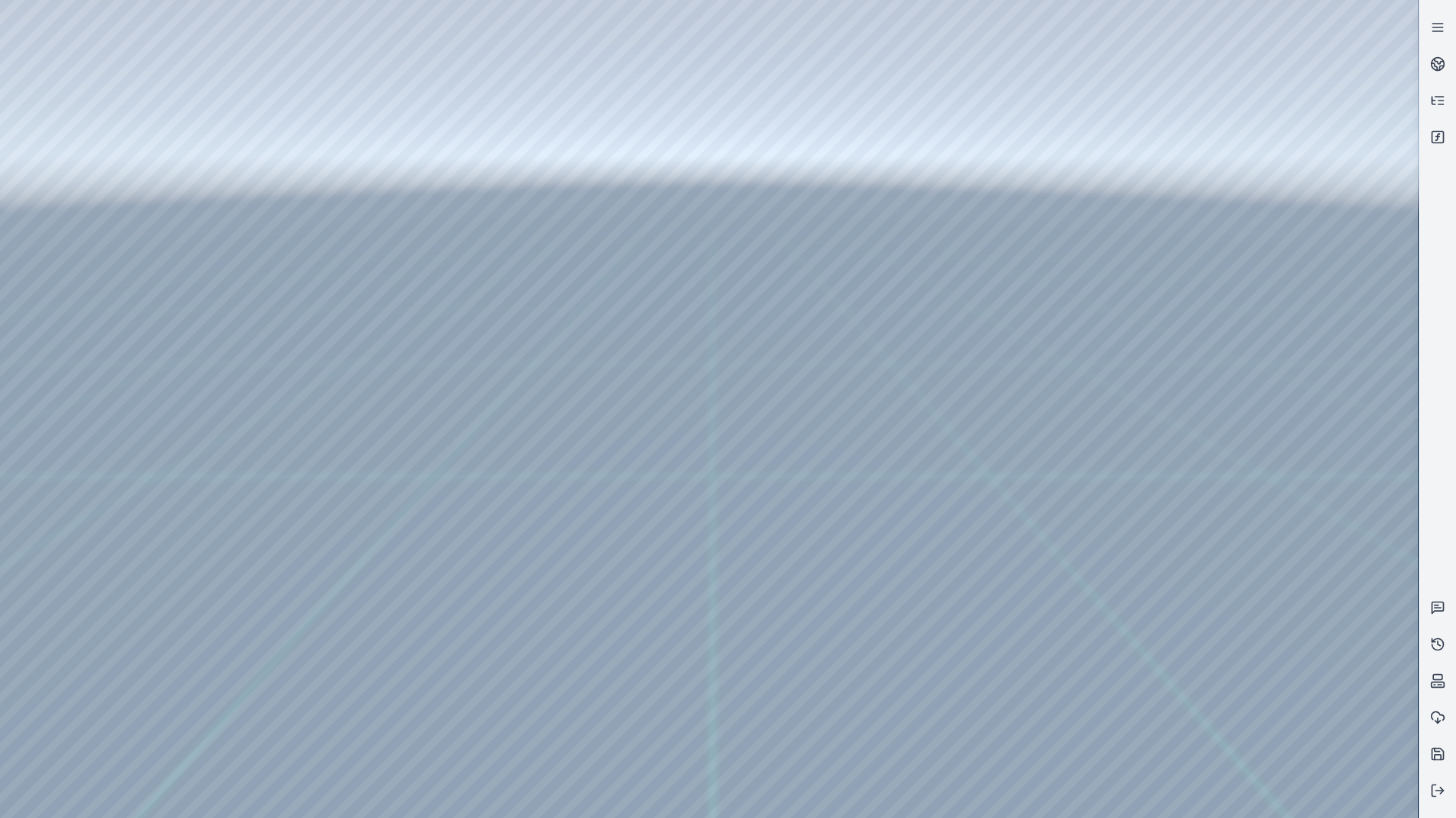
click at [263, 173] on div at bounding box center [709, 409] width 1418 height 818
click at [286, 143] on div at bounding box center [709, 409] width 1418 height 818
click at [284, 121] on div at bounding box center [709, 409] width 1418 height 818
click at [282, 148] on div at bounding box center [709, 409] width 1418 height 818
click at [308, 148] on div at bounding box center [709, 409] width 1418 height 818
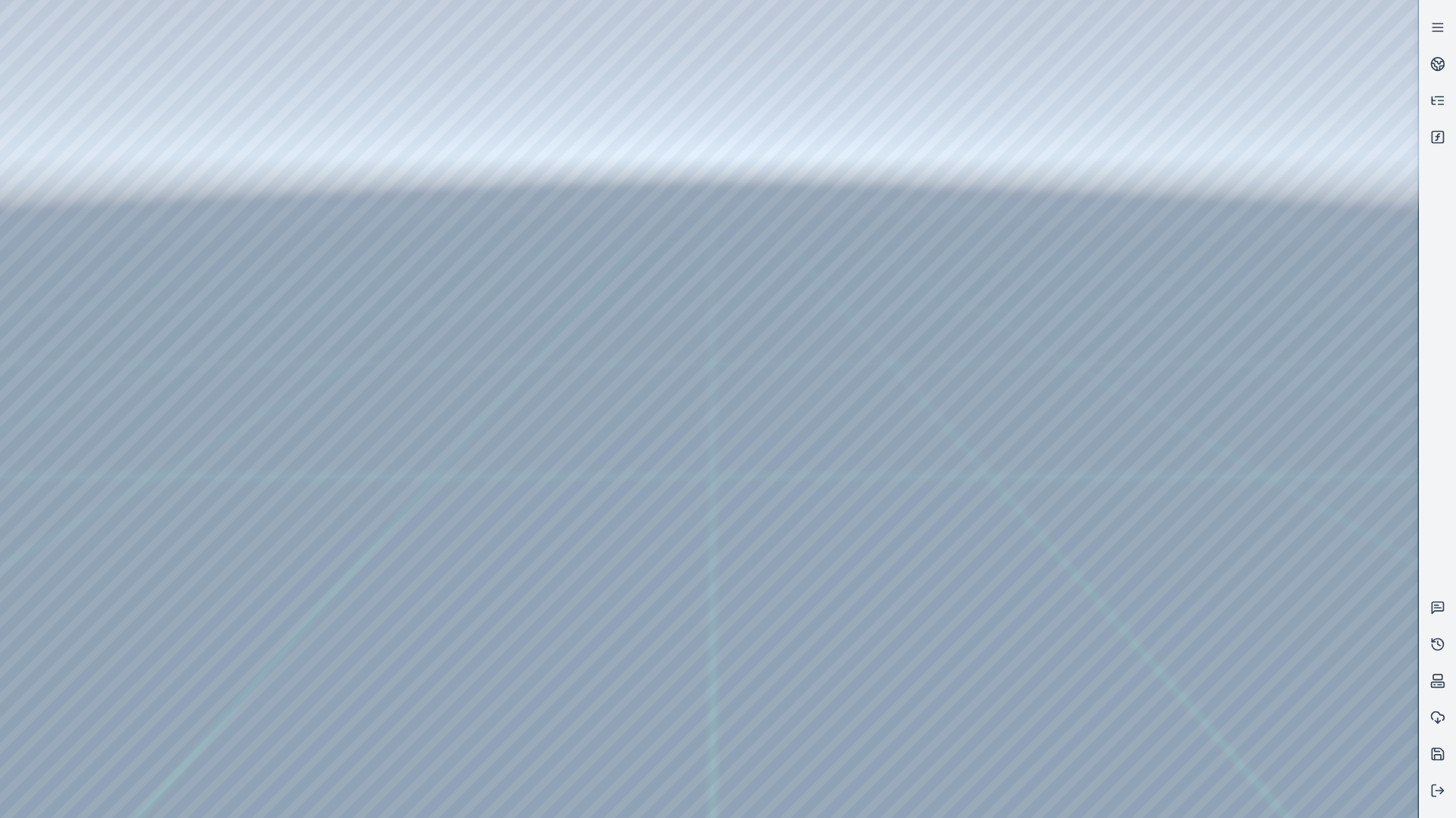
click at [308, 148] on div at bounding box center [709, 409] width 1418 height 818
click at [77, 176] on div at bounding box center [709, 409] width 1418 height 818
click at [92, 143] on div at bounding box center [709, 409] width 1418 height 818
click at [87, 174] on div at bounding box center [709, 409] width 1418 height 818
click at [307, 57] on div at bounding box center [709, 409] width 1418 height 818
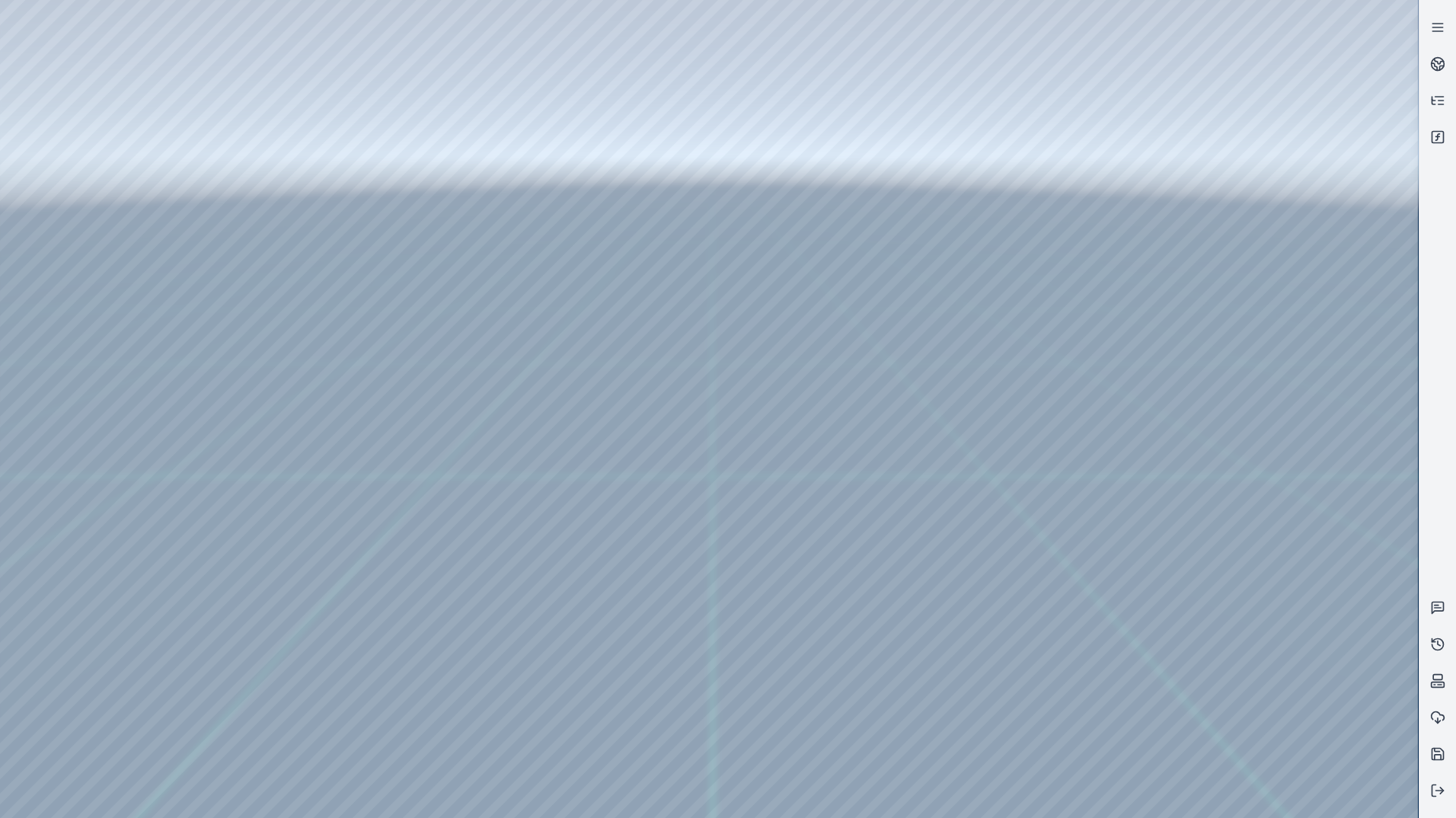
click at [298, 146] on div at bounding box center [709, 409] width 1418 height 818
click at [1280, 619] on div at bounding box center [709, 409] width 1418 height 818
click at [1267, 416] on div at bounding box center [709, 409] width 1418 height 818
drag, startPoint x: 1247, startPoint y: 414, endPoint x: 1200, endPoint y: 419, distance: 47.3
click at [1200, 419] on div at bounding box center [709, 409] width 1418 height 818
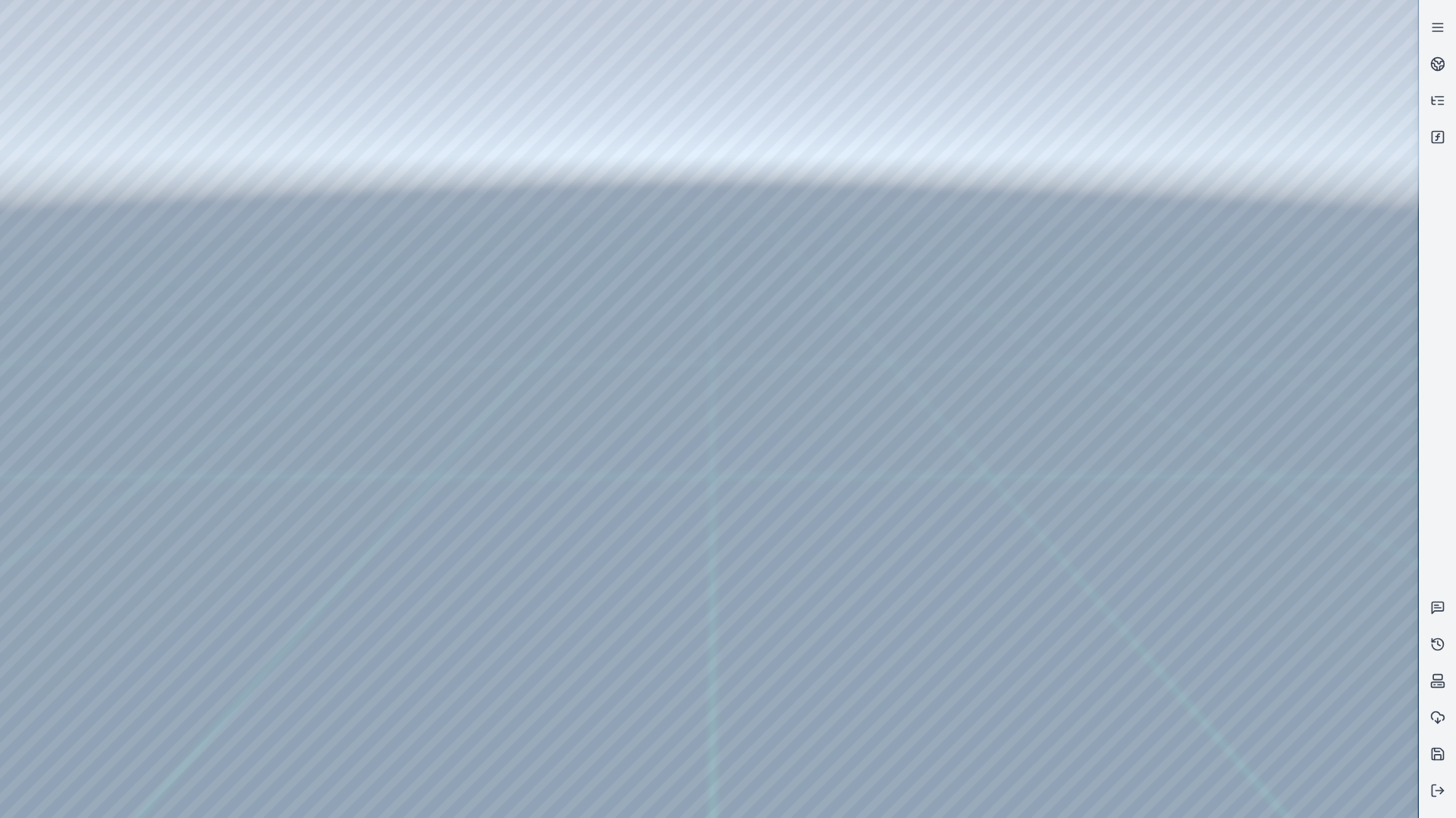
click at [1246, 428] on div at bounding box center [709, 409] width 1418 height 818
drag, startPoint x: 1245, startPoint y: 421, endPoint x: 1196, endPoint y: 419, distance: 49.0
click at [1196, 419] on div at bounding box center [709, 409] width 1418 height 818
click at [1255, 460] on div at bounding box center [709, 409] width 1418 height 818
click at [1353, 479] on div at bounding box center [709, 409] width 1418 height 818
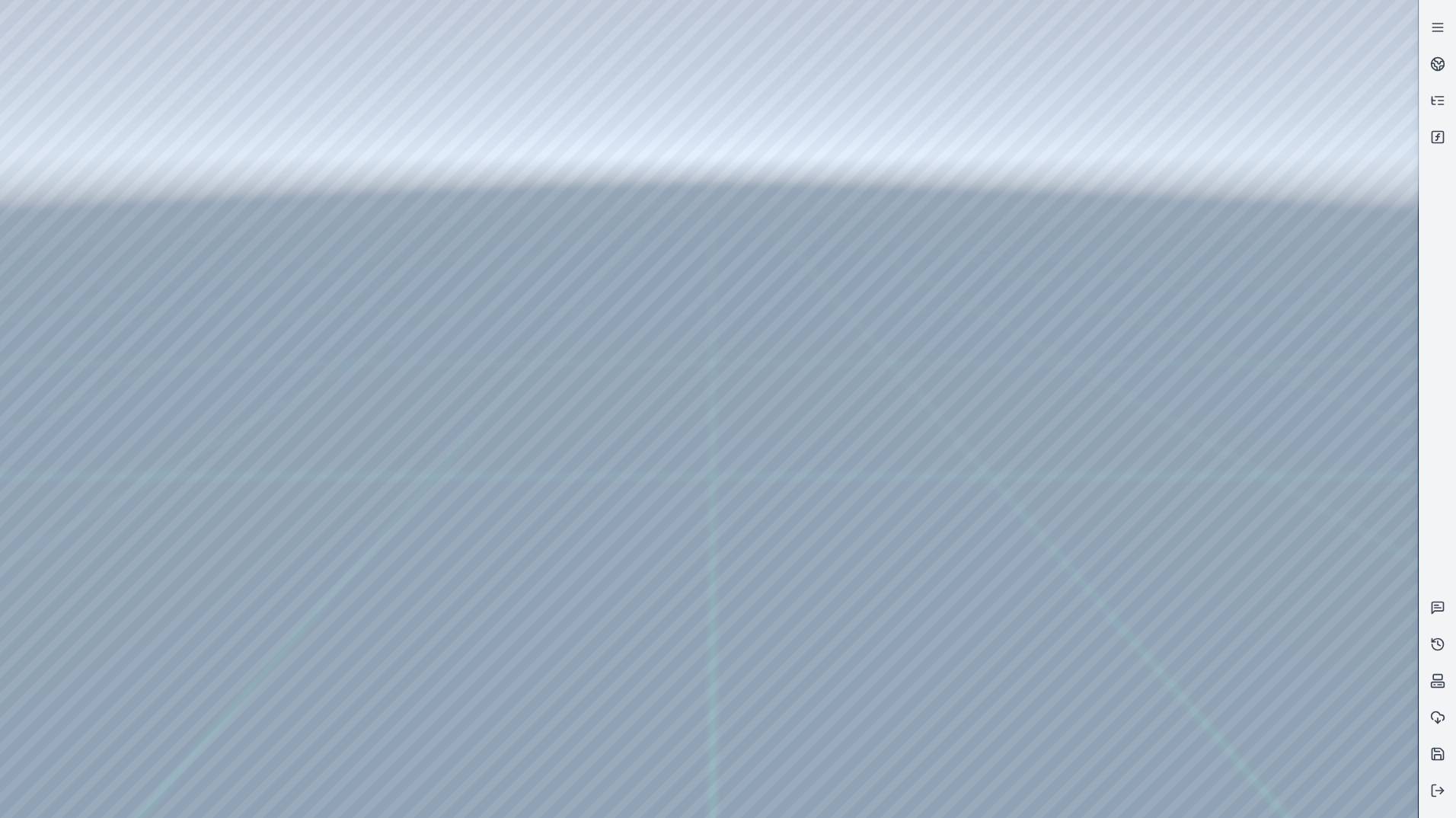
click at [1268, 465] on div at bounding box center [709, 409] width 1418 height 818
click at [1384, 498] on div at bounding box center [709, 409] width 1418 height 818
click at [1266, 466] on div at bounding box center [709, 409] width 1418 height 818
click at [1392, 488] on div at bounding box center [709, 409] width 1418 height 818
click at [774, 16] on div at bounding box center [709, 409] width 1418 height 818
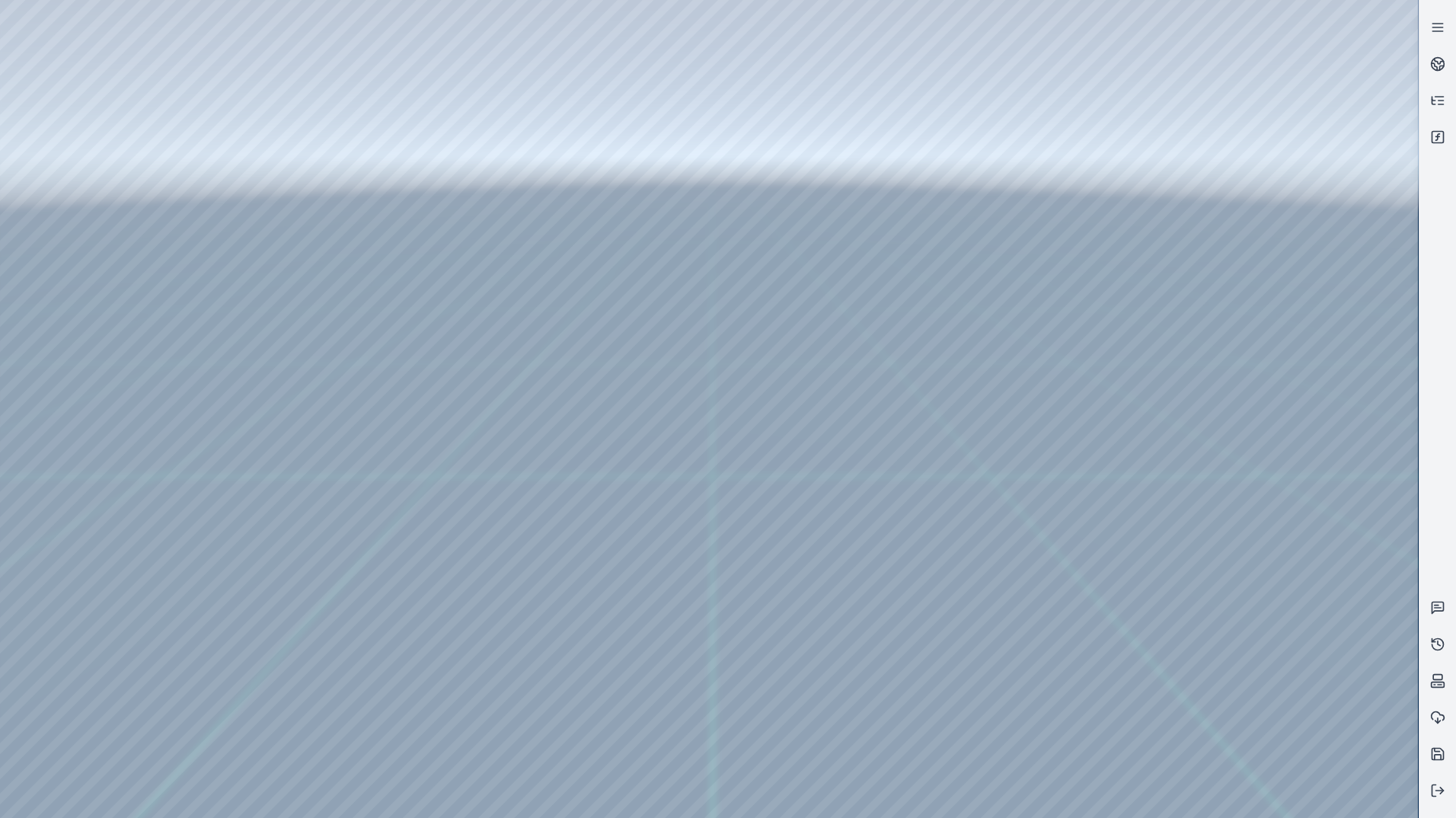
click at [774, 14] on div at bounding box center [709, 409] width 1418 height 818
click at [771, 4] on div at bounding box center [709, 409] width 1418 height 818
click at [771, 12] on div at bounding box center [709, 409] width 1418 height 818
click at [1278, 711] on div at bounding box center [709, 409] width 1418 height 818
click at [1365, 680] on div at bounding box center [709, 409] width 1418 height 818
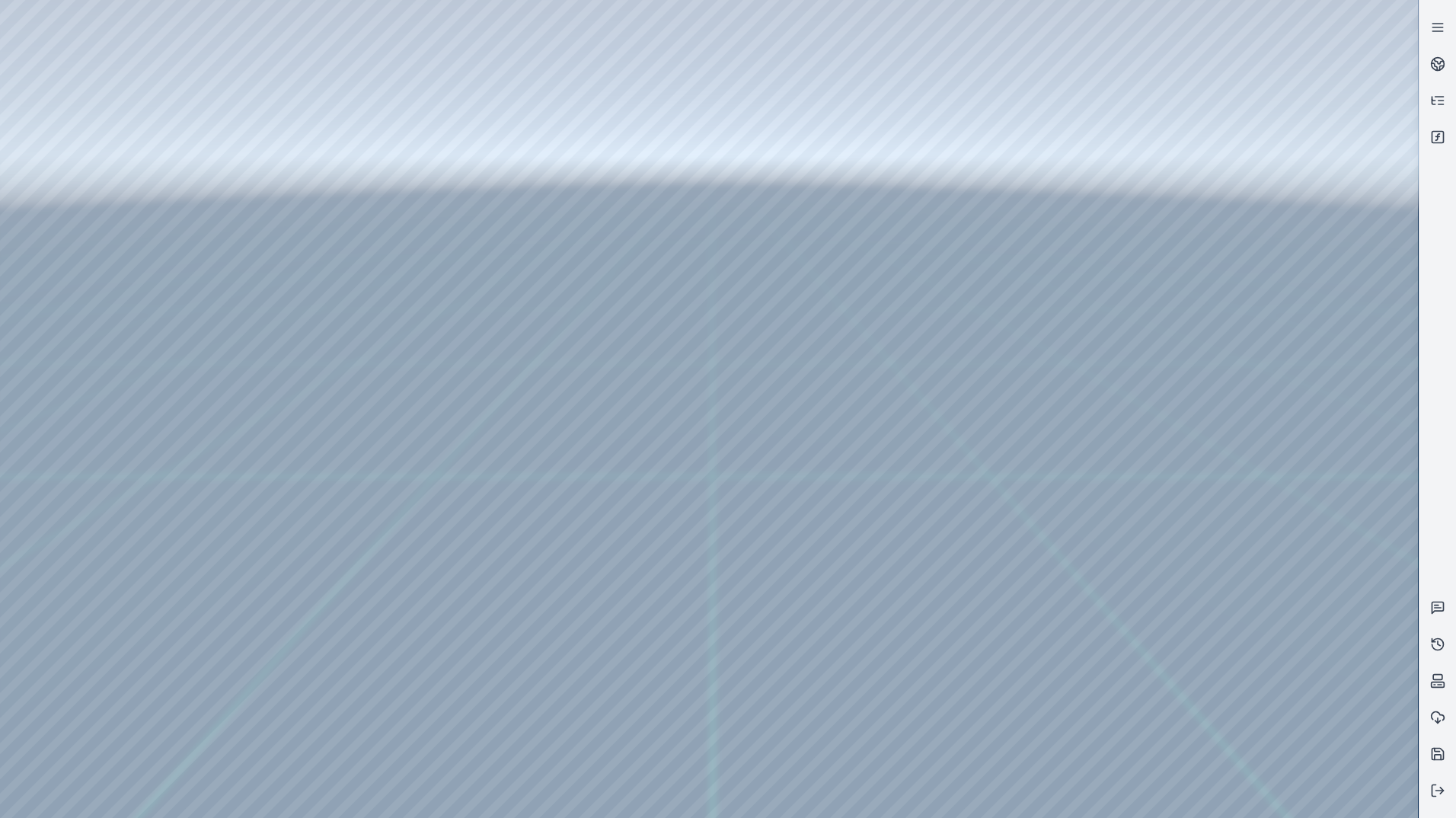
click at [1233, 662] on div at bounding box center [709, 409] width 1418 height 818
drag, startPoint x: 998, startPoint y: 564, endPoint x: 971, endPoint y: 545, distance: 33.0
click at [1249, 410] on div at bounding box center [709, 409] width 1418 height 818
click at [1378, 431] on div at bounding box center [709, 409] width 1418 height 818
click at [867, 500] on div at bounding box center [709, 409] width 1418 height 818
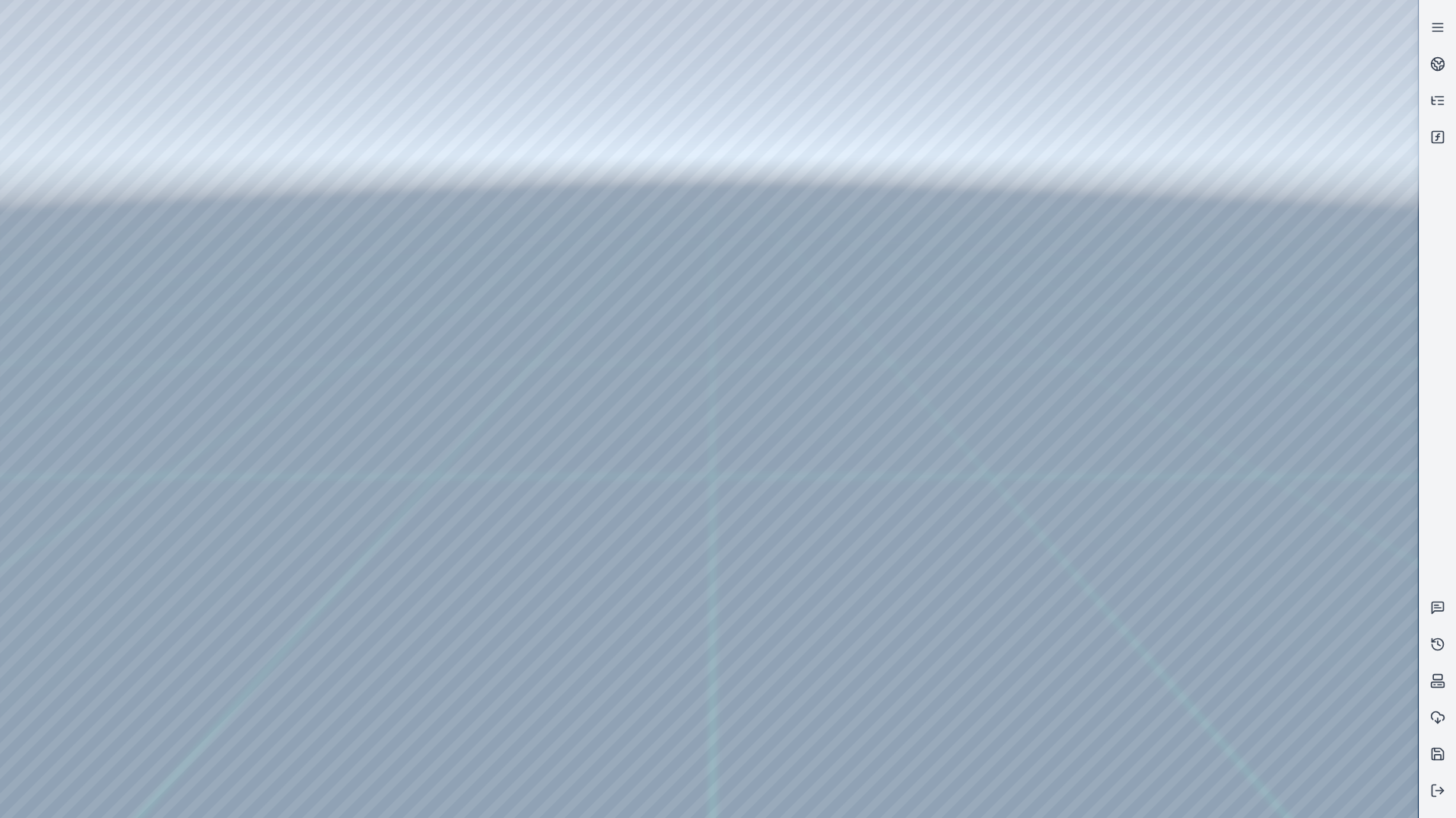
click at [285, 149] on div at bounding box center [709, 409] width 1418 height 818
click at [1229, 508] on div at bounding box center [709, 409] width 1418 height 818
click at [1239, 528] on div at bounding box center [709, 409] width 1418 height 818
click at [1370, 543] on div at bounding box center [709, 409] width 1418 height 818
click at [807, 523] on div at bounding box center [709, 409] width 1418 height 818
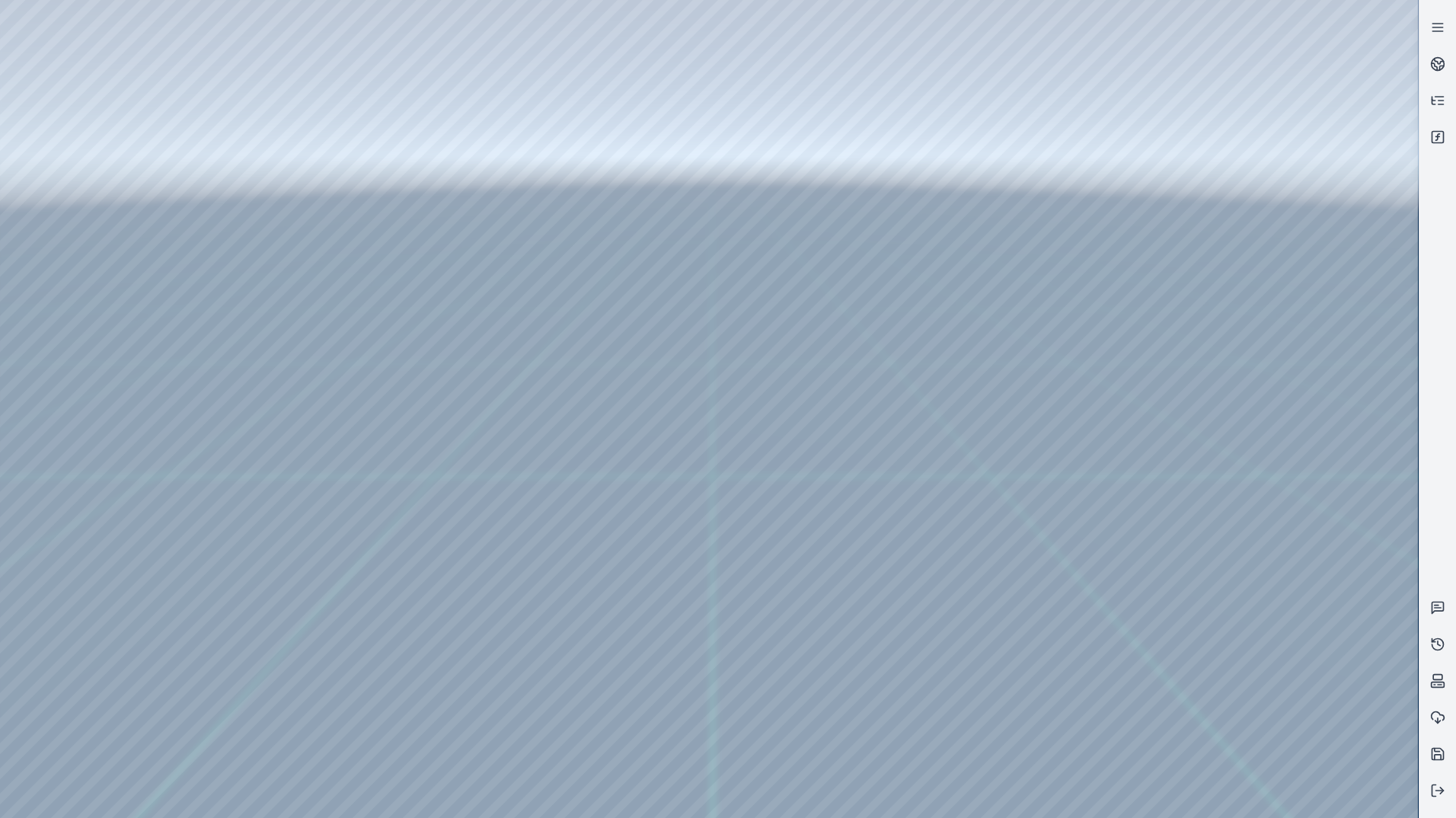
click at [92, 81] on div at bounding box center [709, 409] width 1418 height 818
click at [108, 169] on div at bounding box center [709, 409] width 1418 height 818
click at [73, 143] on div at bounding box center [709, 409] width 1418 height 818
click at [361, 575] on div at bounding box center [709, 409] width 1418 height 818
click at [350, 597] on div at bounding box center [709, 409] width 1418 height 818
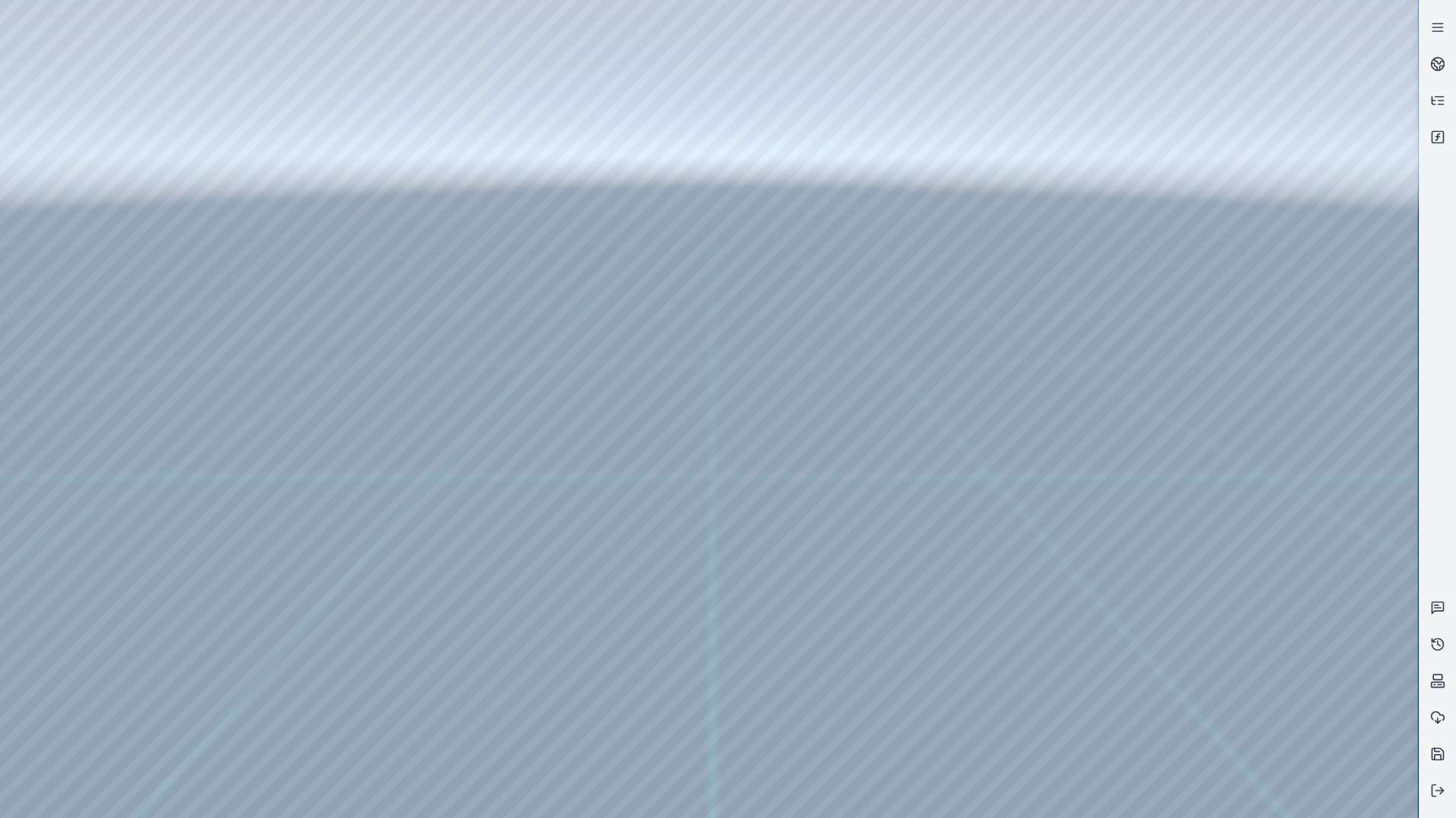
click at [599, 328] on div at bounding box center [709, 409] width 1418 height 818
click at [1047, 318] on div at bounding box center [709, 409] width 1418 height 818
click at [558, 339] on div at bounding box center [709, 409] width 1418 height 818
click at [1023, 332] on div at bounding box center [709, 409] width 1418 height 818
click at [697, 198] on div at bounding box center [709, 409] width 1418 height 818
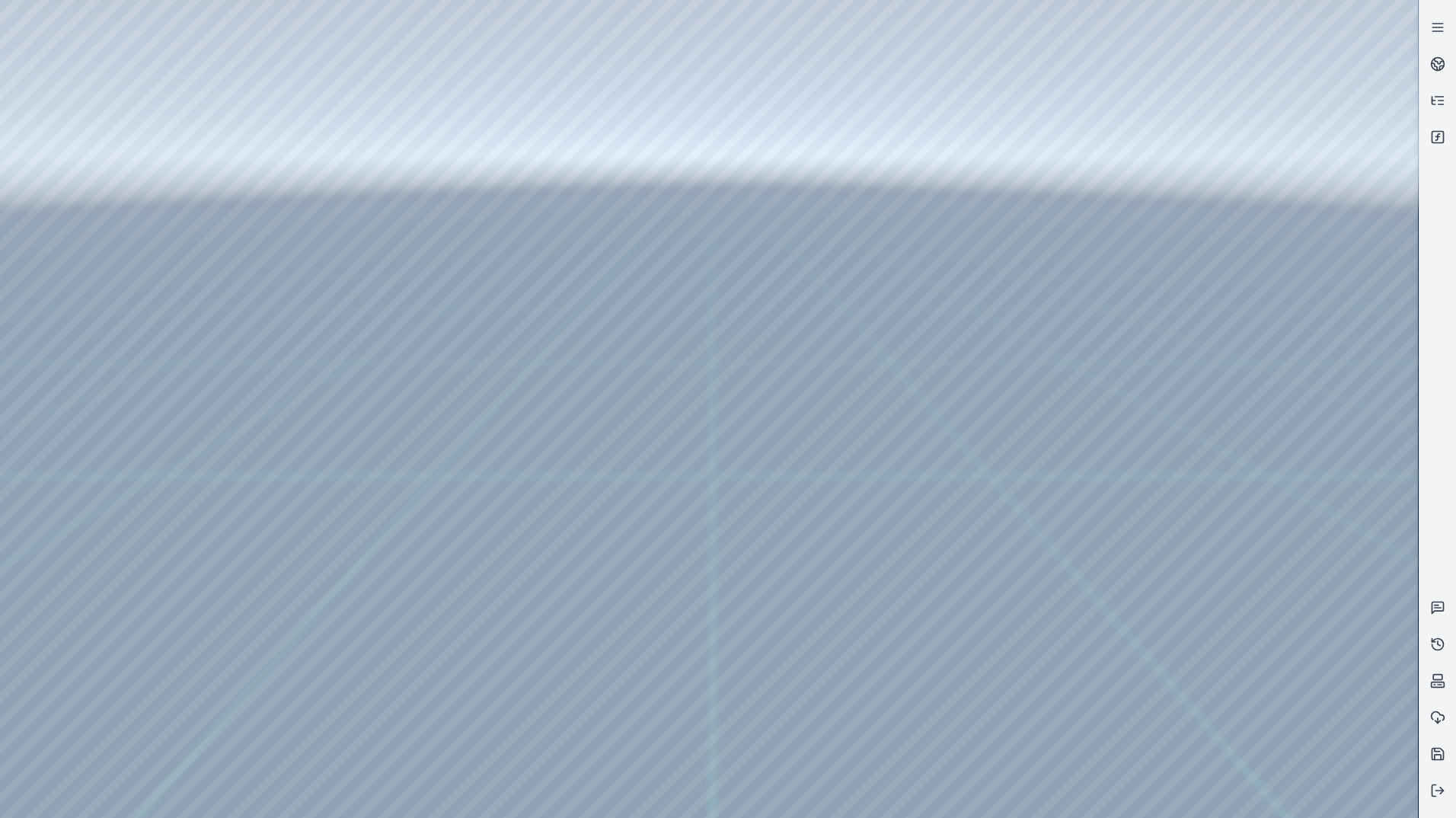
drag, startPoint x: 841, startPoint y: 427, endPoint x: 820, endPoint y: 460, distance: 39.1
drag, startPoint x: 844, startPoint y: 458, endPoint x: 949, endPoint y: 704, distance: 267.5
drag, startPoint x: 950, startPoint y: 453, endPoint x: 988, endPoint y: 441, distance: 39.8
click at [1447, 28] on link at bounding box center [1438, 27] width 36 height 36
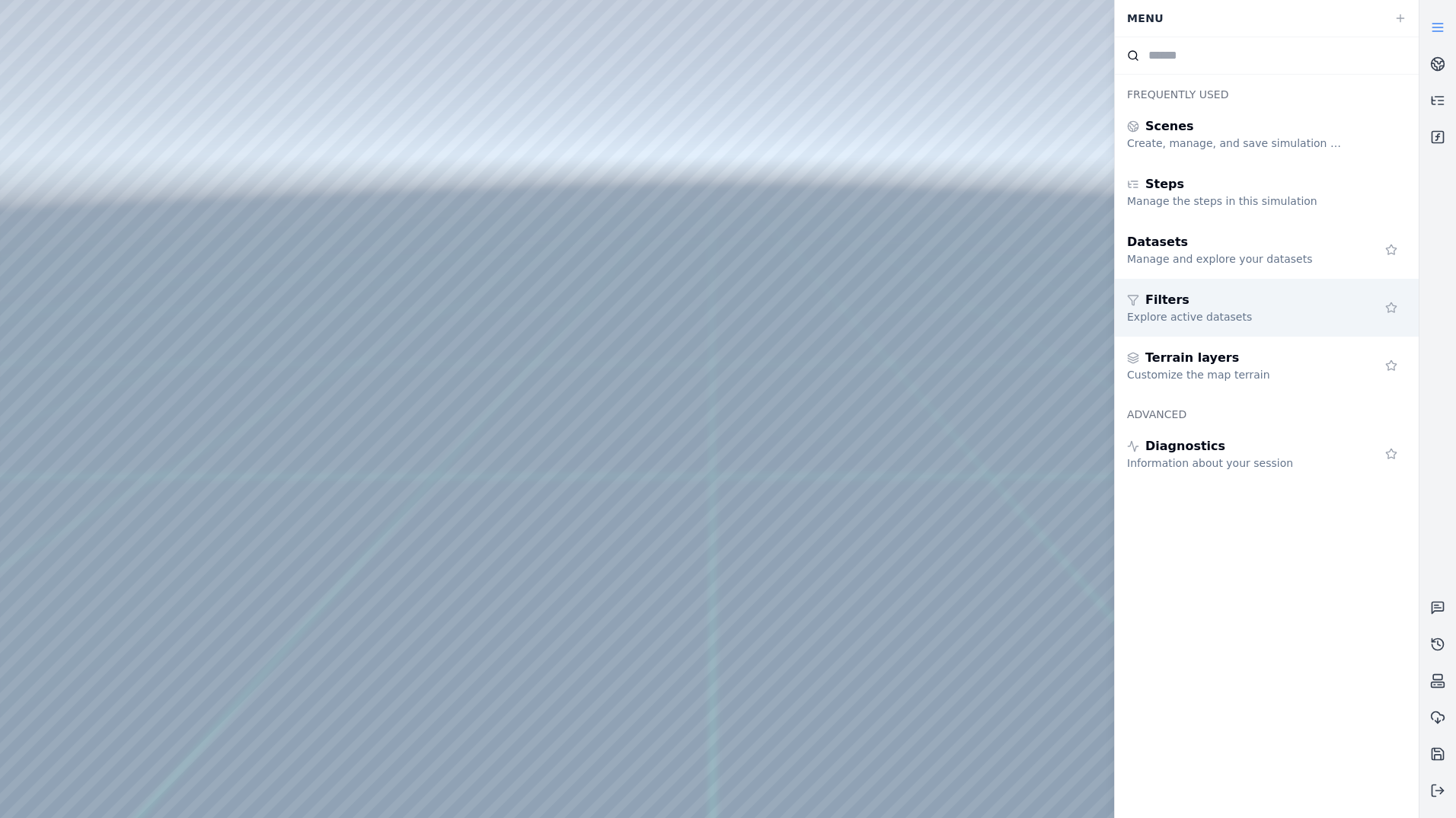
click at [1214, 316] on div "Explore active datasets" at bounding box center [1237, 316] width 219 height 15
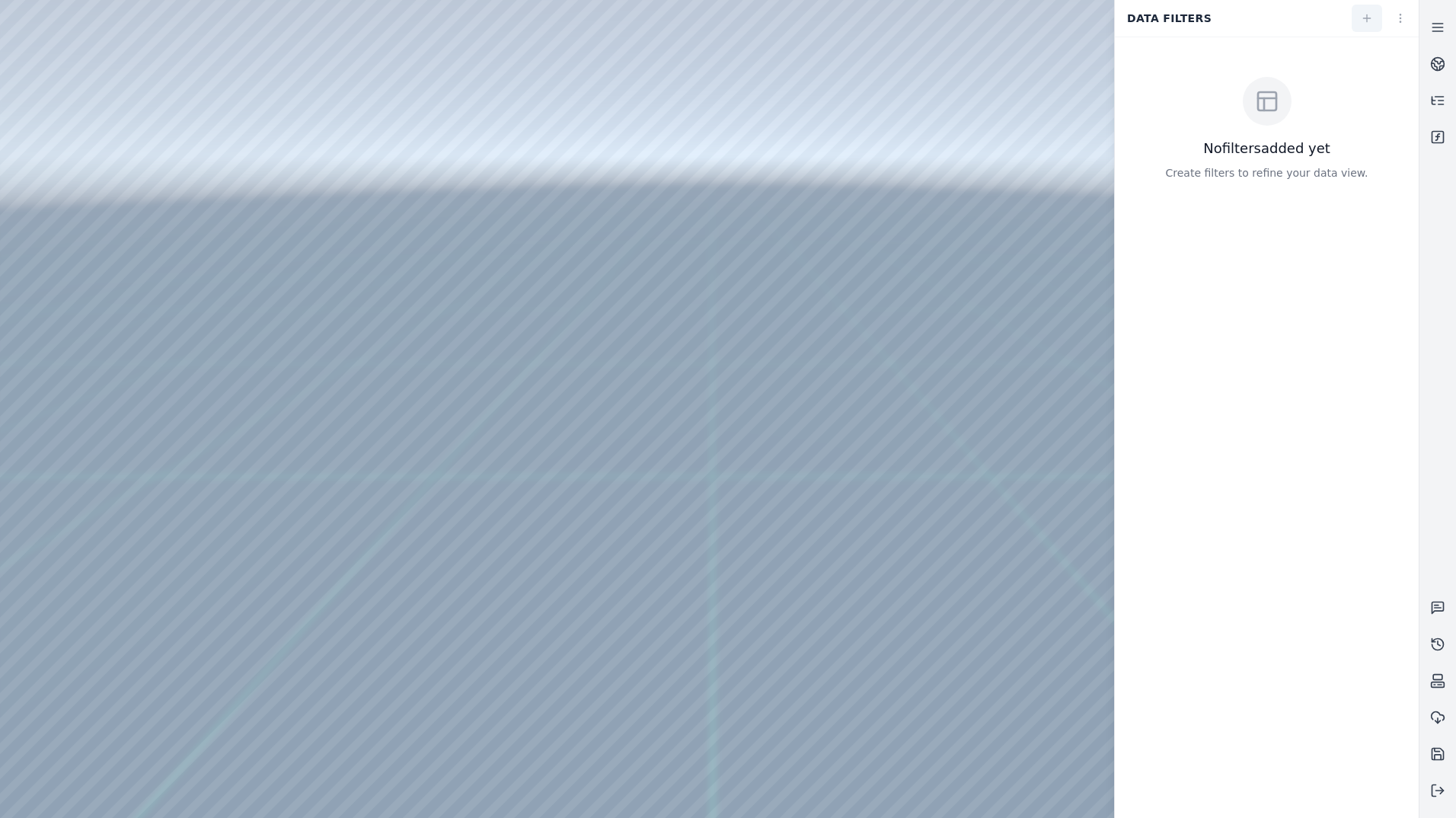
click at [1364, 21] on icon at bounding box center [1366, 17] width 12 height 12
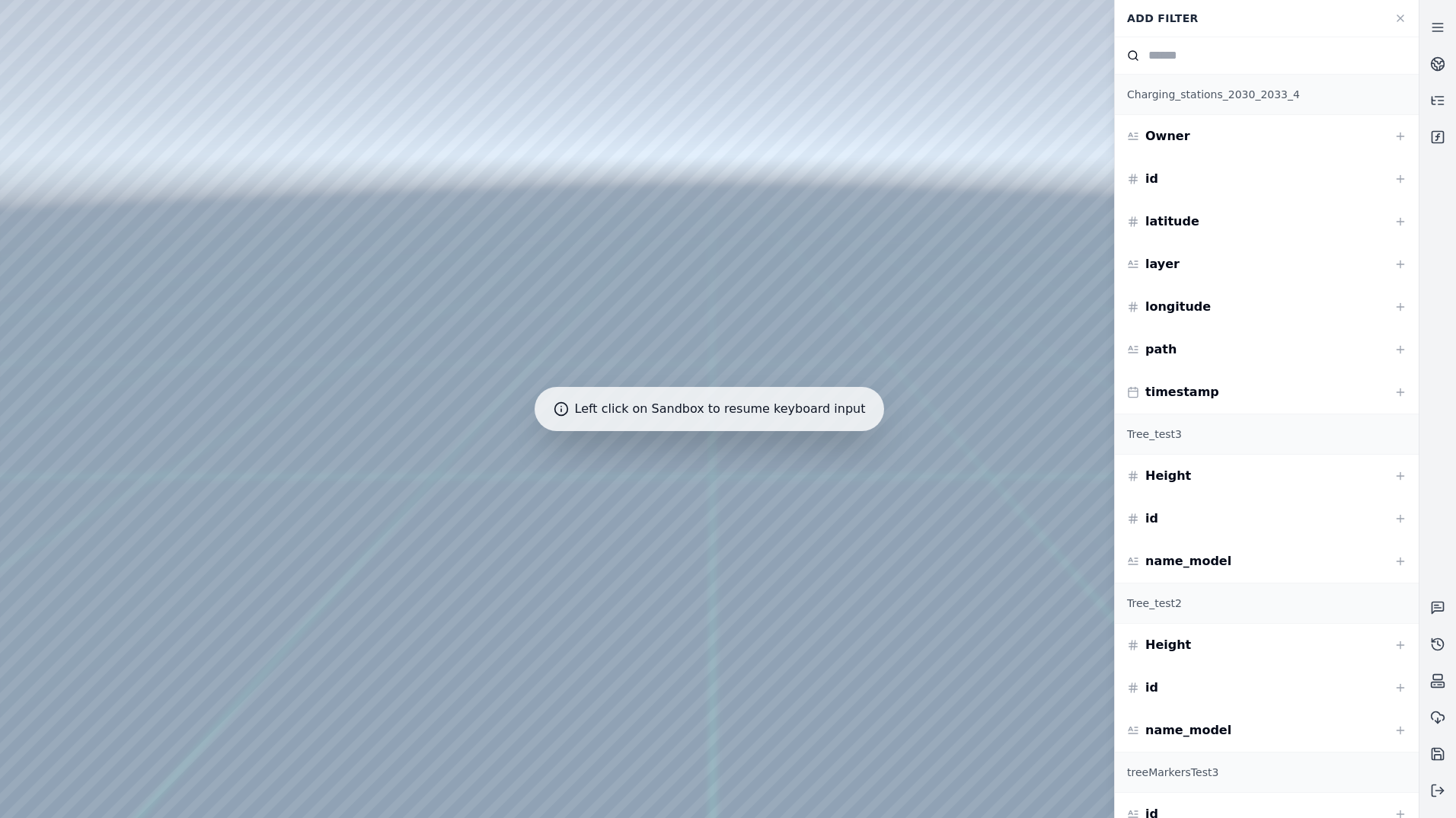
drag, startPoint x: 1211, startPoint y: 19, endPoint x: 1206, endPoint y: 45, distance: 26.5
click at [1211, 22] on div "Add Filter" at bounding box center [1251, 18] width 267 height 29
click at [1197, 66] on div at bounding box center [1266, 54] width 304 height 37
click at [1205, 61] on input at bounding box center [1281, 55] width 267 height 18
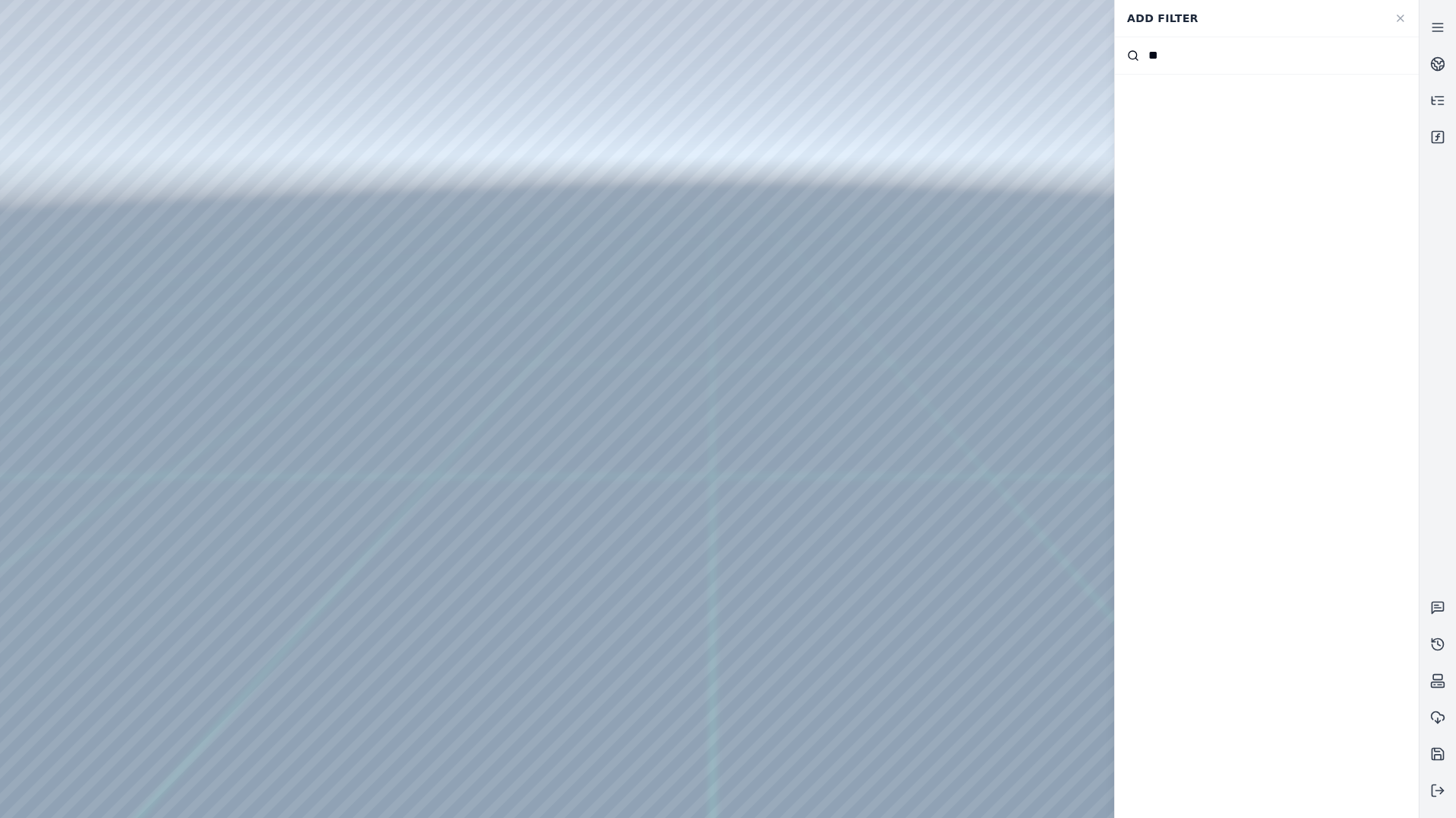
type input "*"
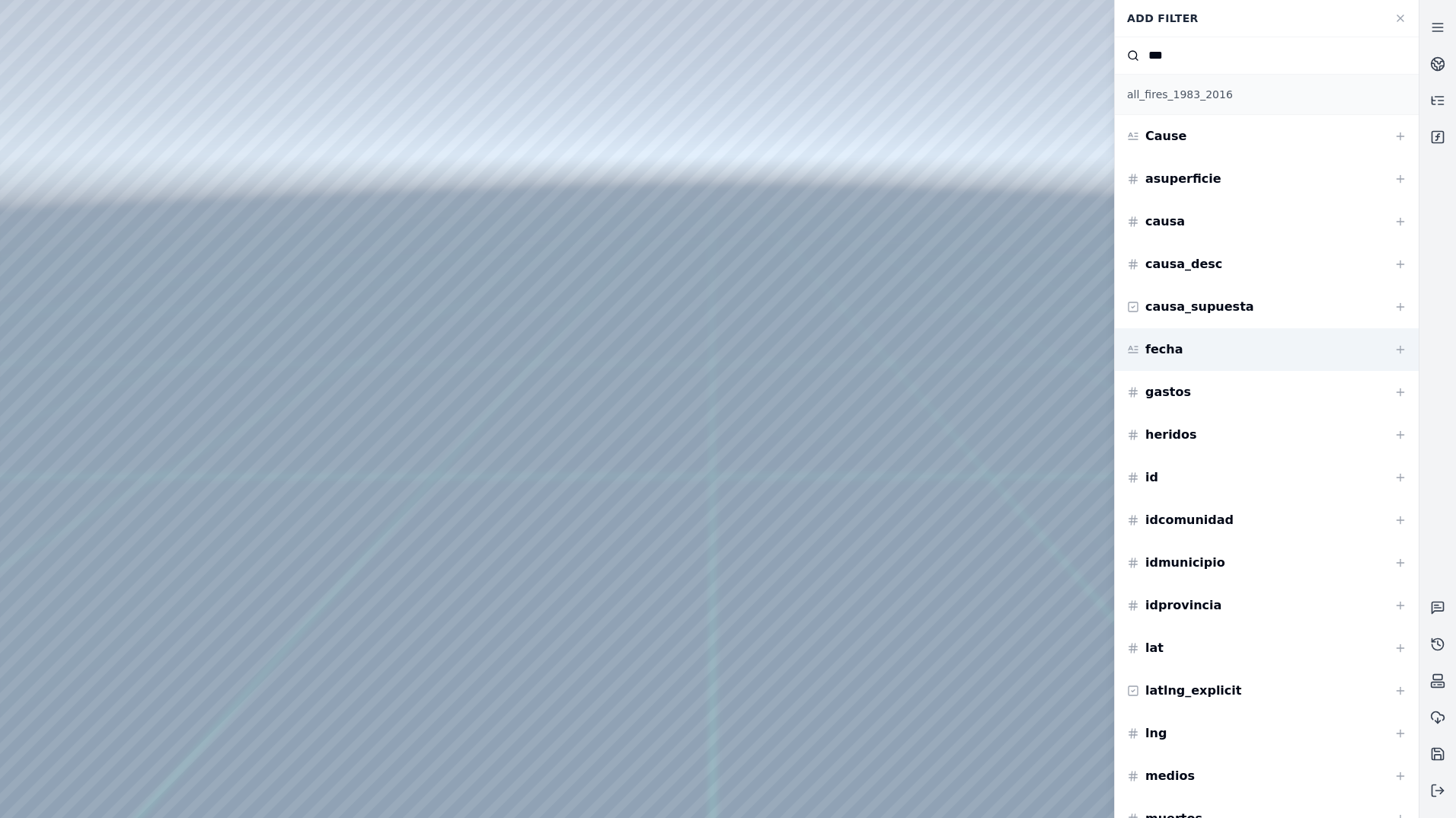
type input "***"
click at [1229, 351] on div "fecha" at bounding box center [1266, 349] width 304 height 43
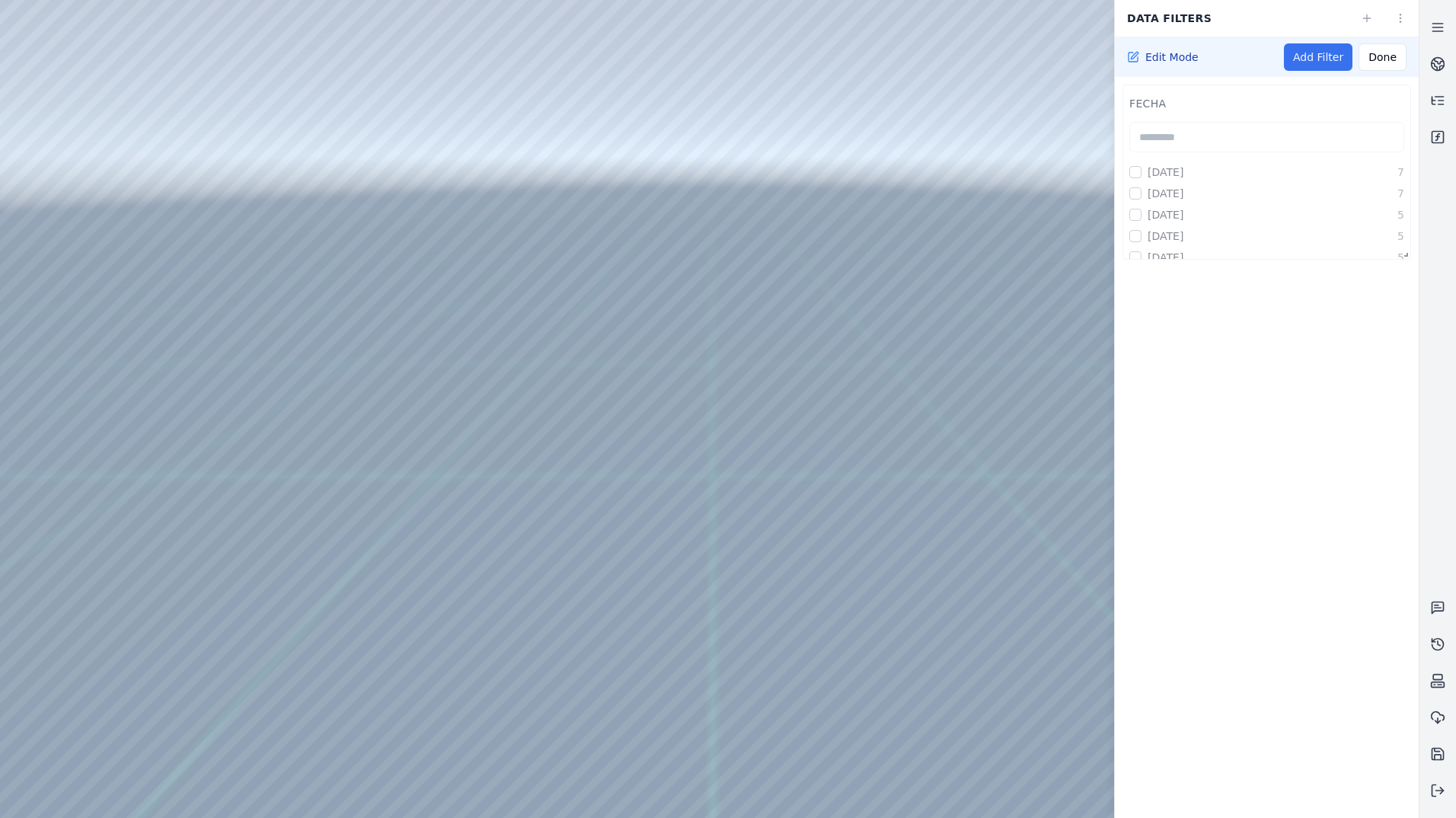
click at [1332, 60] on link "Add Filter" at bounding box center [1318, 57] width 69 height 27
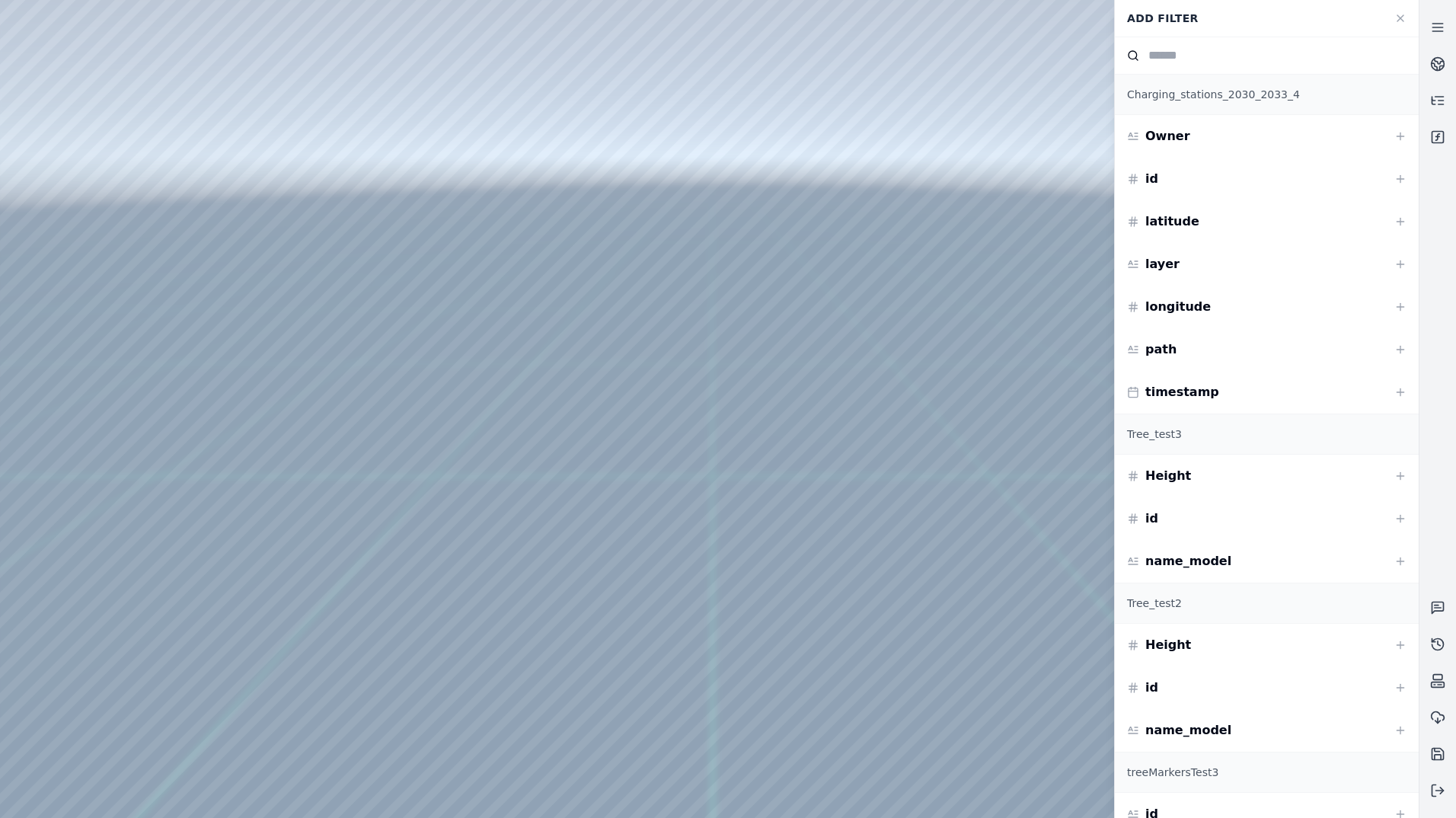
click at [1199, 63] on input at bounding box center [1281, 55] width 267 height 18
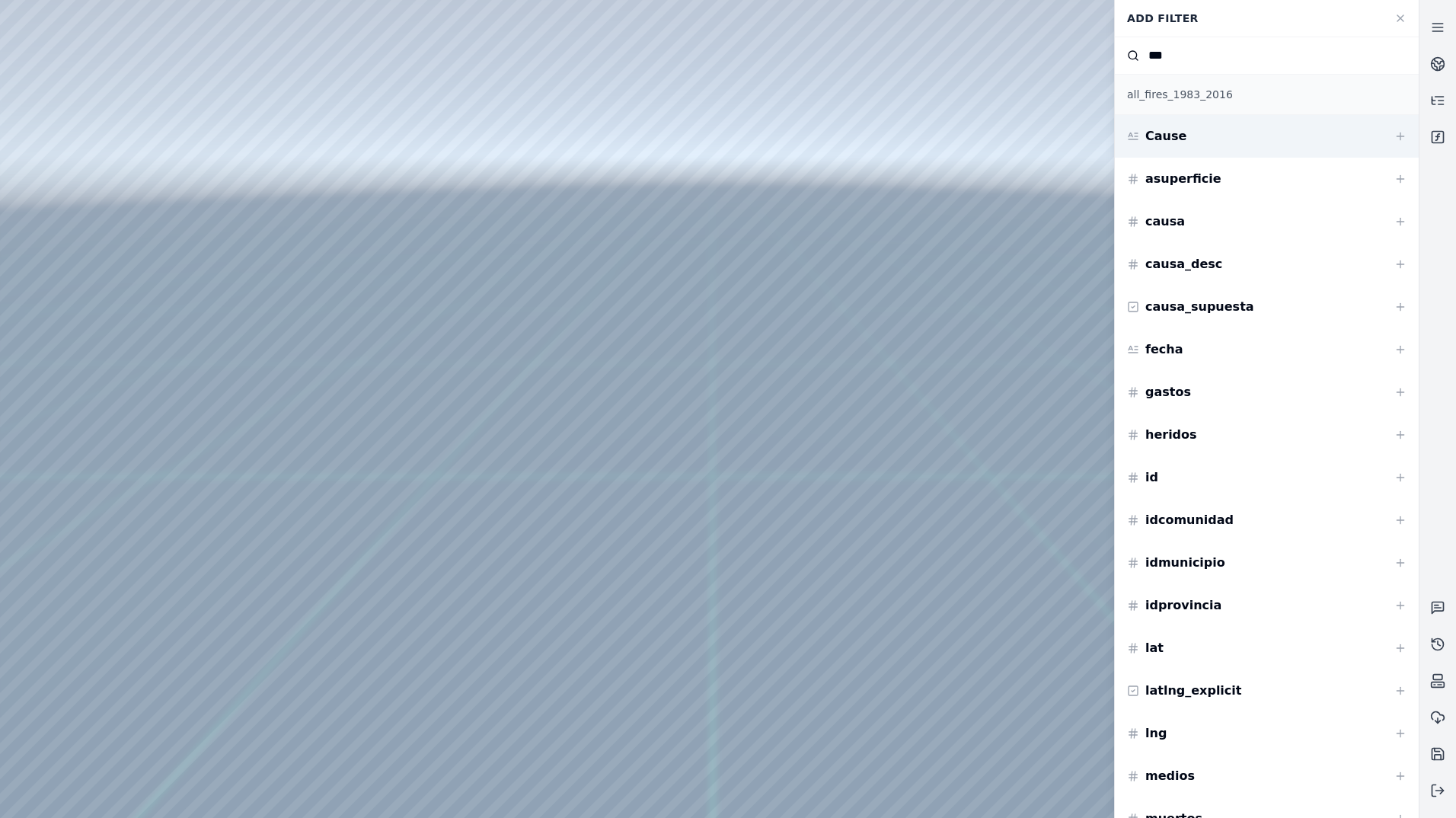
type input "***"
click at [1185, 134] on div "Cause" at bounding box center [1266, 136] width 304 height 43
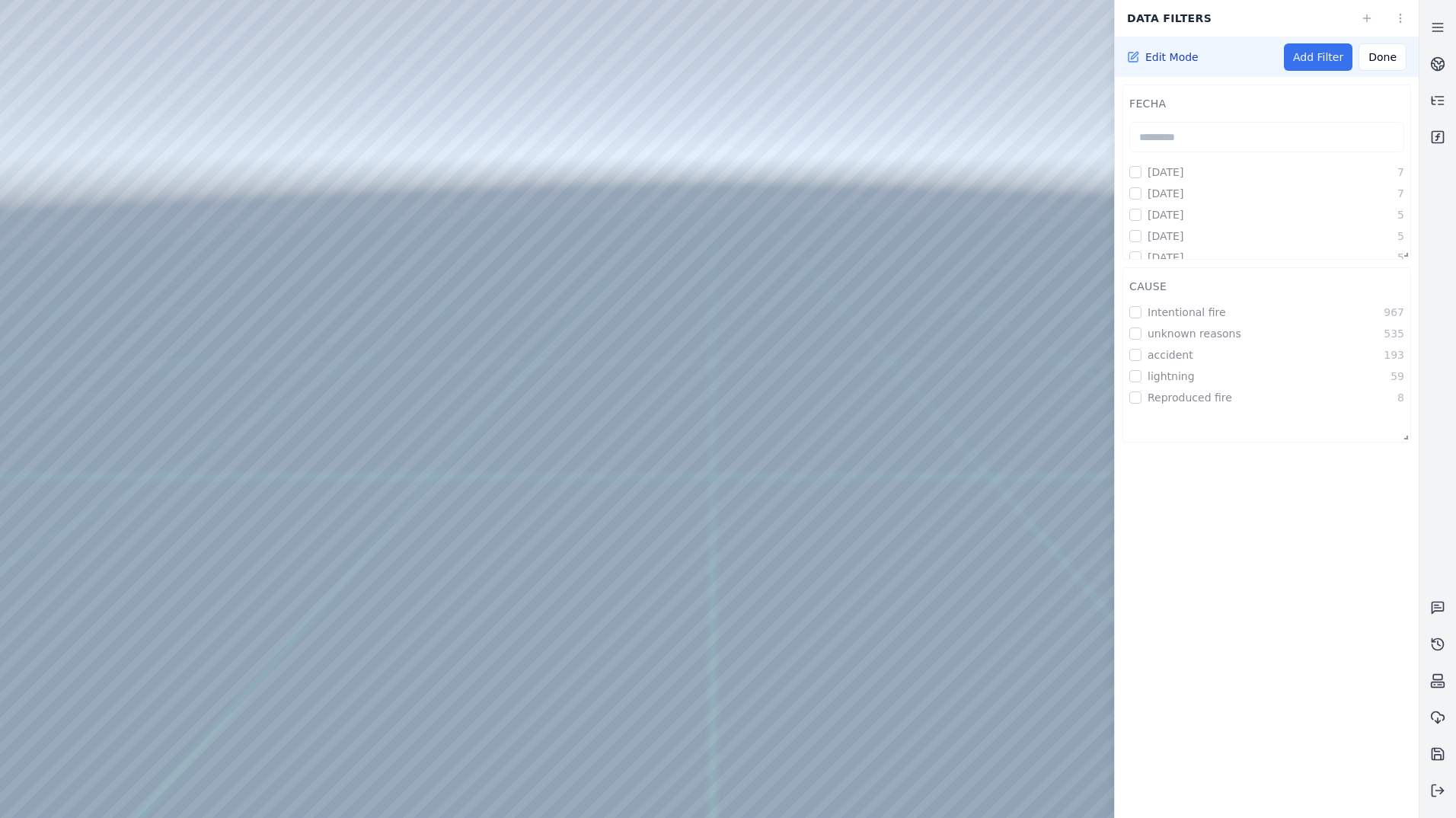
click at [1325, 64] on link "Add Filter" at bounding box center [1318, 57] width 69 height 27
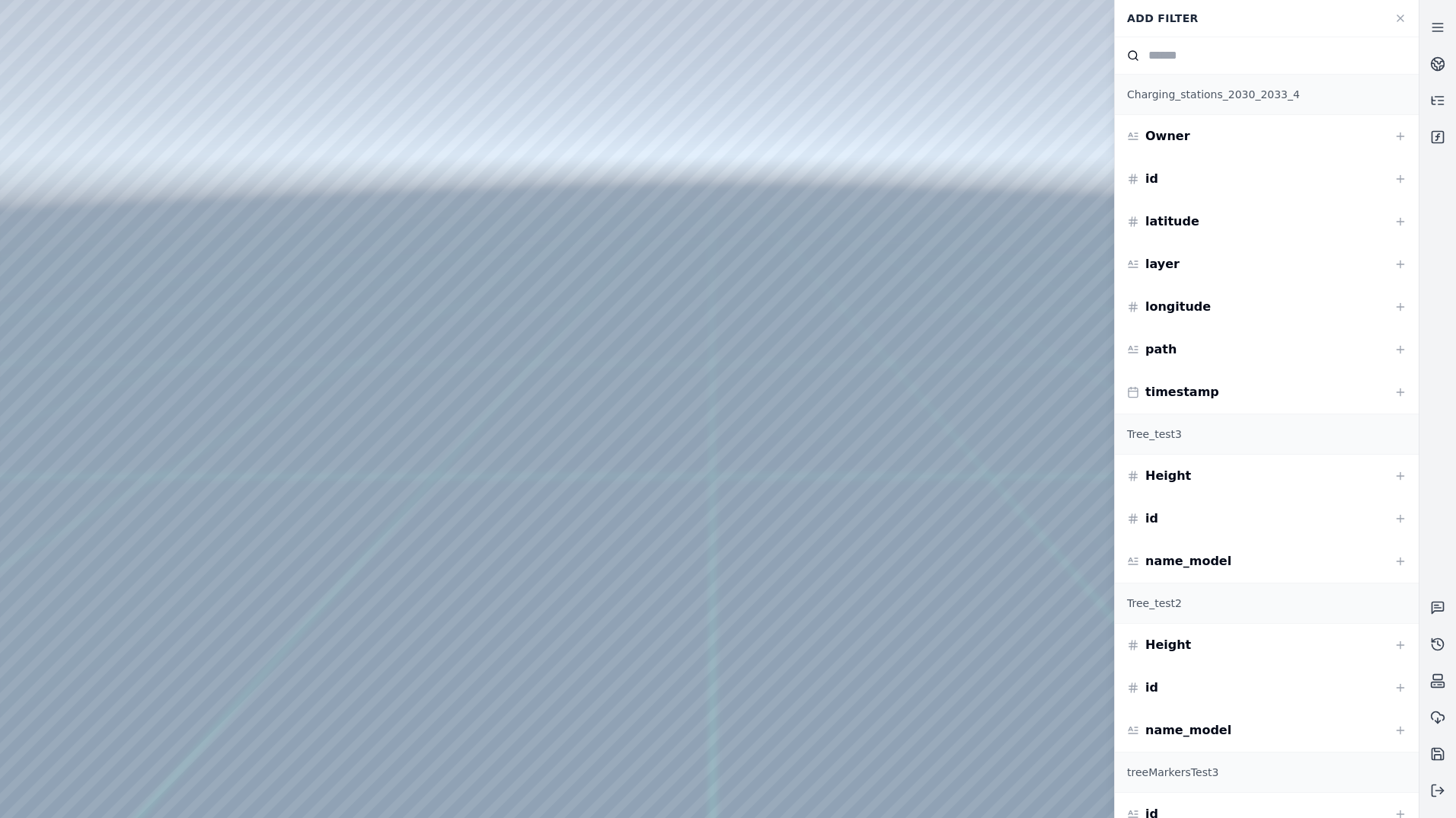
click at [1195, 52] on input at bounding box center [1281, 55] width 267 height 18
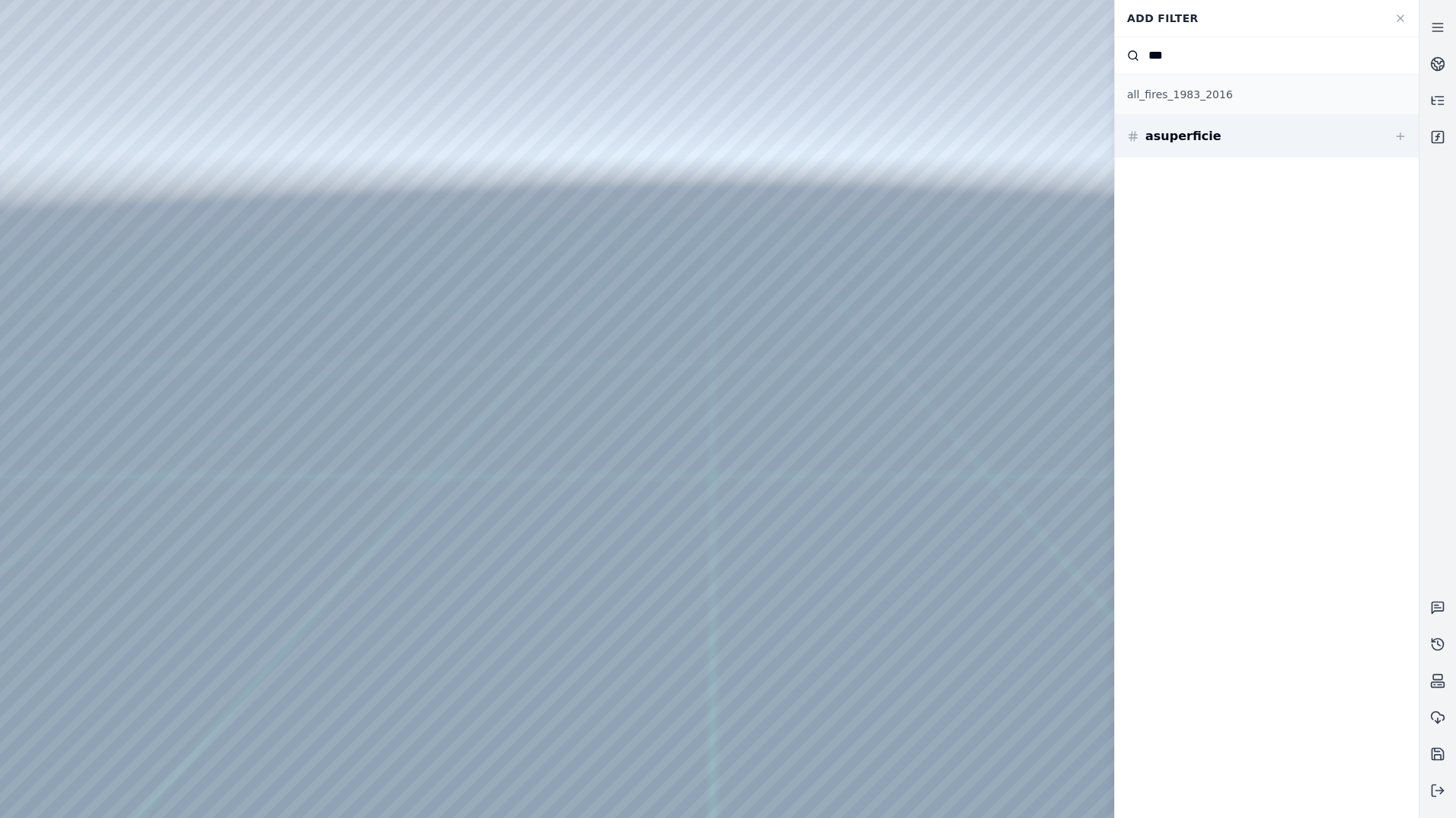
type input "***"
click at [1268, 131] on div "asuperficie" at bounding box center [1266, 136] width 304 height 43
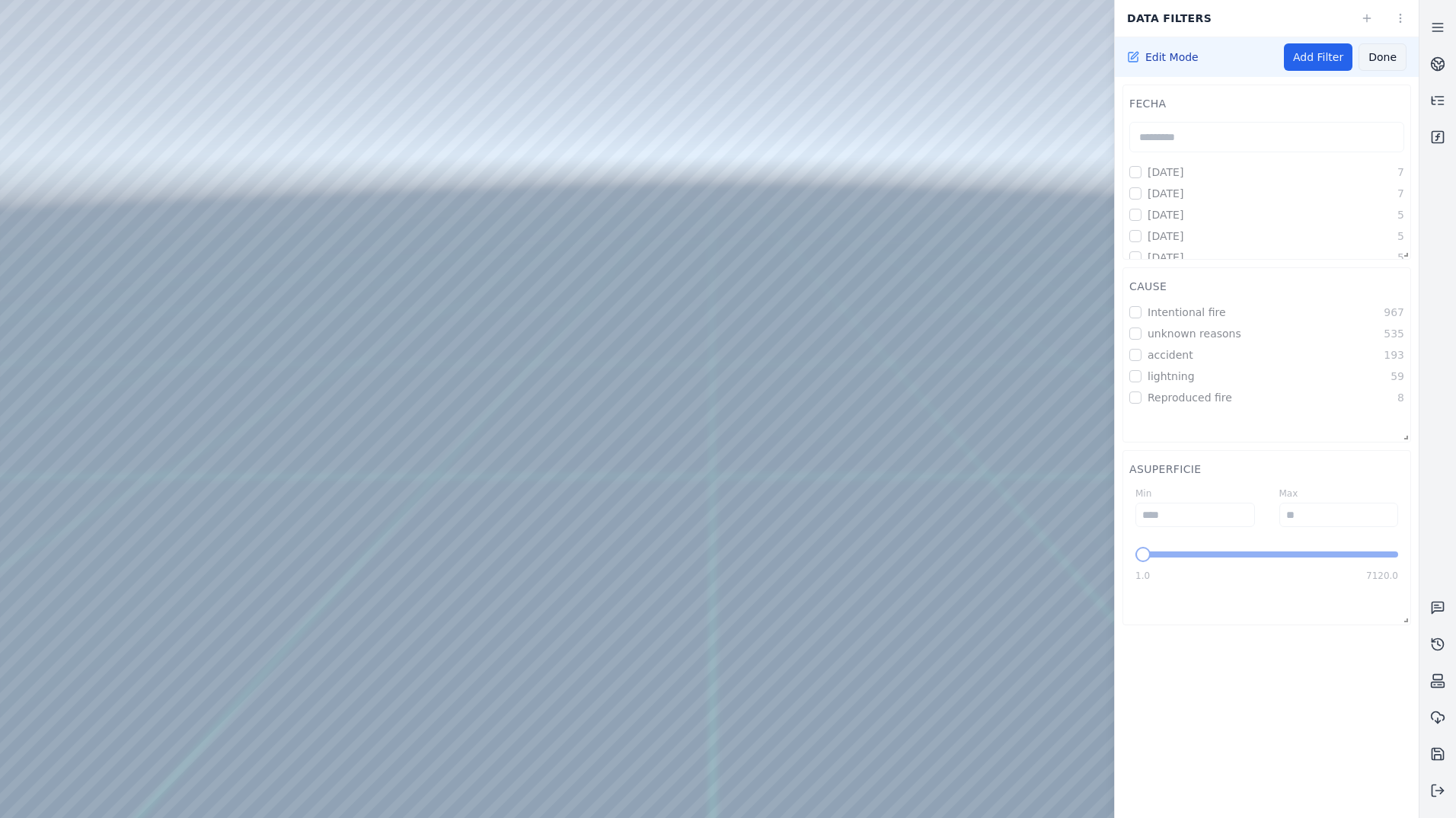
click at [1386, 54] on button "Done" at bounding box center [1382, 57] width 48 height 27
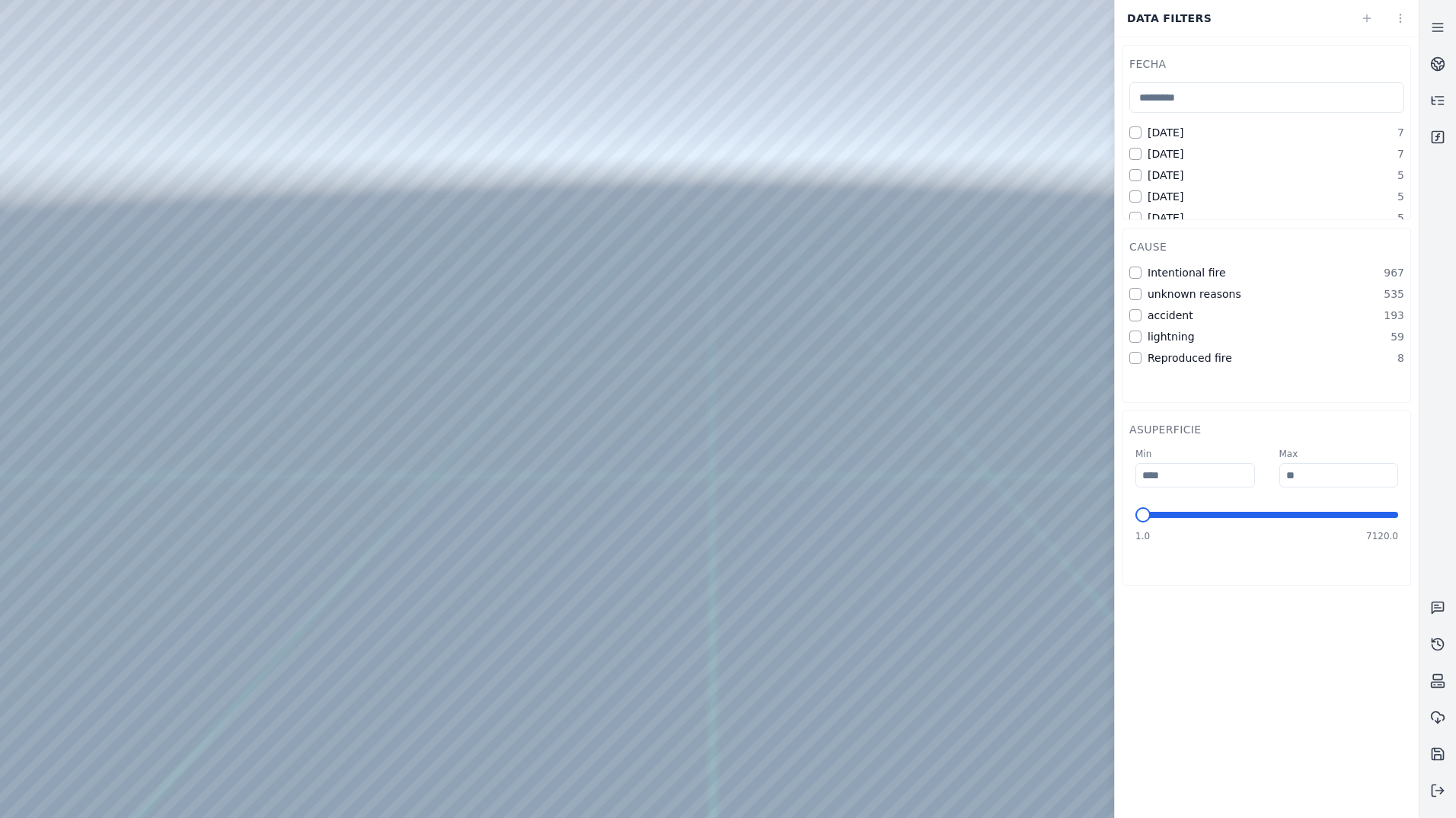
click at [186, 52] on div at bounding box center [709, 409] width 1418 height 818
click at [1156, 518] on span "Minimum" at bounding box center [1162, 515] width 15 height 15
click at [1195, 650] on div "fecha [DATE] 7 [DATE] 7 [DATE] 5 [DATE] 5 [DATE] 5 [DATE] 5 [DATE] 5 [DATE] 4 […" at bounding box center [1266, 427] width 304 height 781
click at [924, 645] on div at bounding box center [709, 409] width 1418 height 818
click at [1216, 518] on div "1.0 7120.0" at bounding box center [1267, 527] width 263 height 31
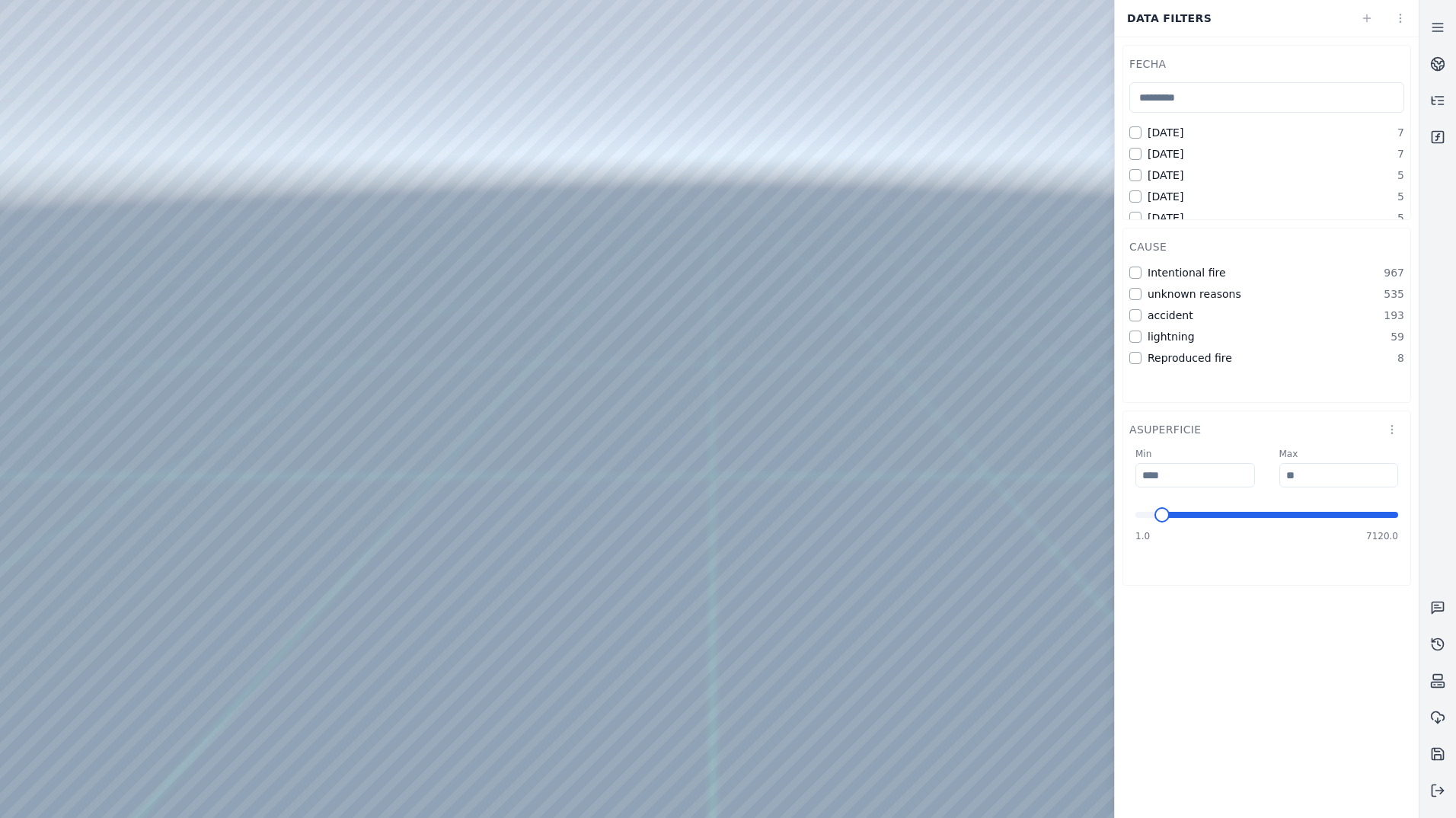
click at [1224, 510] on div "Min ***** 1 Max **** 7120 1.0 7120.0" at bounding box center [1266, 495] width 275 height 94
click at [1200, 515] on span "Minimum" at bounding box center [1193, 515] width 15 height 15
click at [1200, 592] on div "fecha [DATE] 7 [DATE] 7 [DATE] 5 [DATE] 5 [DATE] 5 [DATE] 5 [DATE] 5 [DATE] 4 […" at bounding box center [1266, 315] width 304 height 556
drag, startPoint x: 512, startPoint y: 580, endPoint x: 613, endPoint y: 522, distance: 116.5
drag, startPoint x: 699, startPoint y: 543, endPoint x: 793, endPoint y: 565, distance: 96.5
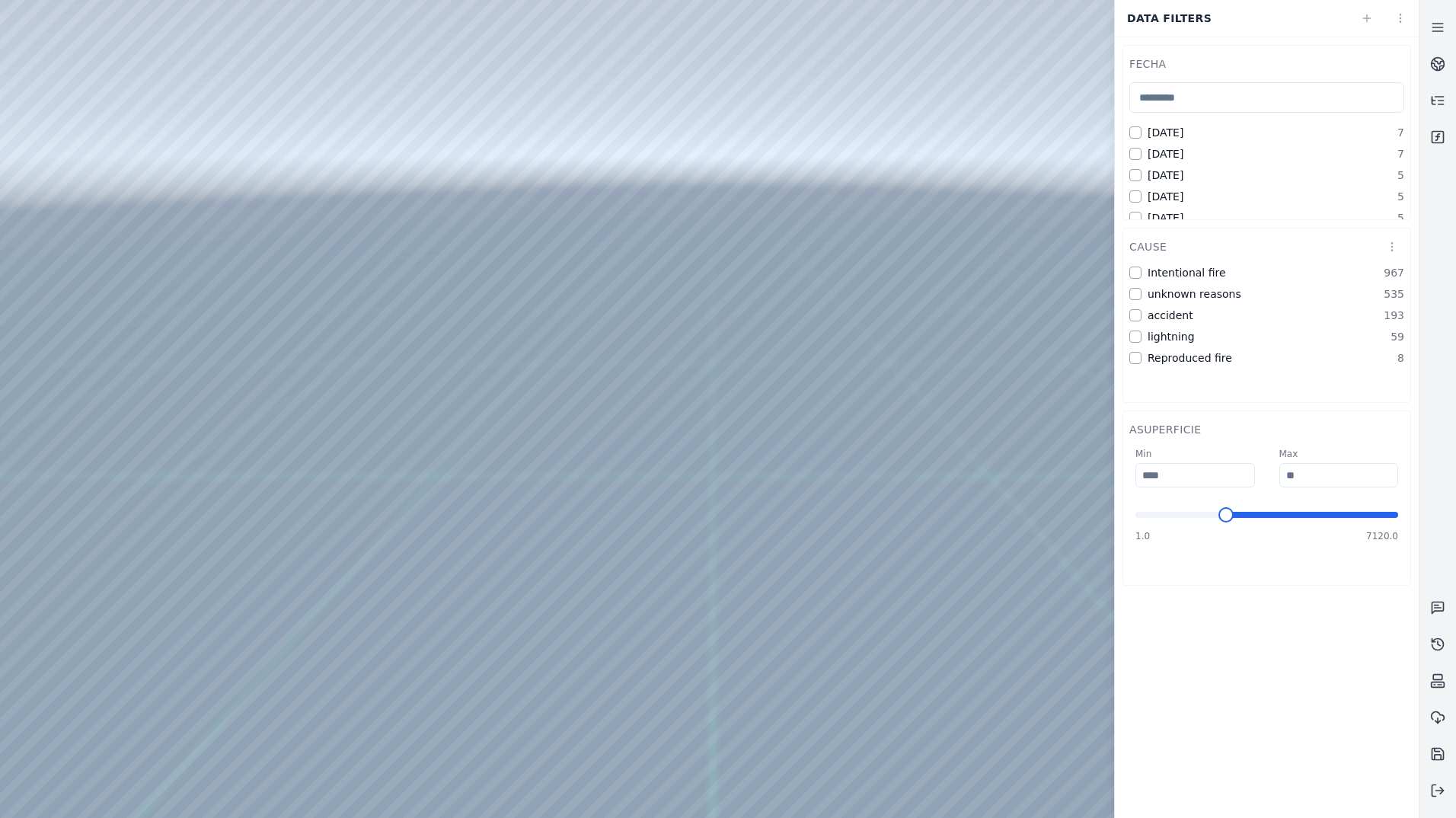
click at [1141, 270] on fire "Intentional fire" at bounding box center [1134, 272] width 12 height 12
click at [1136, 294] on reasons "unknown reasons" at bounding box center [1134, 294] width 12 height 12
click at [1133, 305] on div "Intentional fire 967 unknown reasons 535 accident 193 lightning 59 Reproduced f…" at bounding box center [1266, 314] width 275 height 101
click at [1136, 263] on div "Intentional fire 967 unknown reasons 535 accident 193 lightning 59 Reproduced f…" at bounding box center [1267, 331] width 287 height 143
click at [1137, 293] on reasons "unknown reasons" at bounding box center [1134, 294] width 12 height 12
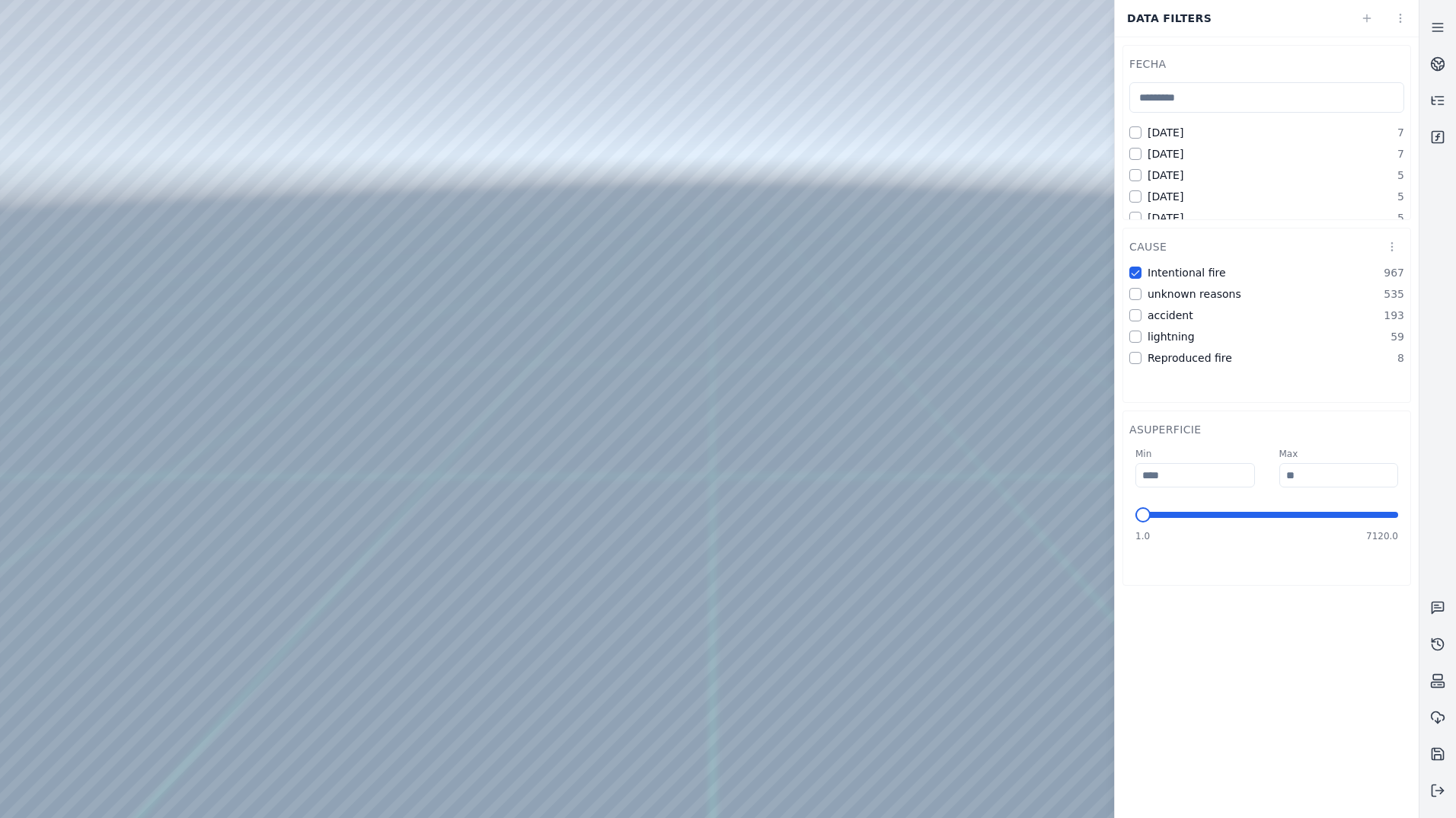
click at [1137, 272] on fire "Intentional fire" at bounding box center [1134, 272] width 12 height 12
click at [1133, 131] on button "[DATE]" at bounding box center [1134, 132] width 12 height 12
click at [1135, 177] on button "[DATE]" at bounding box center [1134, 175] width 12 height 12
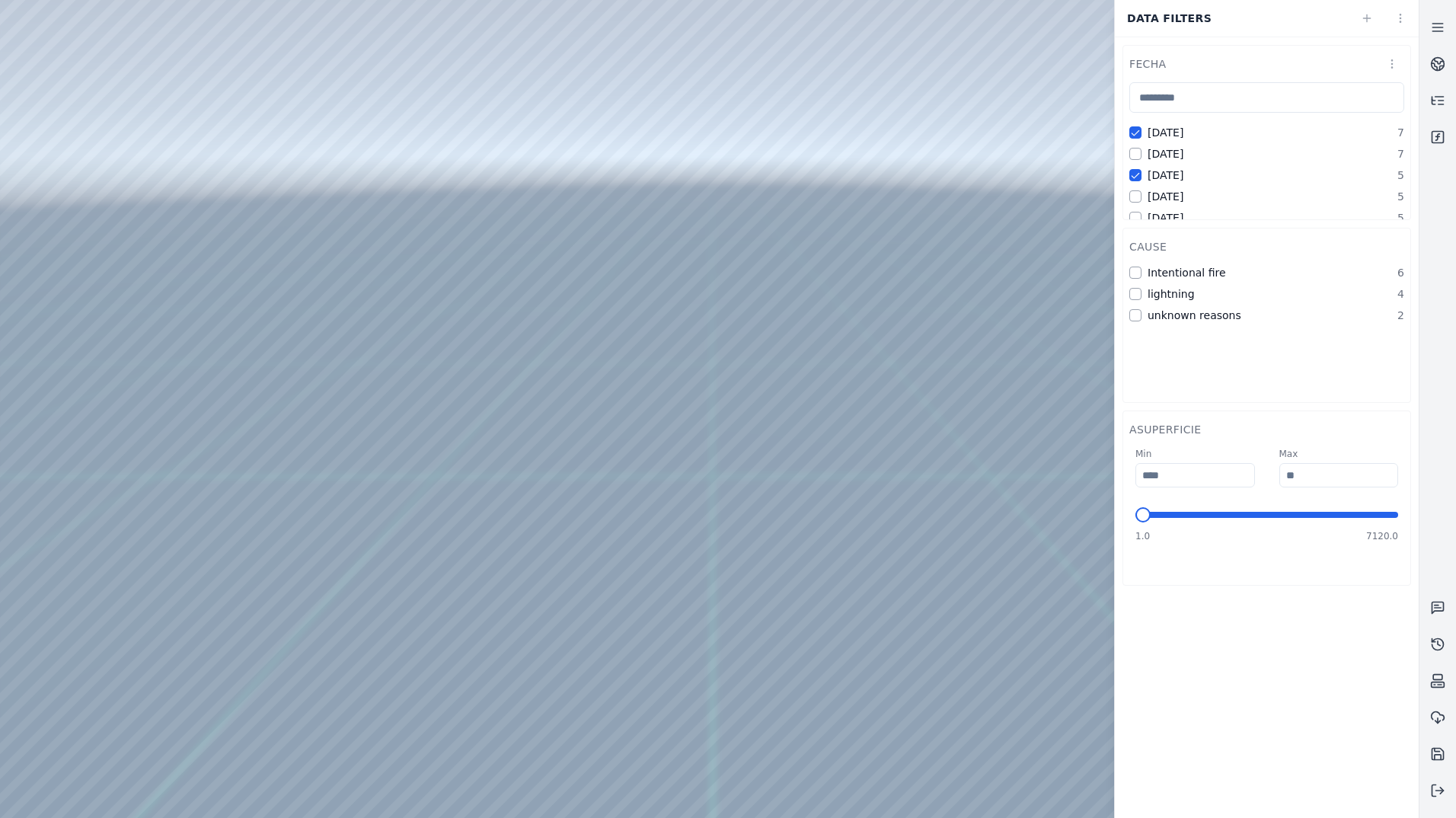
click at [1137, 152] on button "[DATE]" at bounding box center [1134, 153] width 12 height 12
click at [1135, 272] on button "lightning" at bounding box center [1134, 272] width 12 height 12
click at [1134, 174] on button "[DATE]" at bounding box center [1134, 175] width 12 height 12
click at [1138, 156] on button "[DATE]" at bounding box center [1134, 153] width 12 height 12
click at [1134, 131] on button "[DATE]" at bounding box center [1134, 132] width 12 height 12
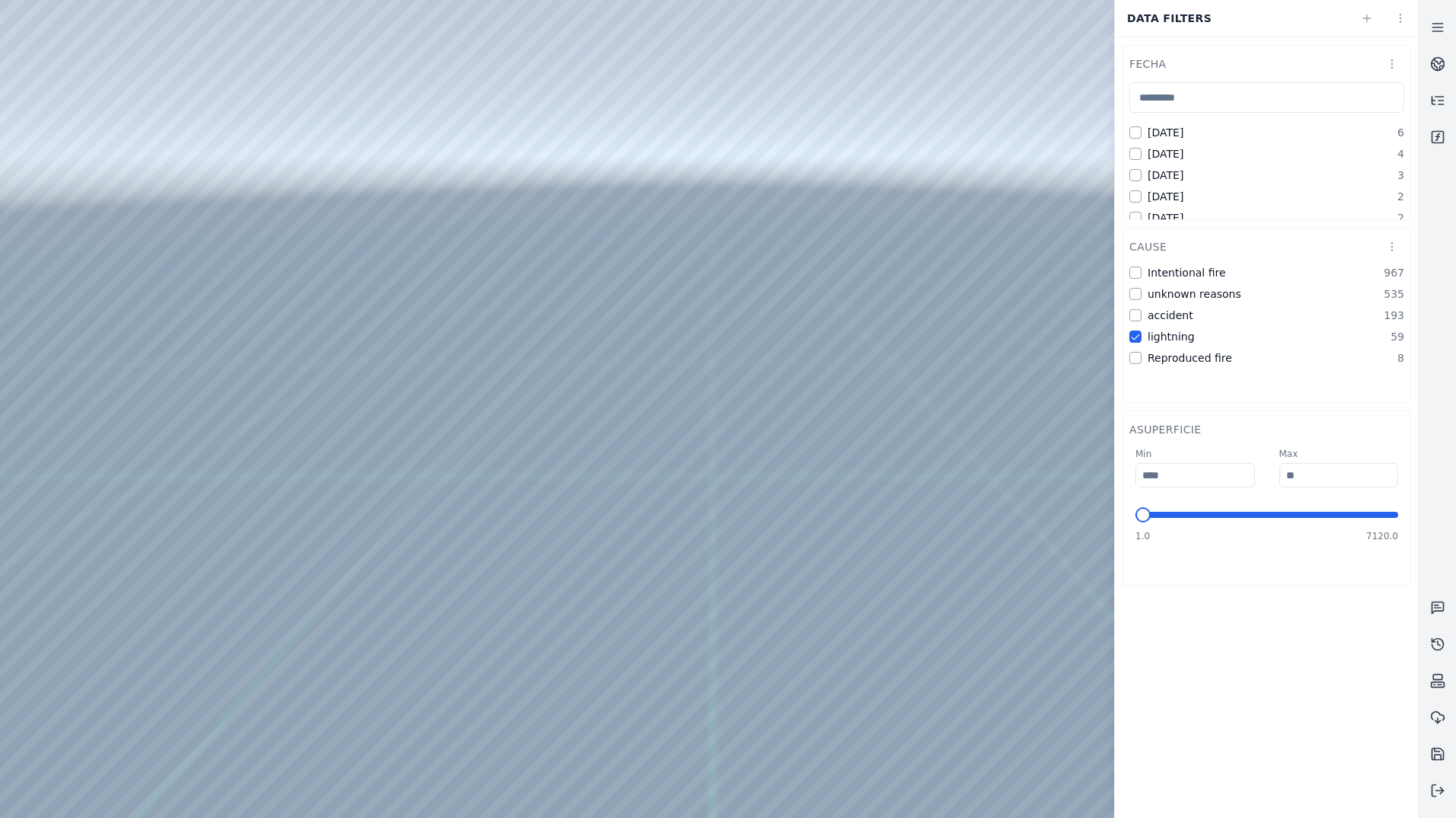
click at [1139, 336] on button "lightning" at bounding box center [1134, 336] width 12 height 12
click at [1388, 247] on html "Support Data filters fecha [DATE] 7 [DATE] 7 [DATE] 5 [DATE] 5 [DATE] 5 [DATE] …" at bounding box center [728, 409] width 1456 height 818
click at [1372, 298] on div "Bar Chart" at bounding box center [1355, 302] width 90 height 24
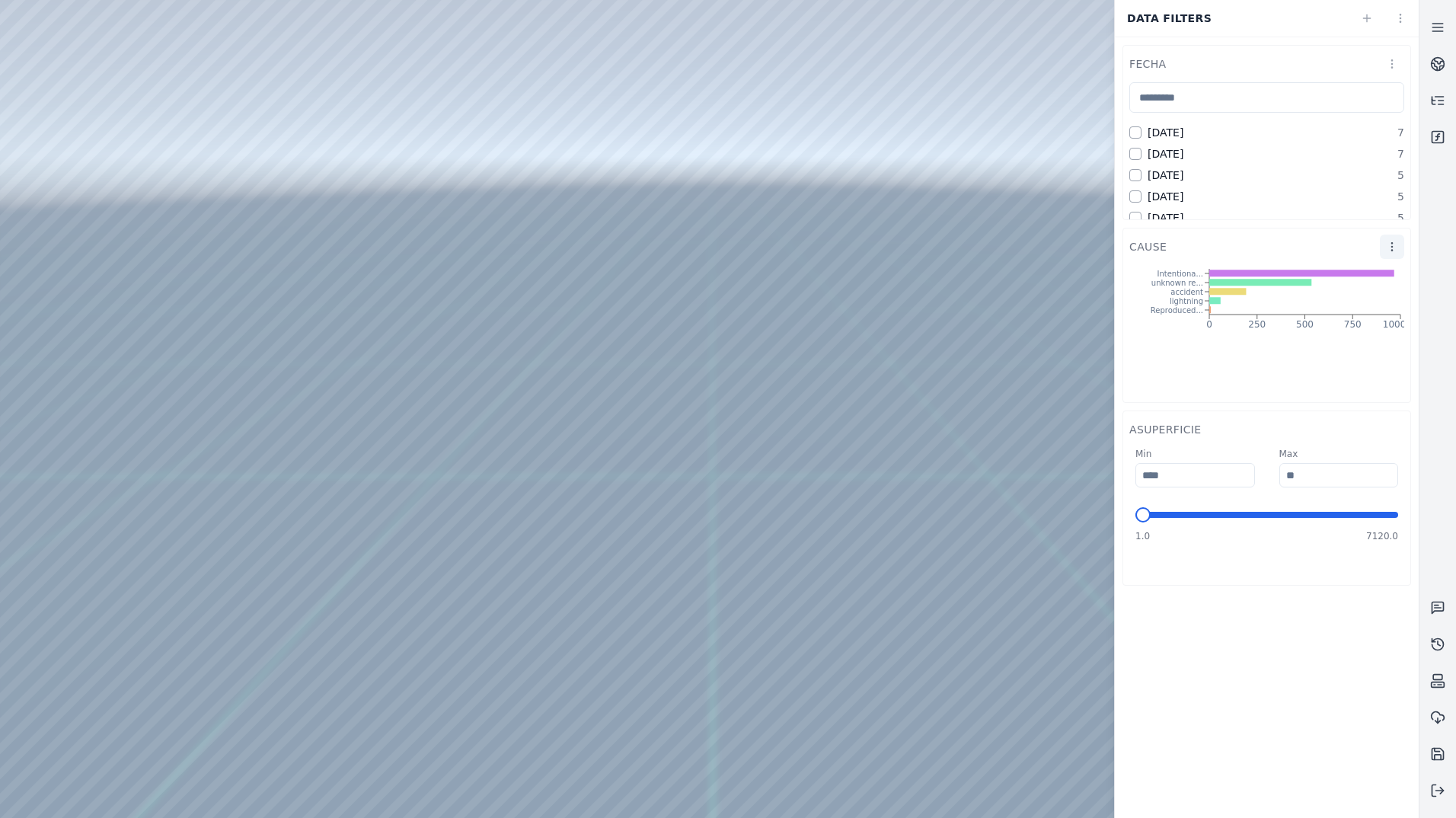
click at [1393, 241] on html "Support Data filters fecha [DATE] 7 [DATE] 7 [DATE] 5 [DATE] 5 [DATE] 5 [DATE] …" at bounding box center [728, 409] width 1456 height 818
click at [1352, 277] on div "Table" at bounding box center [1355, 277] width 90 height 24
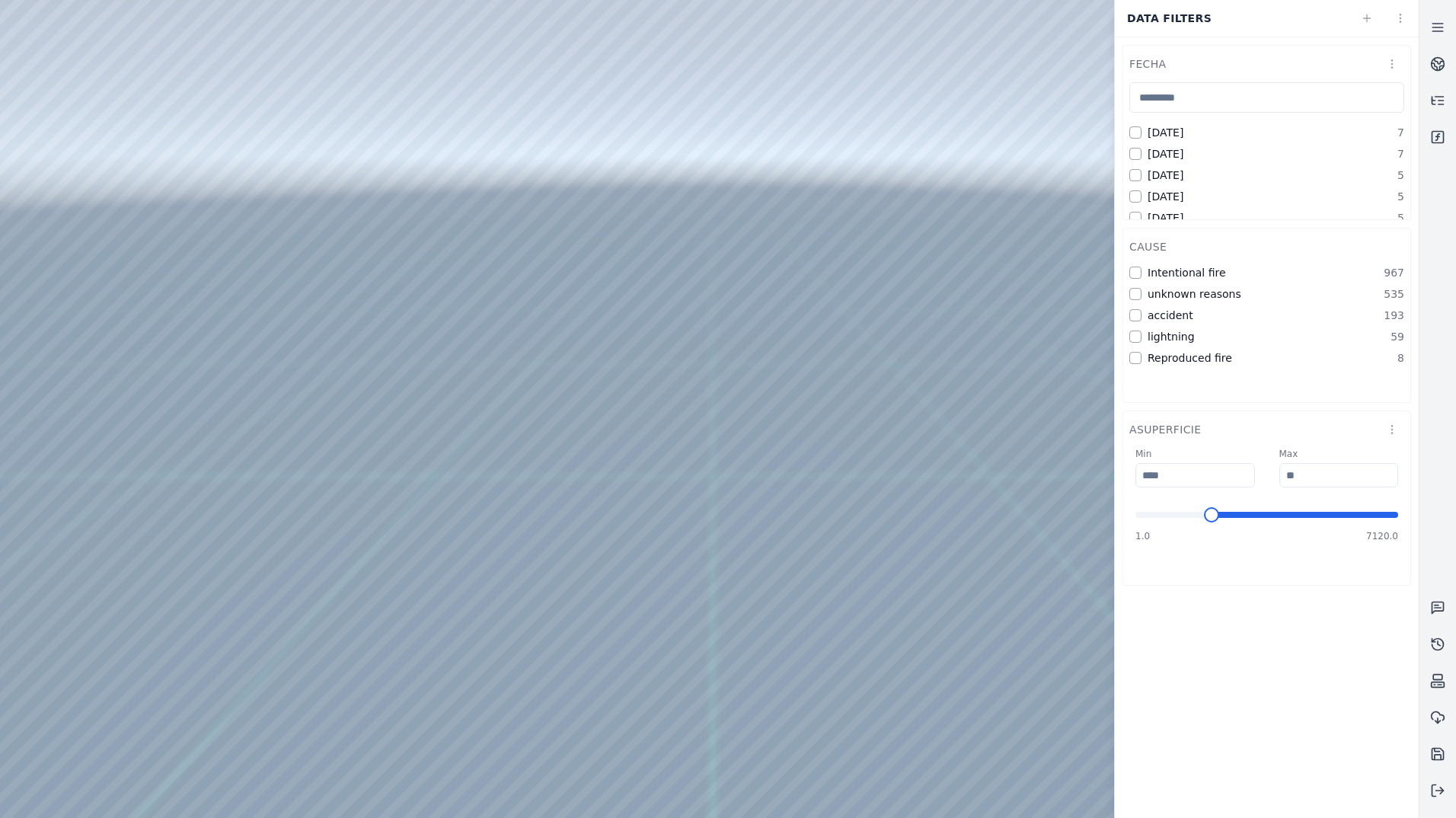
click at [1208, 521] on span "Minimum" at bounding box center [1211, 515] width 15 height 15
drag, startPoint x: 731, startPoint y: 564, endPoint x: 718, endPoint y: 620, distance: 57.5
click at [1133, 146] on div "[DATE] 7" at bounding box center [1266, 153] width 275 height 15
click at [1134, 150] on button "[DATE]" at bounding box center [1134, 153] width 12 height 12
type input "*"
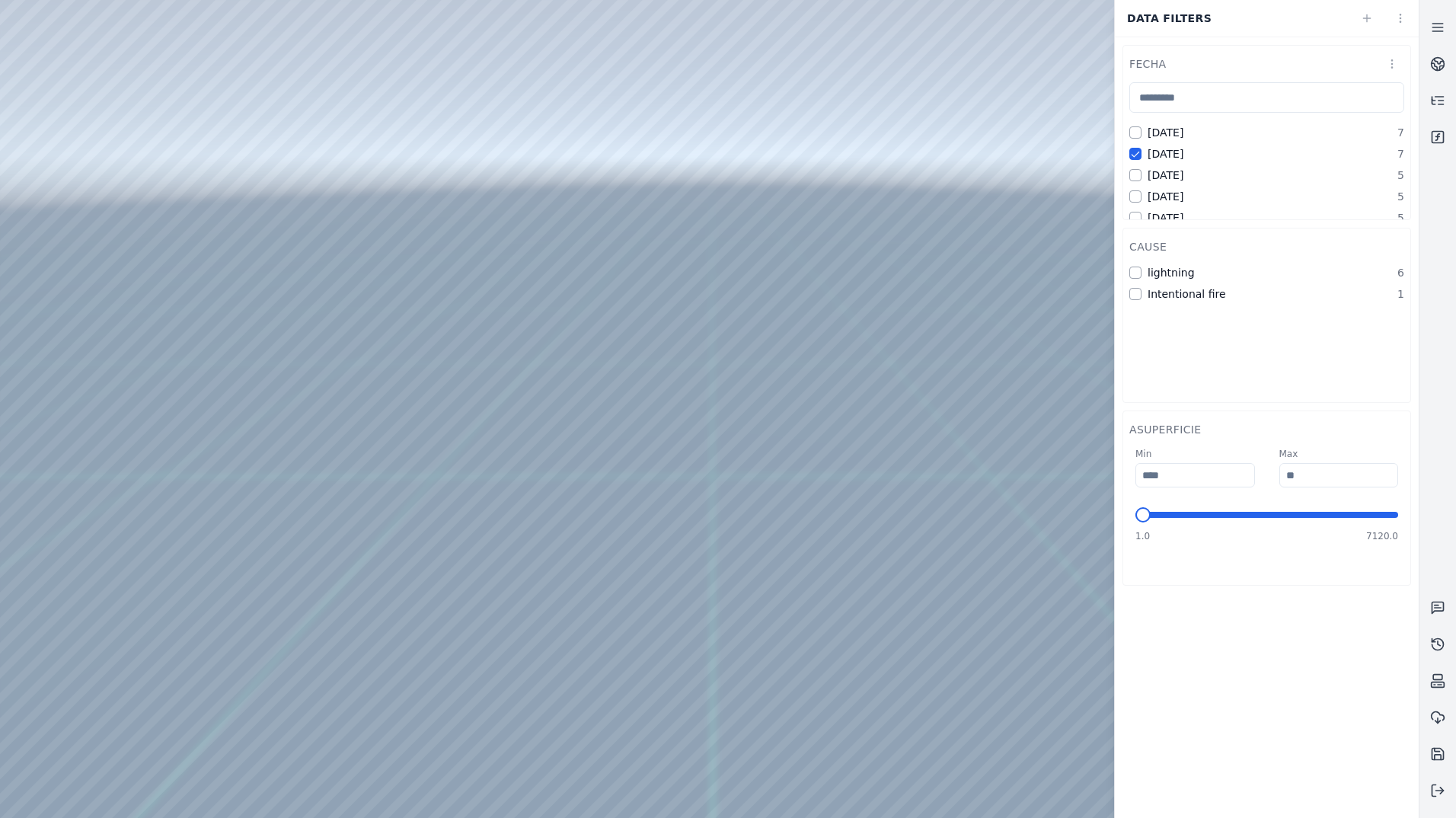
click at [1134, 152] on button "[DATE]" at bounding box center [1134, 153] width 12 height 12
drag, startPoint x: 714, startPoint y: 457, endPoint x: 693, endPoint y: 704, distance: 247.9
click at [1439, 786] on icon at bounding box center [1437, 790] width 15 height 15
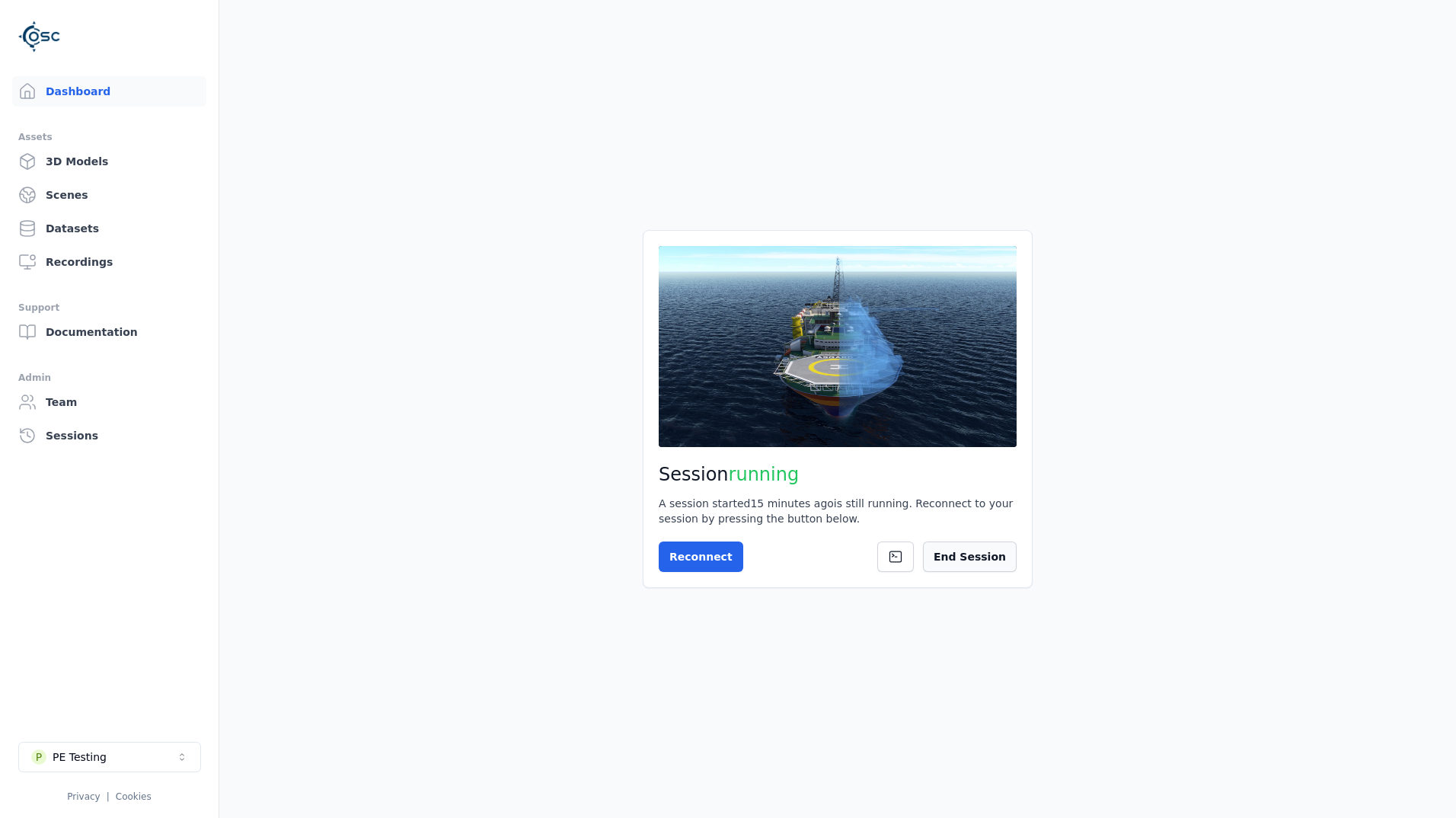
click at [961, 563] on button "End Session" at bounding box center [969, 557] width 93 height 31
